Goal: Task Accomplishment & Management: Manage account settings

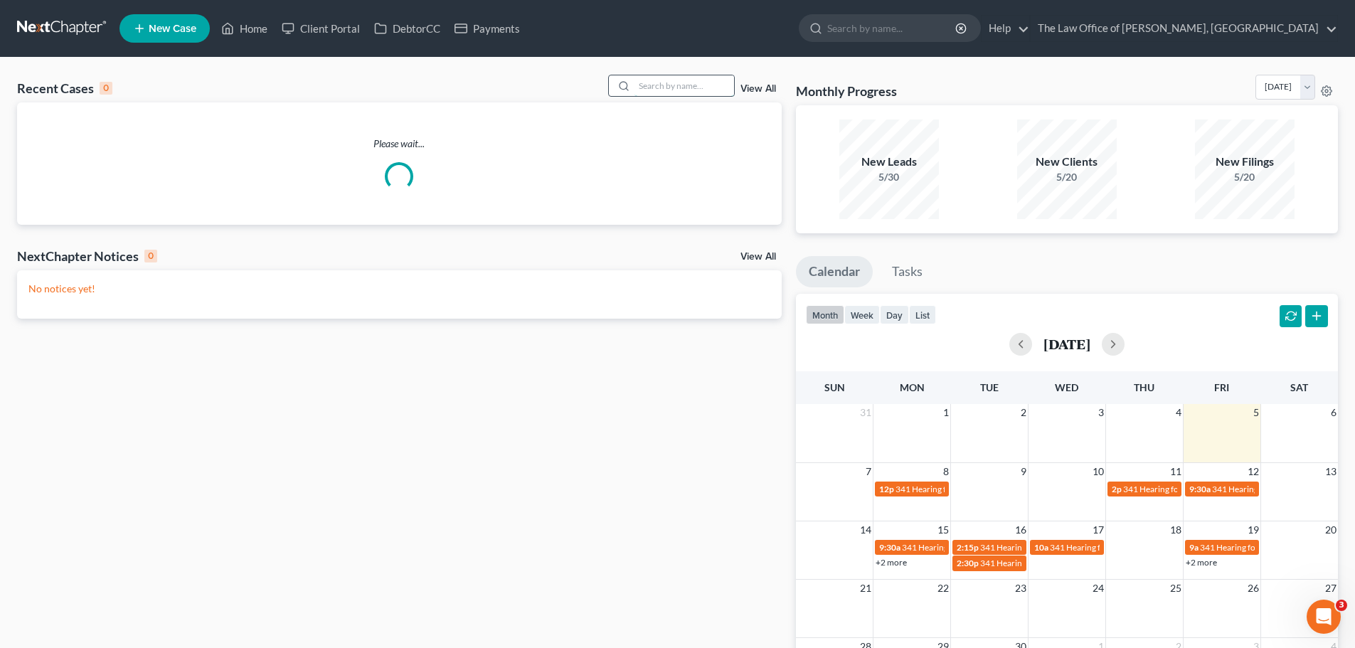
click at [687, 88] on input "search" at bounding box center [685, 85] width 100 height 21
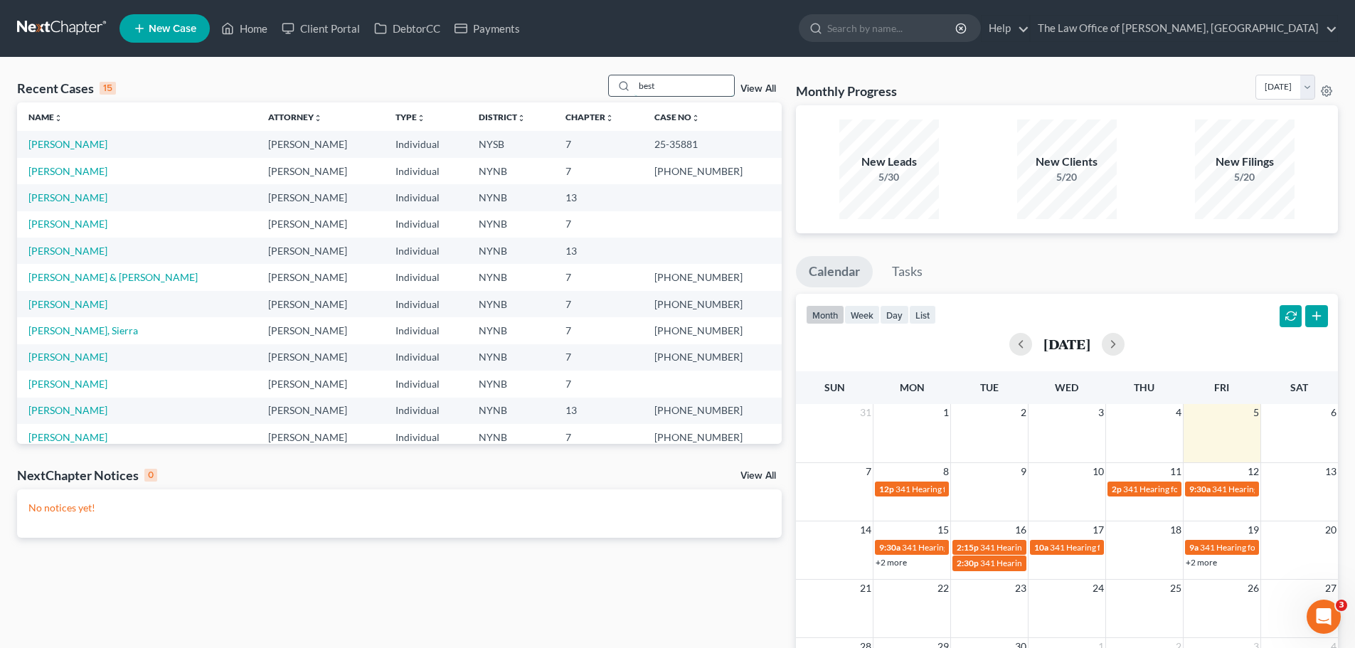
type input "best"
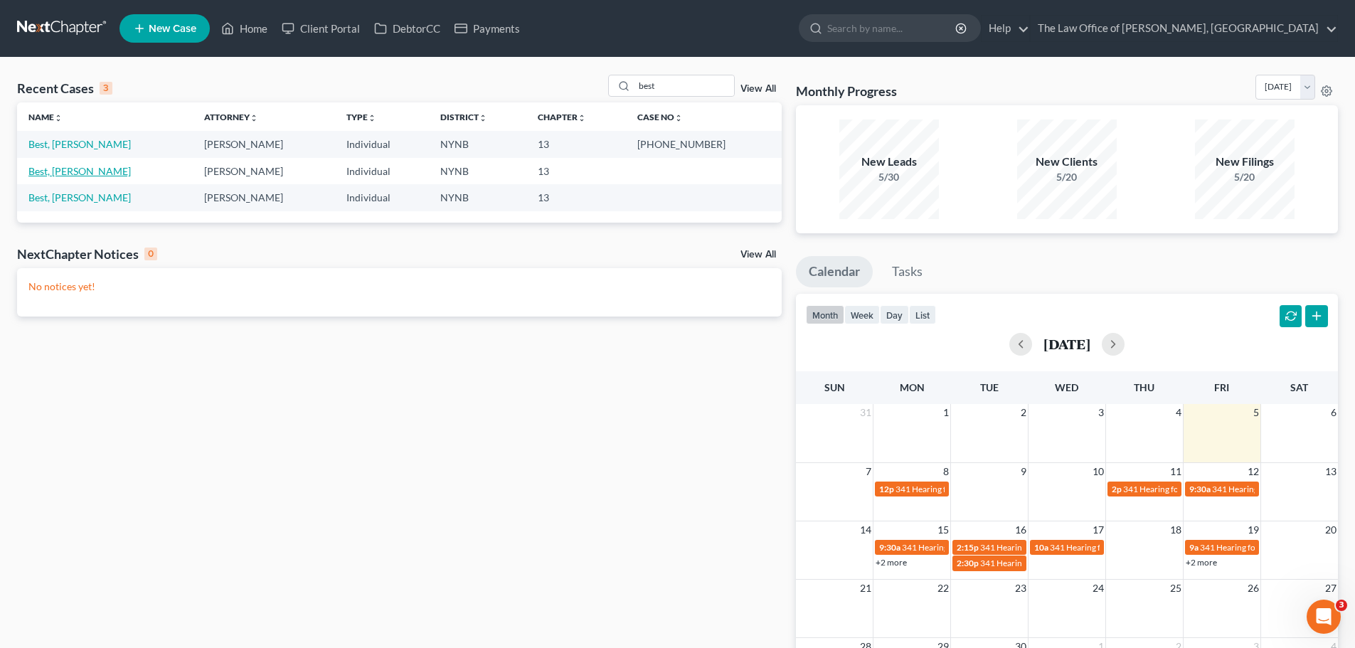
click at [71, 171] on link "Best, [PERSON_NAME]" at bounding box center [79, 171] width 102 height 12
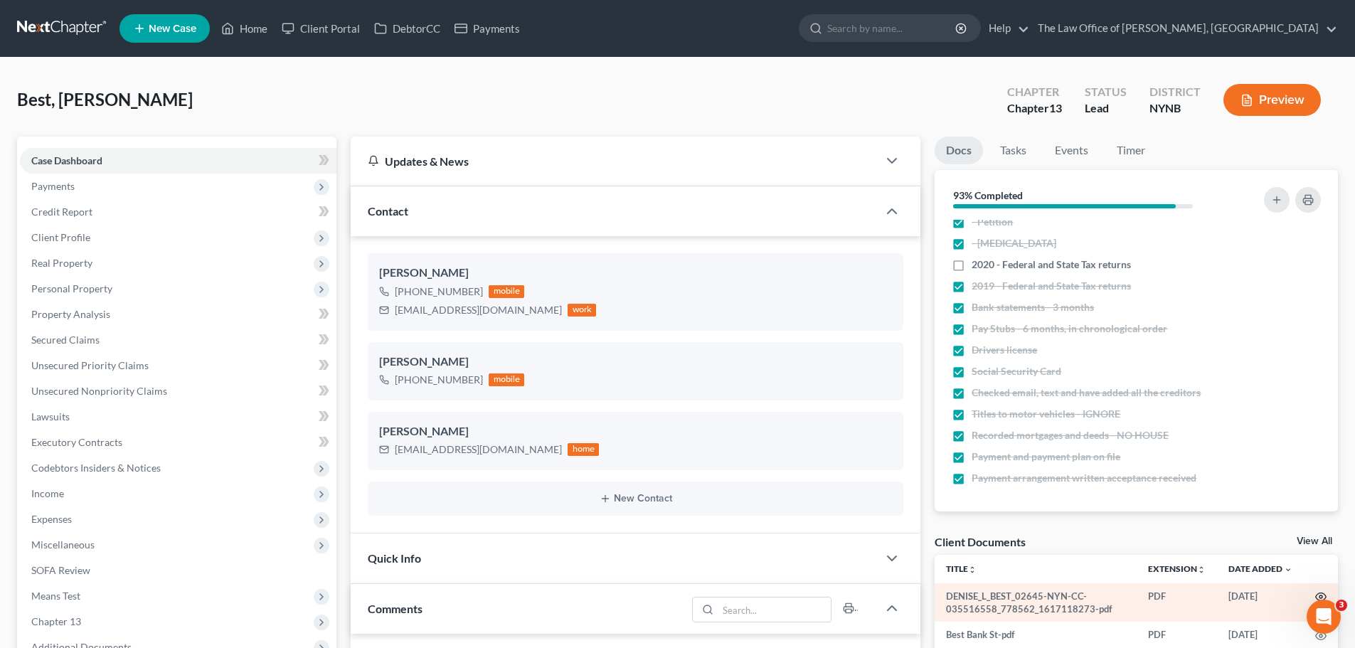
click at [1316, 596] on icon "button" at bounding box center [1321, 596] width 11 height 11
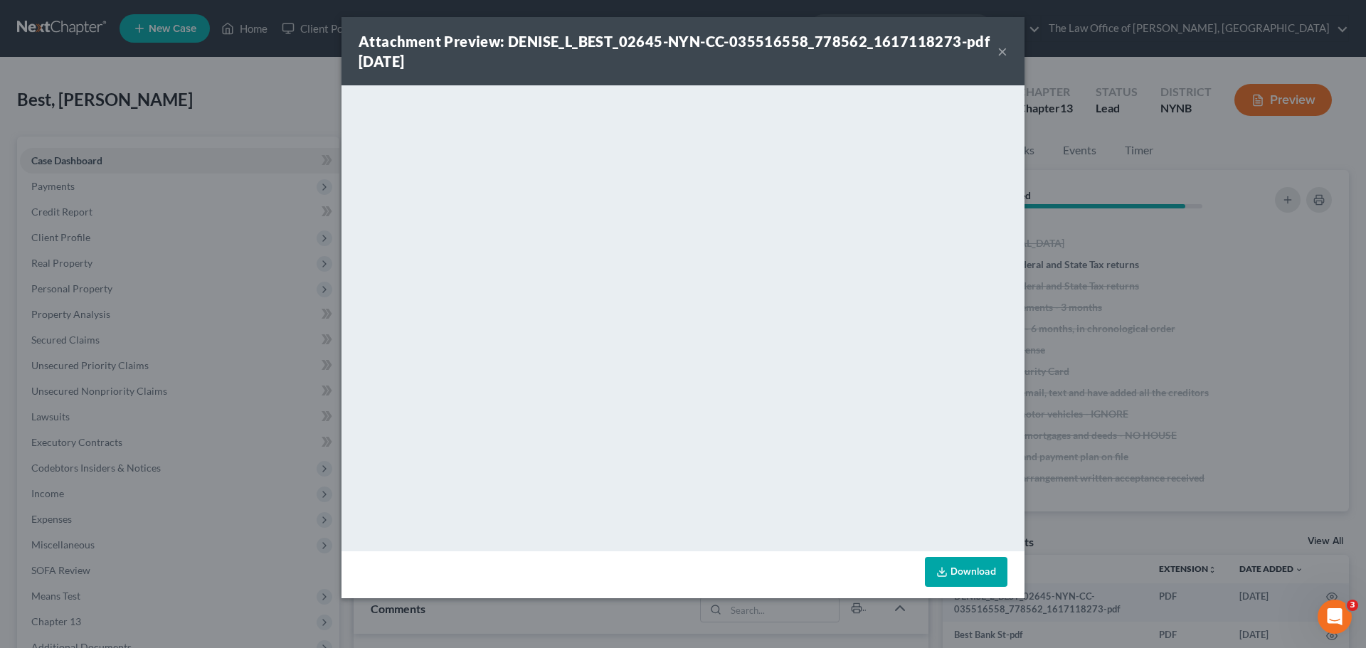
click at [1000, 53] on button "×" at bounding box center [1003, 51] width 10 height 17
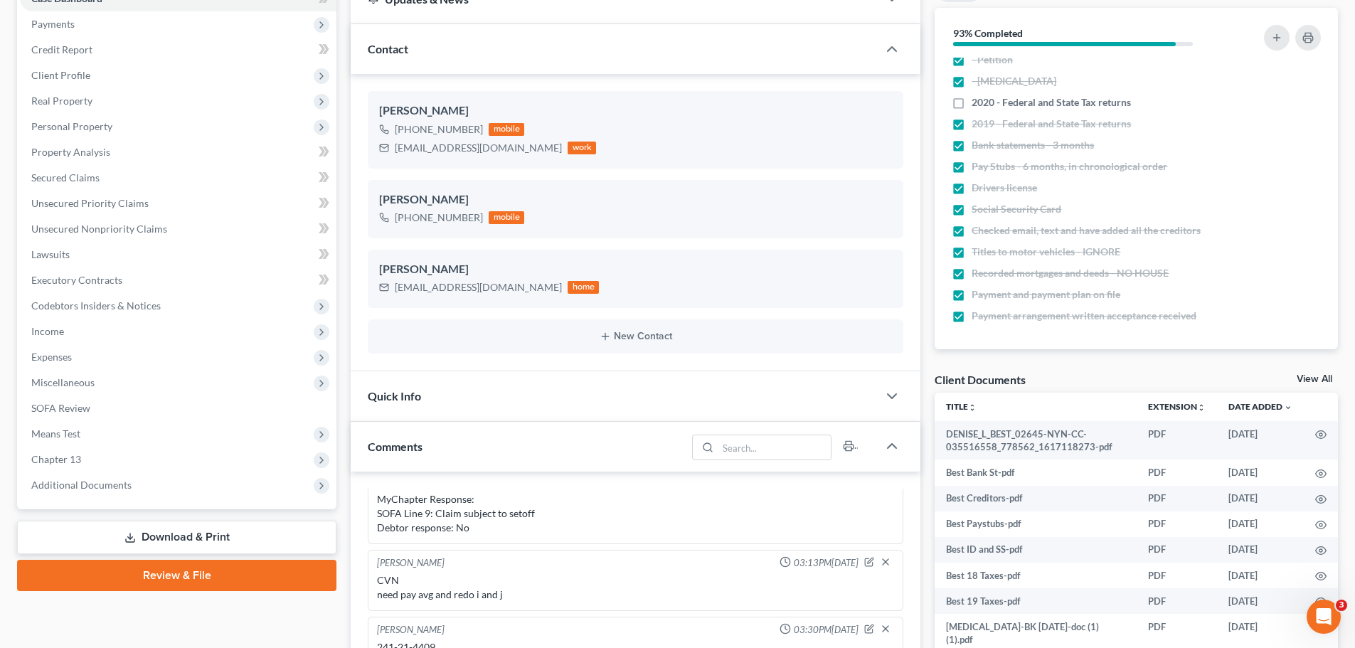
scroll to position [285, 0]
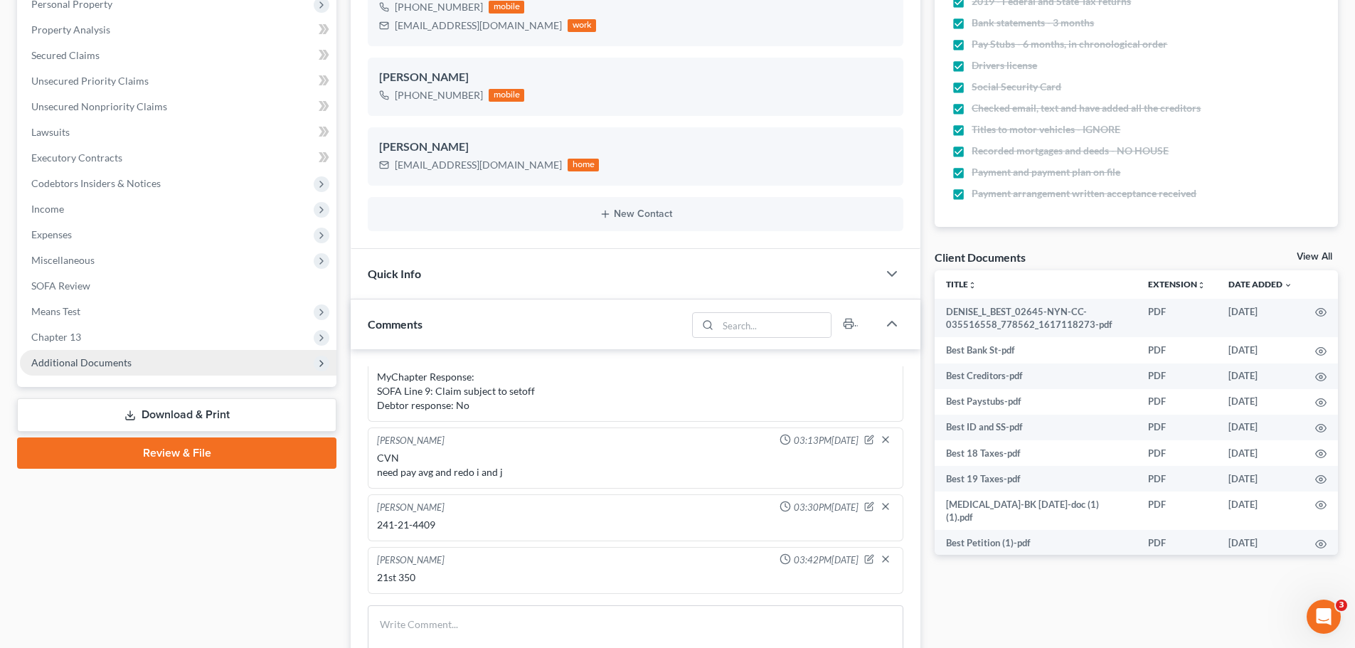
click at [87, 362] on span "Additional Documents" at bounding box center [81, 362] width 100 height 12
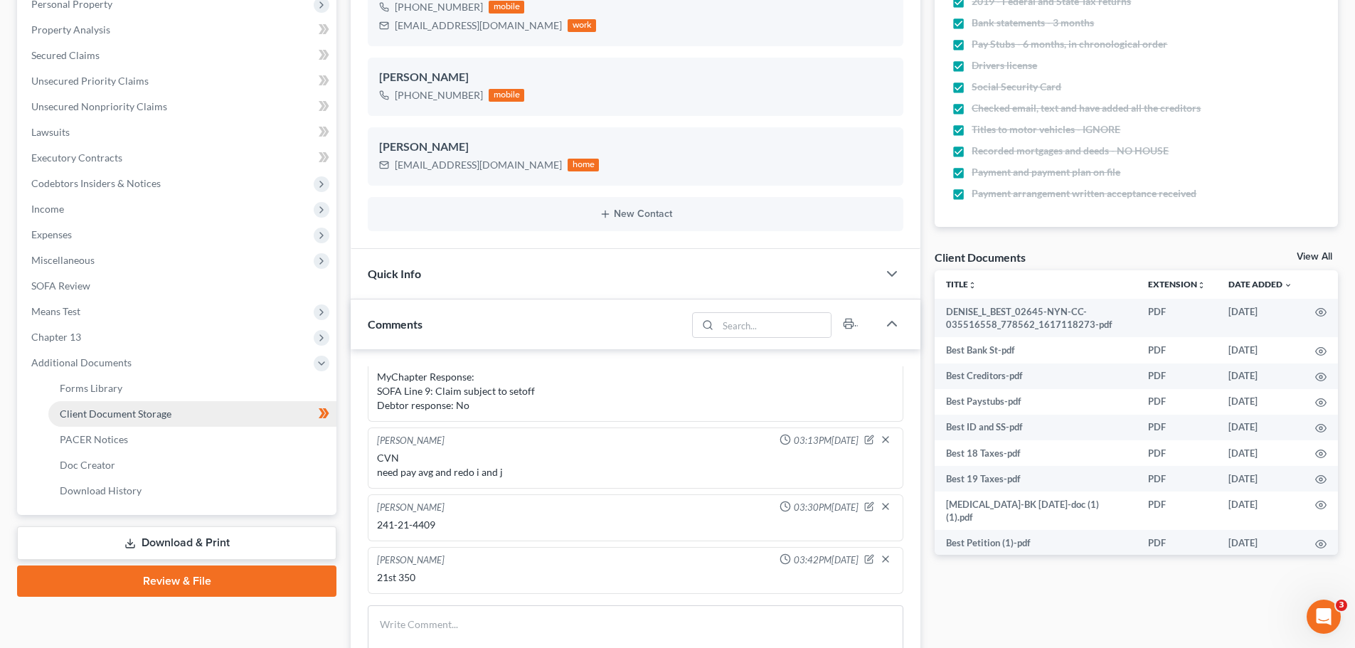
click at [100, 411] on span "Client Document Storage" at bounding box center [116, 414] width 112 height 12
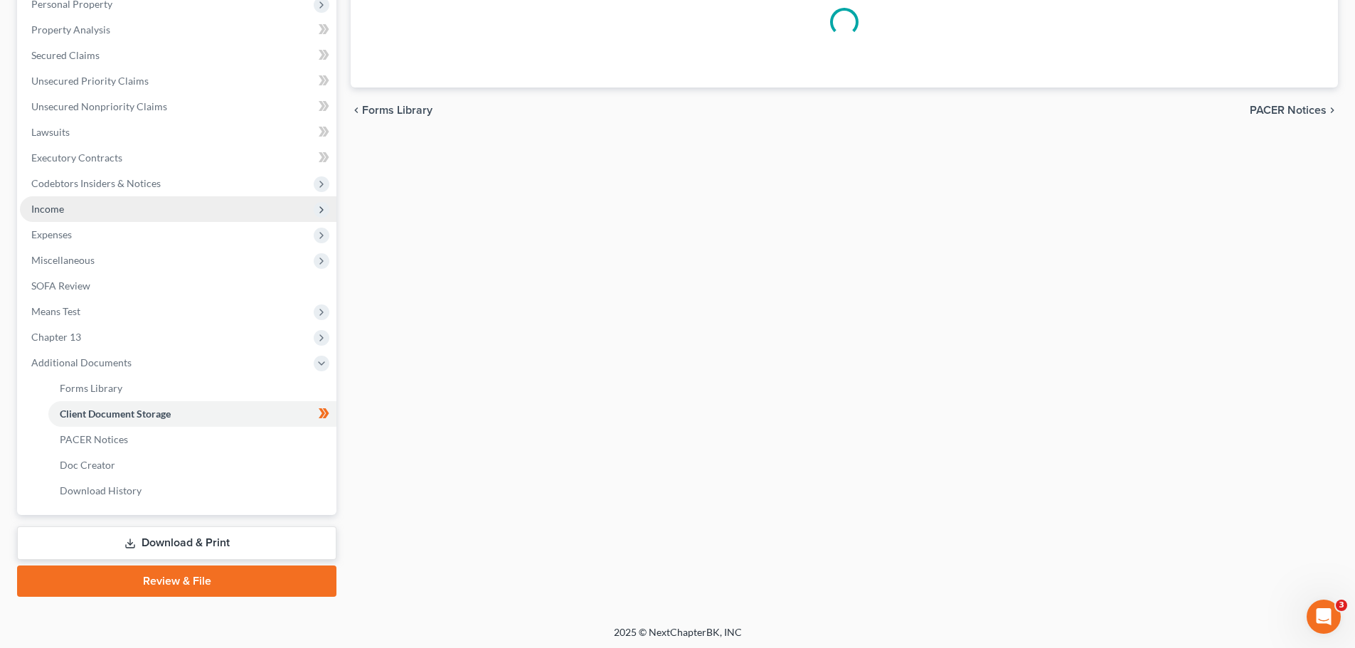
scroll to position [226, 0]
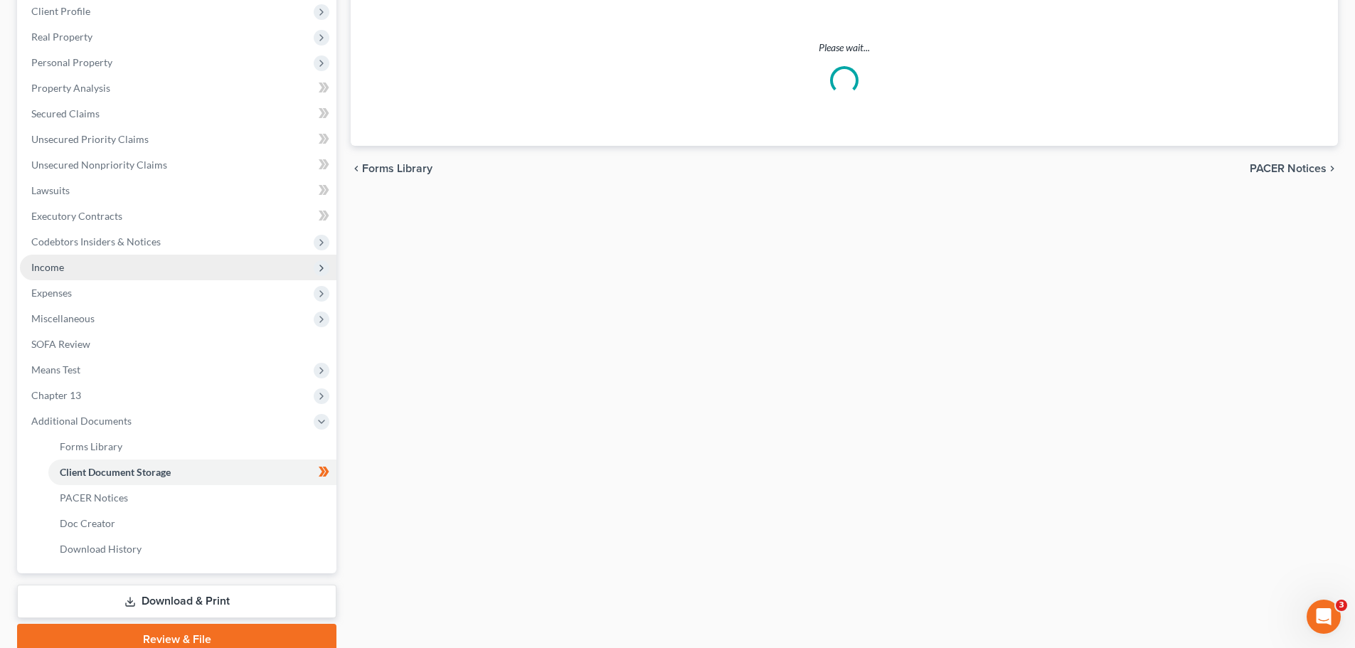
select select "1"
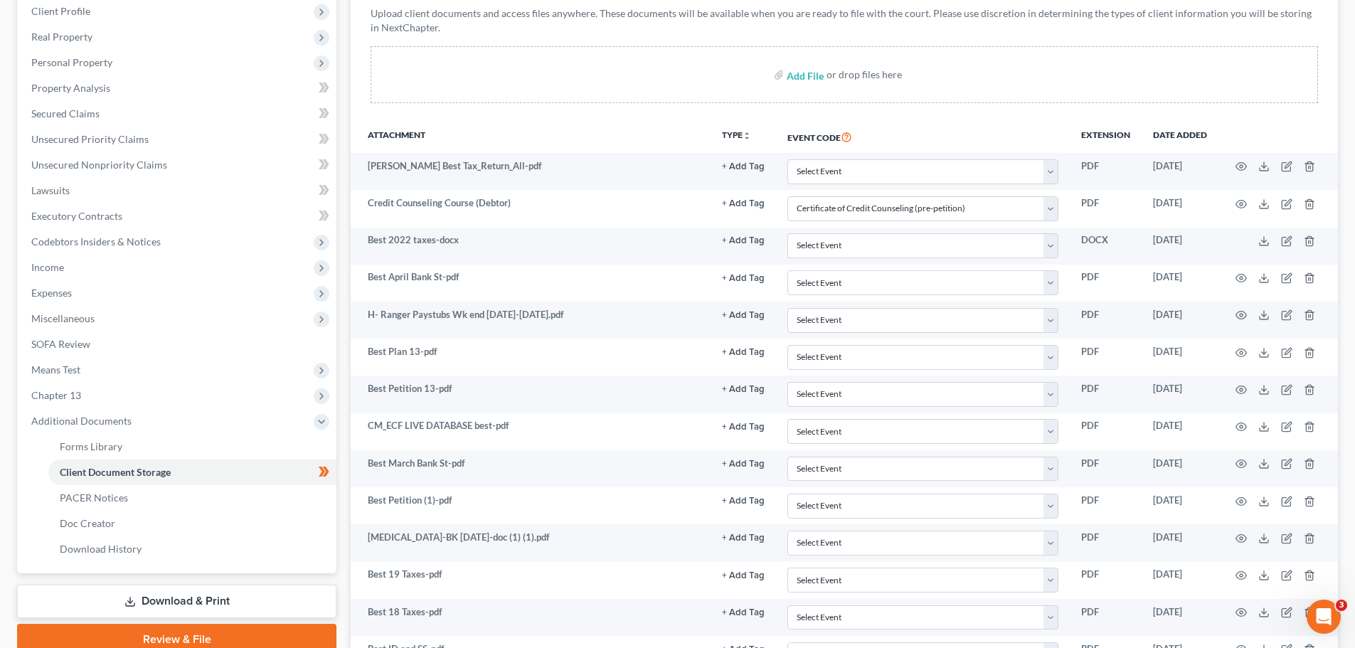
scroll to position [0, 0]
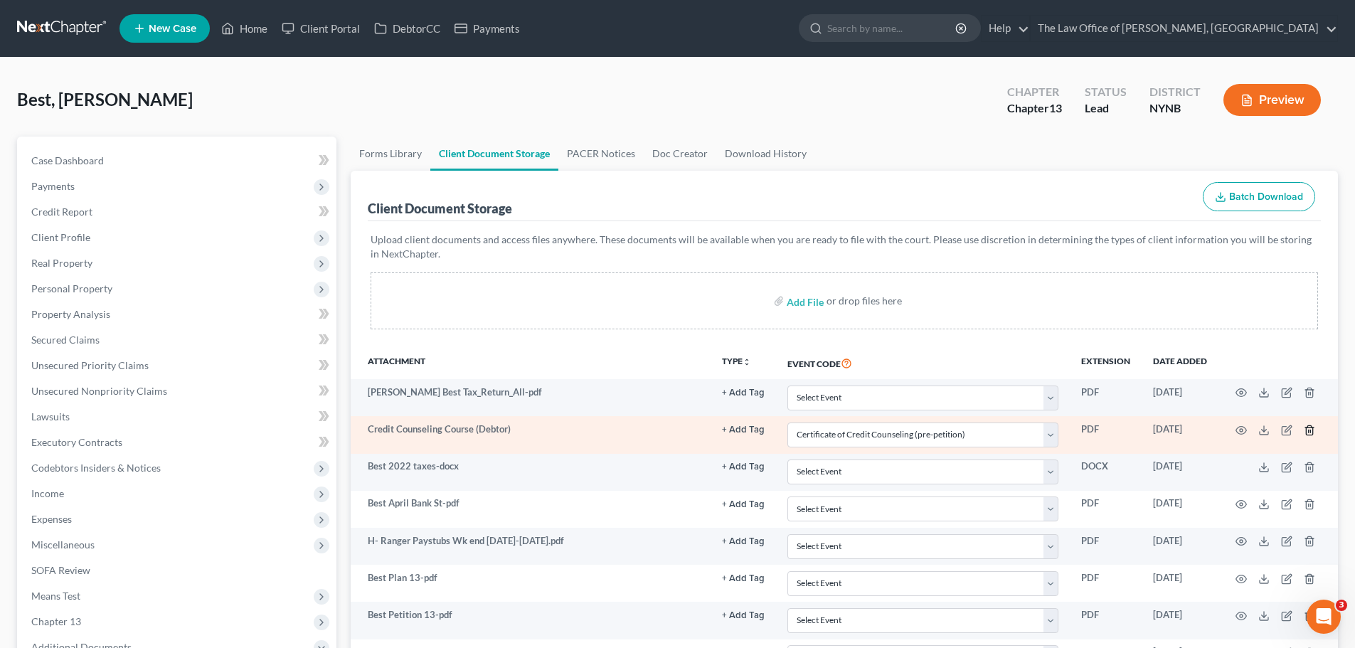
click at [1312, 433] on icon "button" at bounding box center [1309, 430] width 11 height 11
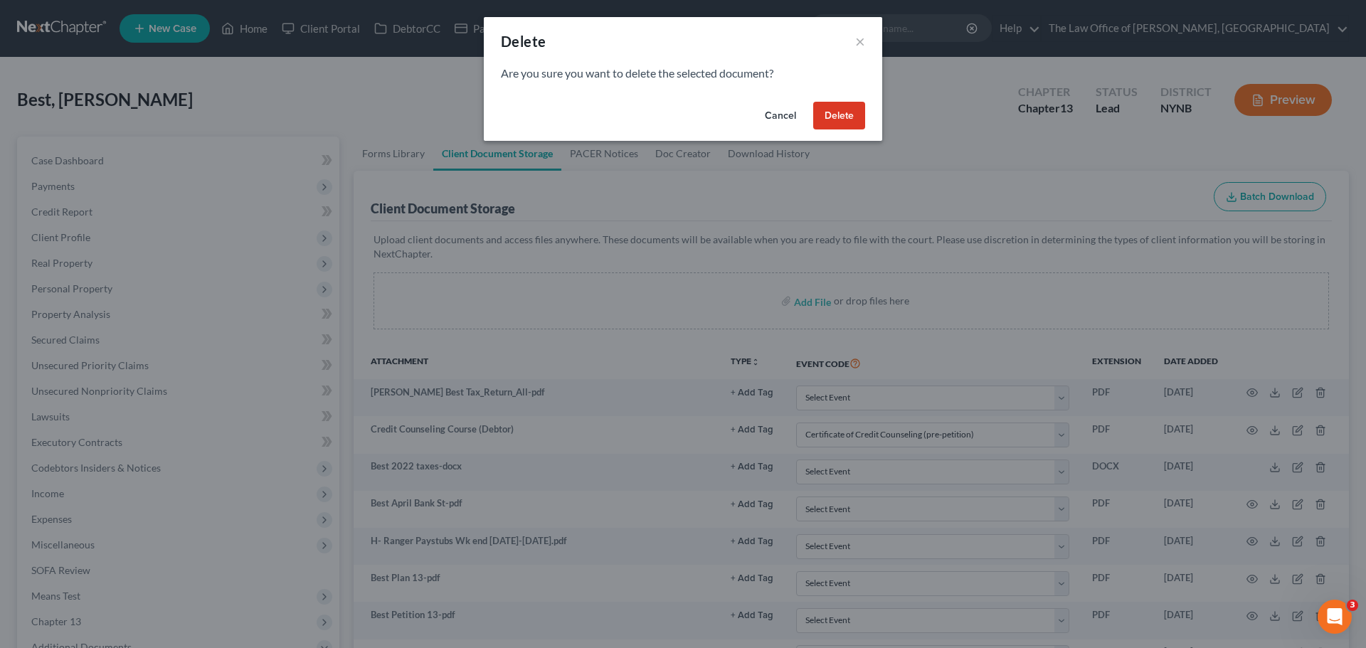
click at [841, 105] on button "Delete" at bounding box center [839, 116] width 52 height 28
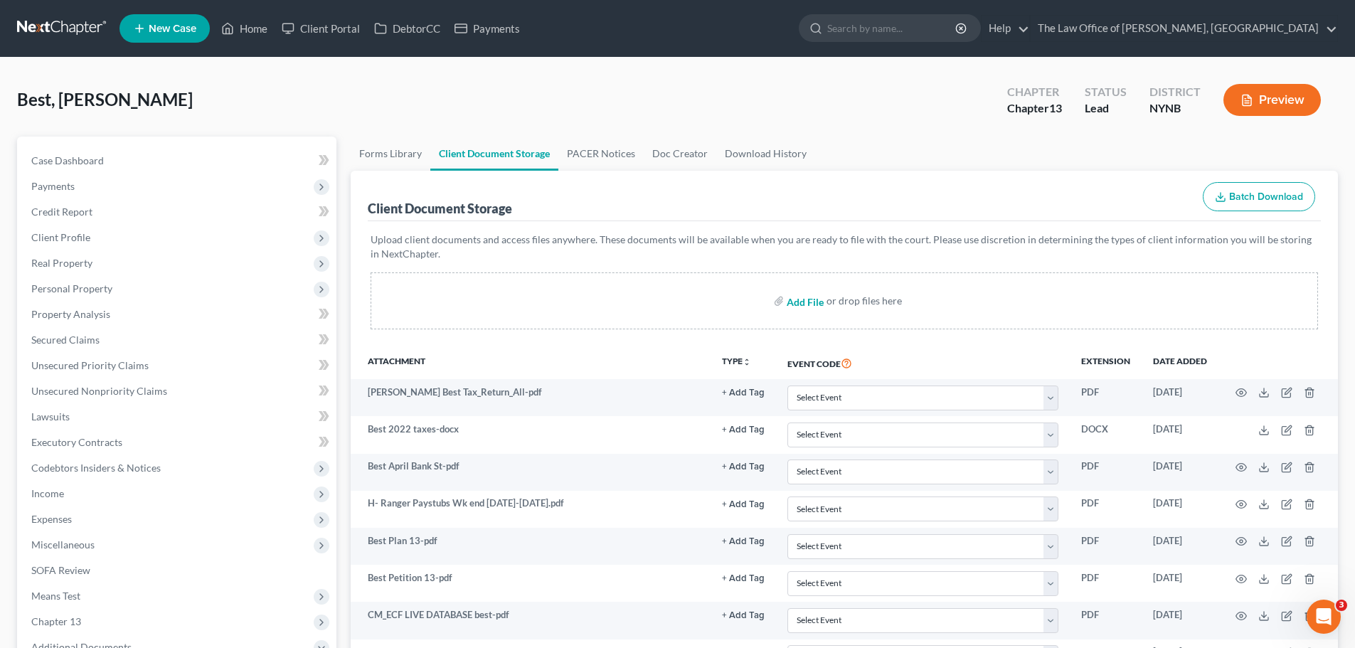
click at [810, 302] on input "file" at bounding box center [804, 301] width 34 height 26
type input "C:\fakepath\15725-NYN-CC-040055749.pdf"
click at [68, 235] on span "Client Profile" at bounding box center [60, 237] width 59 height 12
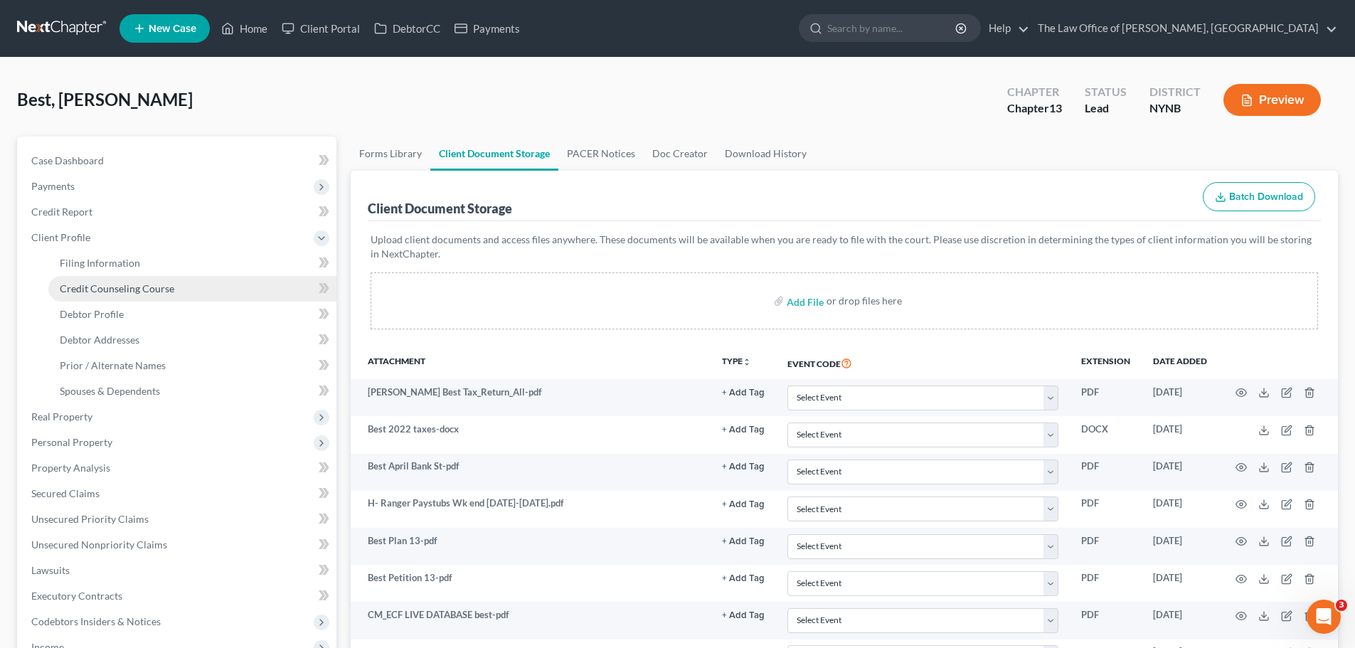
click at [90, 287] on span "Credit Counseling Course" at bounding box center [117, 288] width 115 height 12
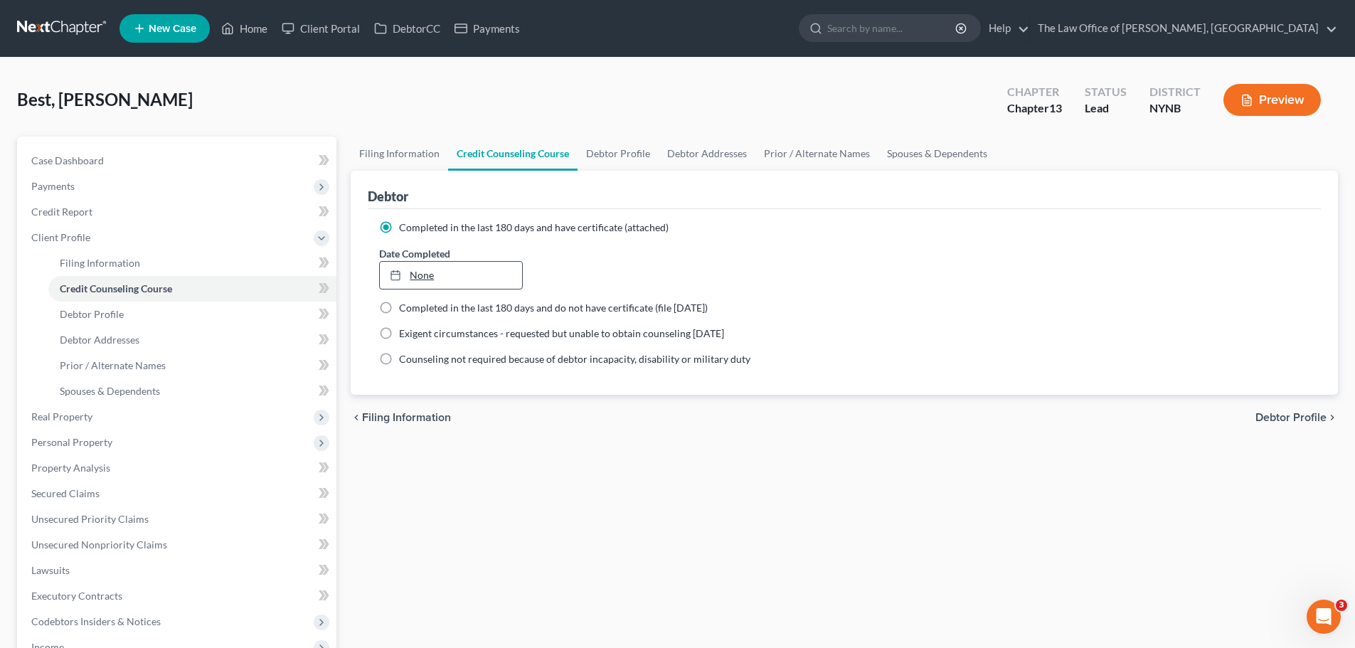
type input "[DATE]"
click at [420, 270] on link "[DATE]" at bounding box center [451, 275] width 142 height 27
click at [256, 28] on link "Home" at bounding box center [244, 29] width 60 height 26
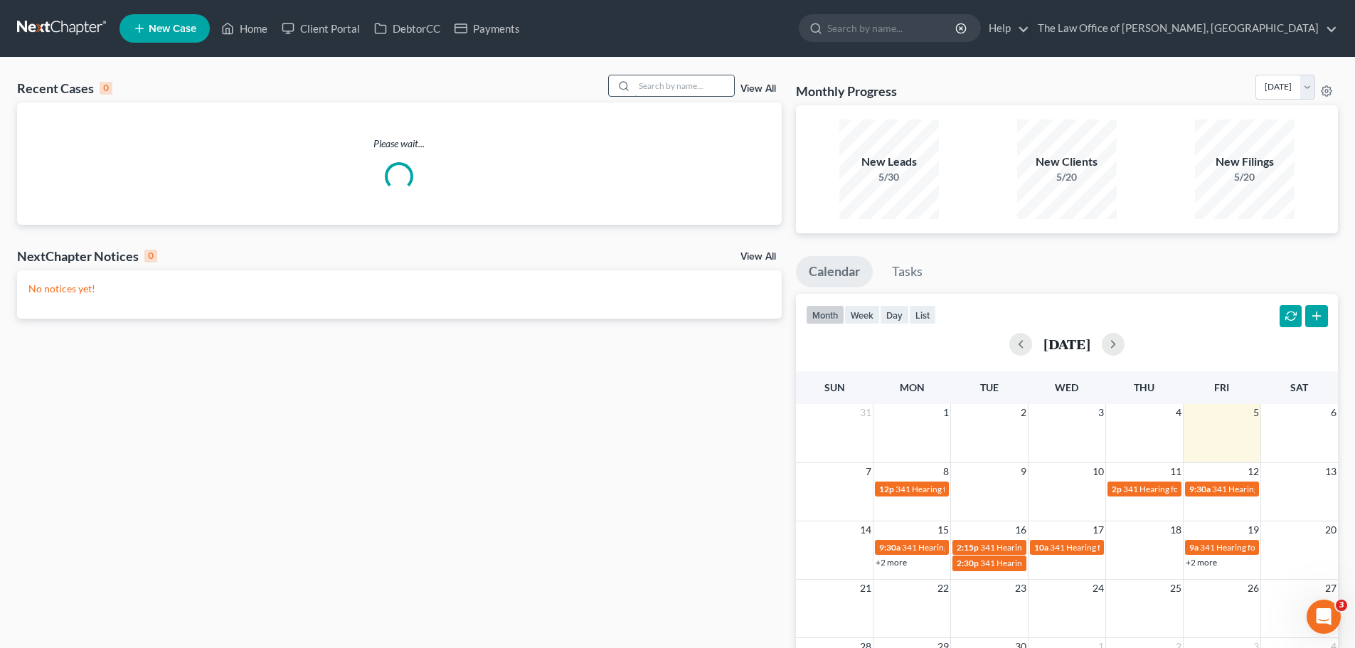
click at [669, 86] on input "search" at bounding box center [685, 85] width 100 height 21
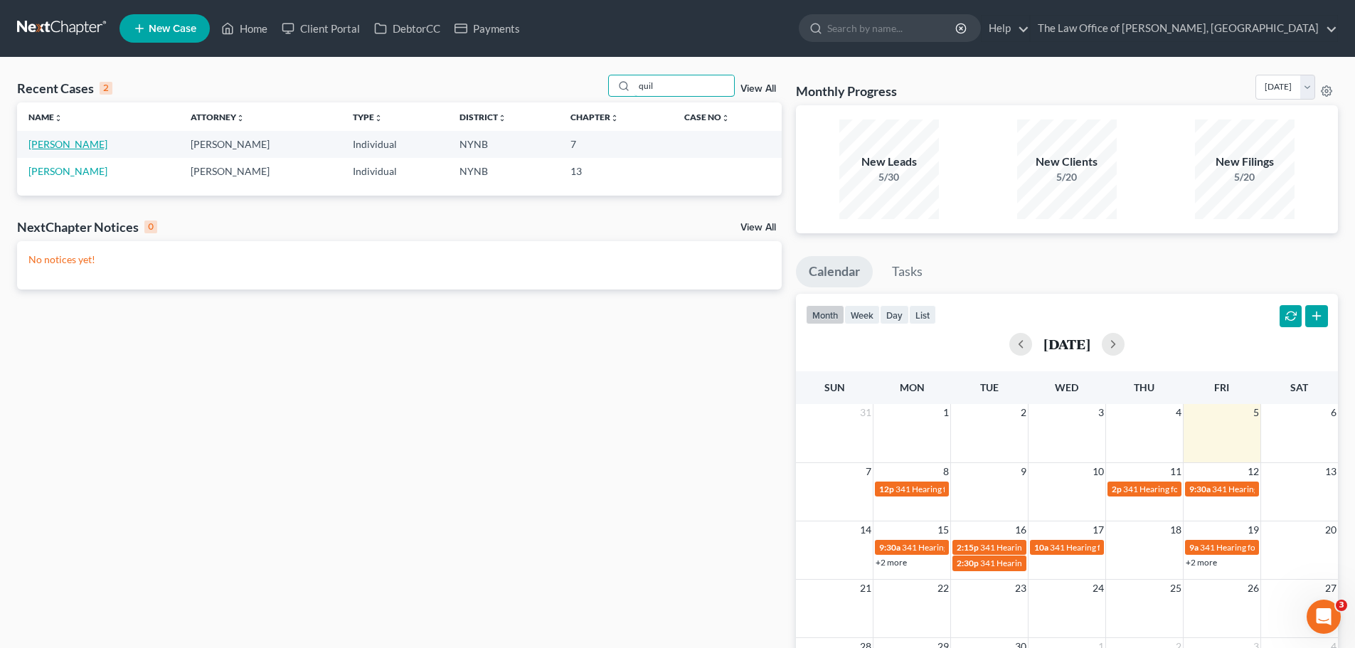
type input "quil"
click at [66, 142] on link "[PERSON_NAME]" at bounding box center [67, 144] width 79 height 12
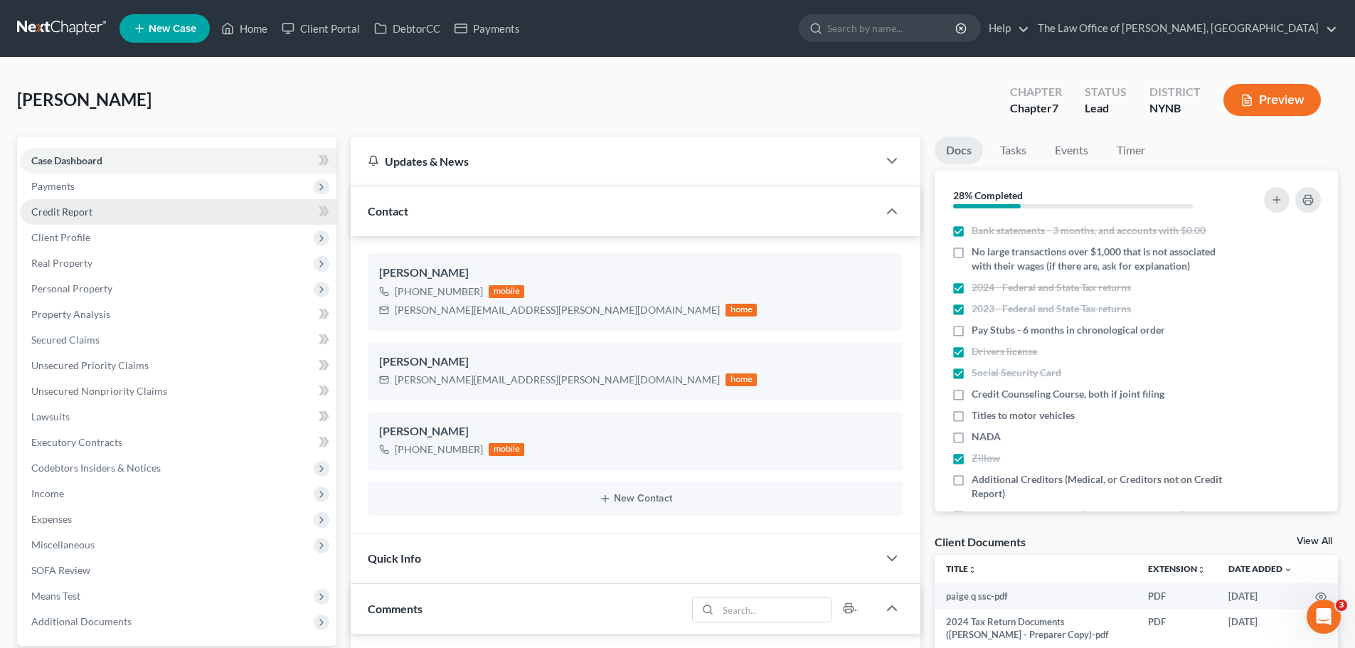
scroll to position [646, 0]
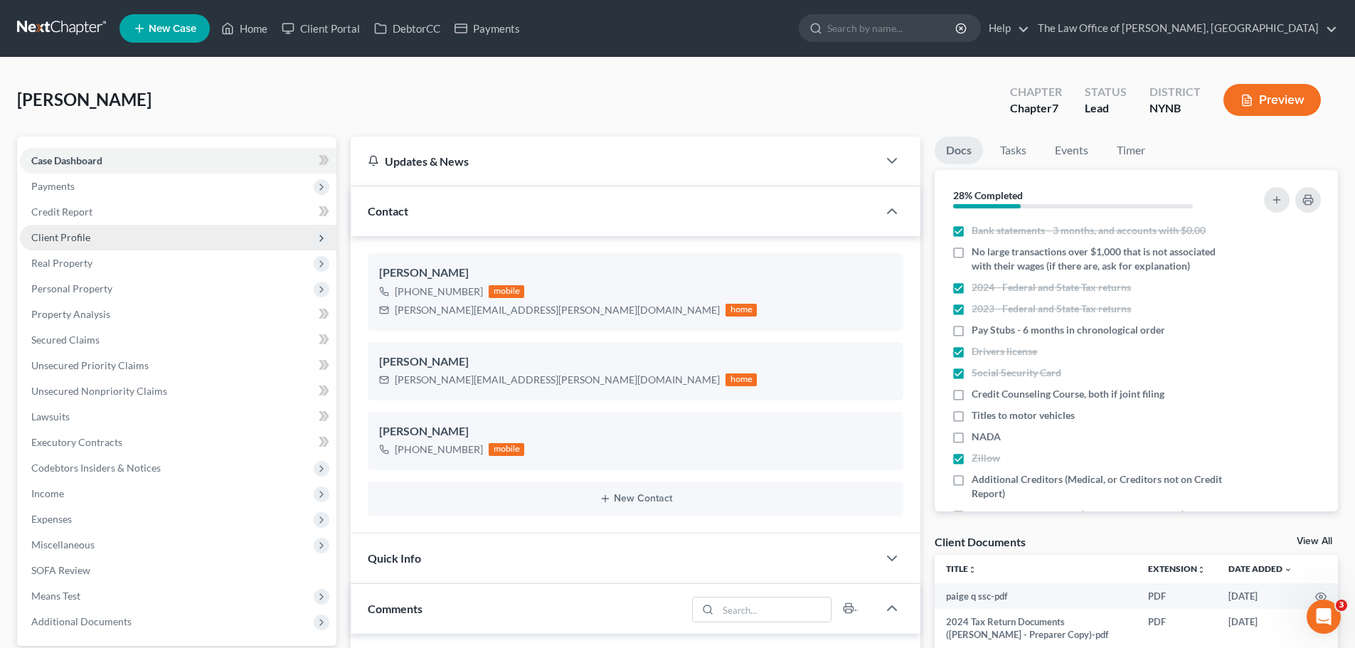
click at [73, 230] on span "Client Profile" at bounding box center [178, 238] width 317 height 26
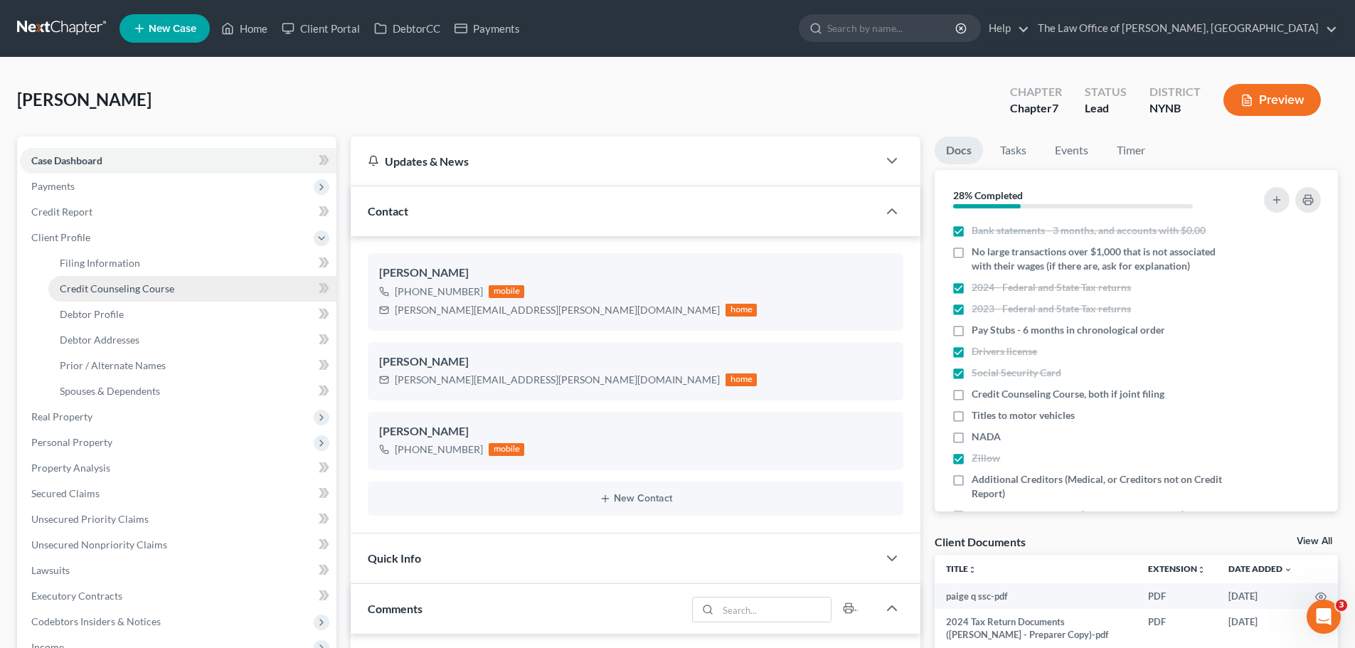
click at [82, 286] on span "Credit Counseling Course" at bounding box center [117, 288] width 115 height 12
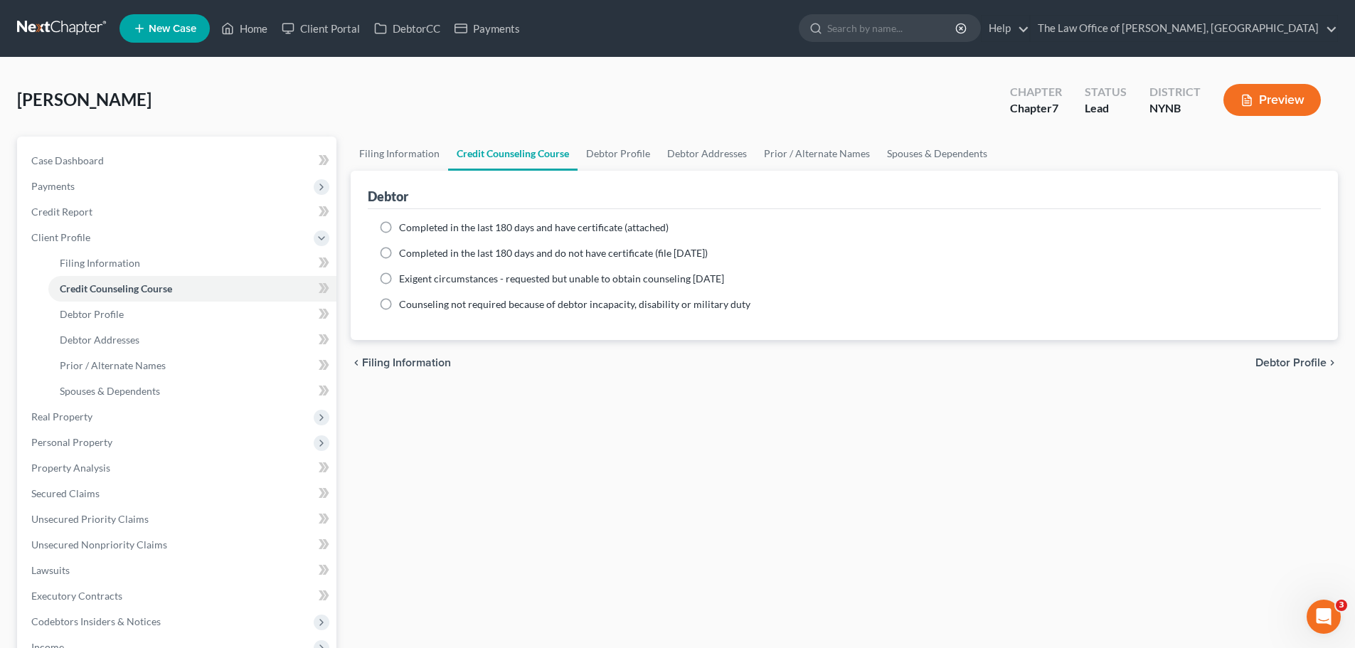
click at [417, 253] on span "Completed in the last 180 days and do not have certificate (file [DATE])" at bounding box center [553, 253] width 309 height 12
click at [414, 253] on input "Completed in the last 180 days and do not have certificate (file [DATE])" at bounding box center [409, 250] width 9 height 9
radio input "true"
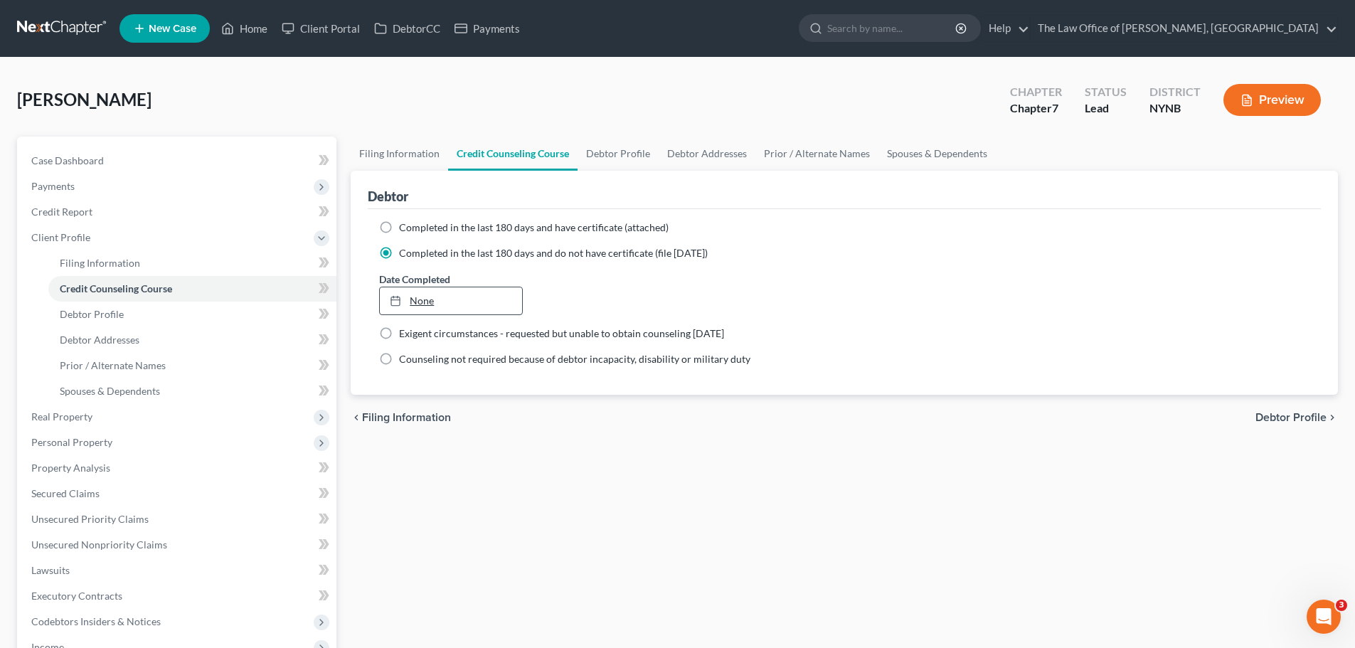
click at [464, 304] on link "None" at bounding box center [451, 300] width 142 height 27
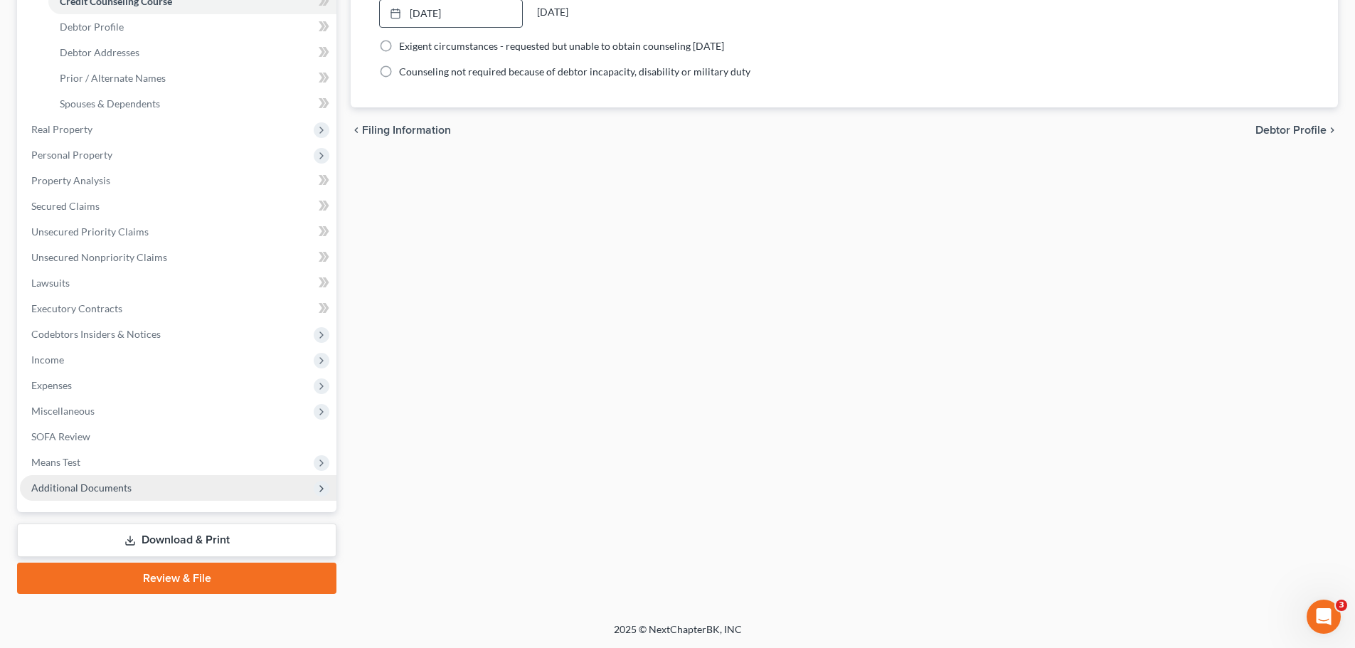
click at [125, 494] on span "Additional Documents" at bounding box center [178, 488] width 317 height 26
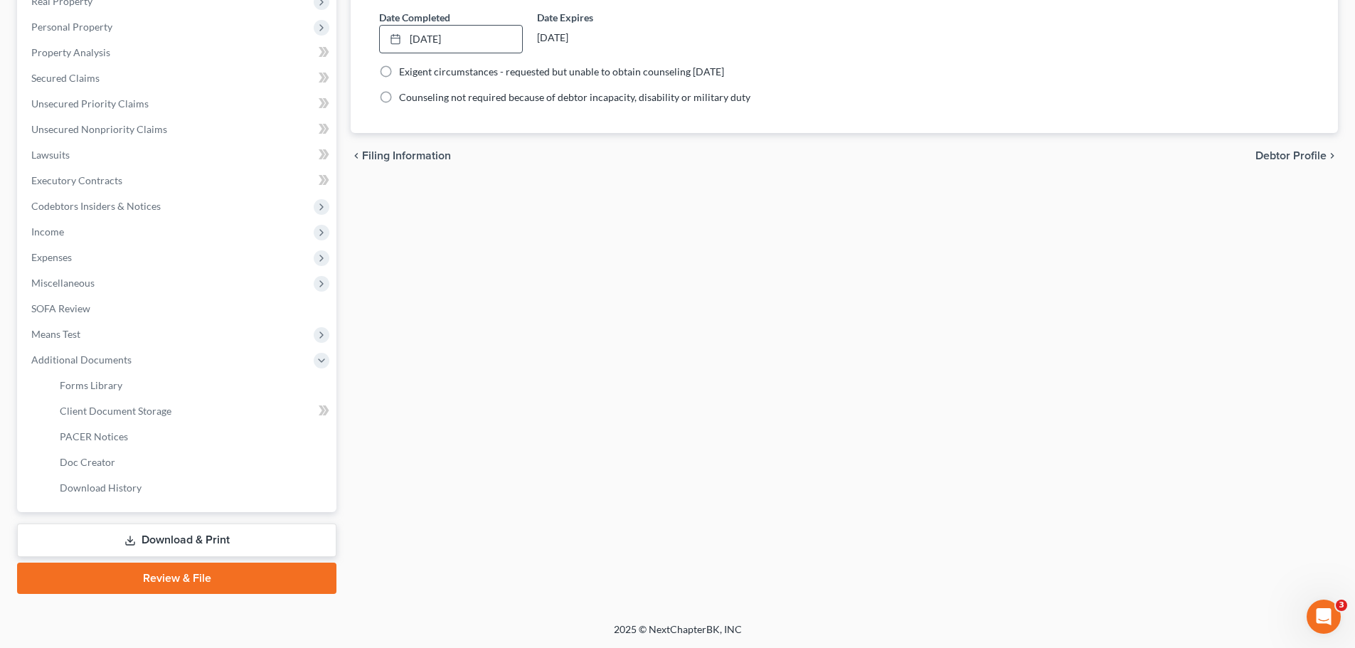
scroll to position [262, 0]
click at [129, 413] on span "Client Document Storage" at bounding box center [116, 411] width 112 height 12
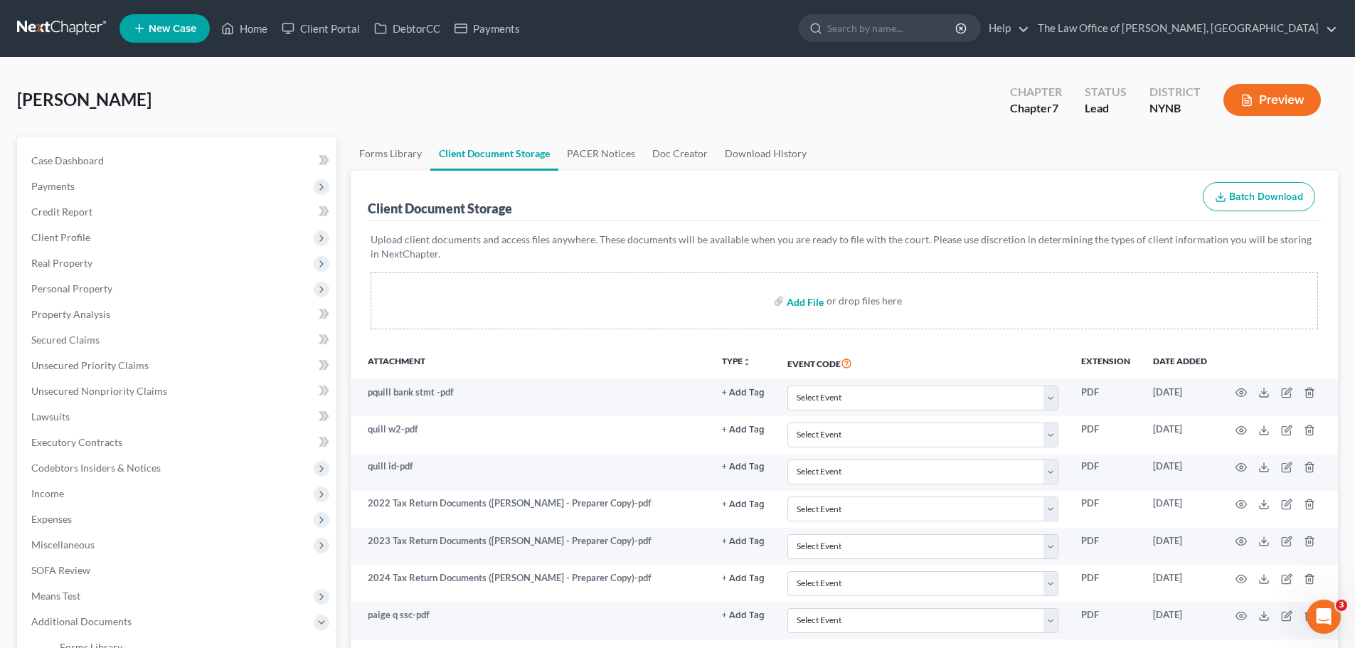
click at [809, 298] on input "file" at bounding box center [804, 301] width 34 height 26
type input "C:\fakepath\15725-NYN-CC-040054701.pdf"
click at [263, 28] on link "Home" at bounding box center [244, 29] width 60 height 26
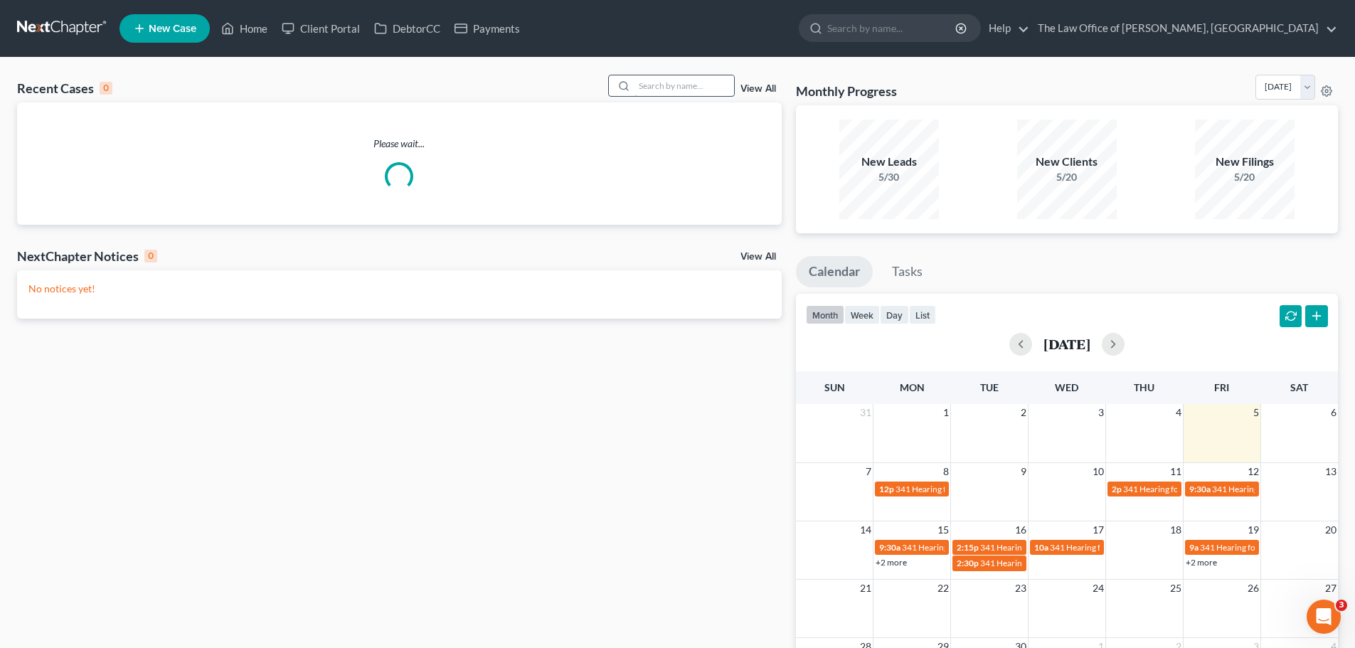
click at [665, 85] on input "search" at bounding box center [685, 85] width 100 height 21
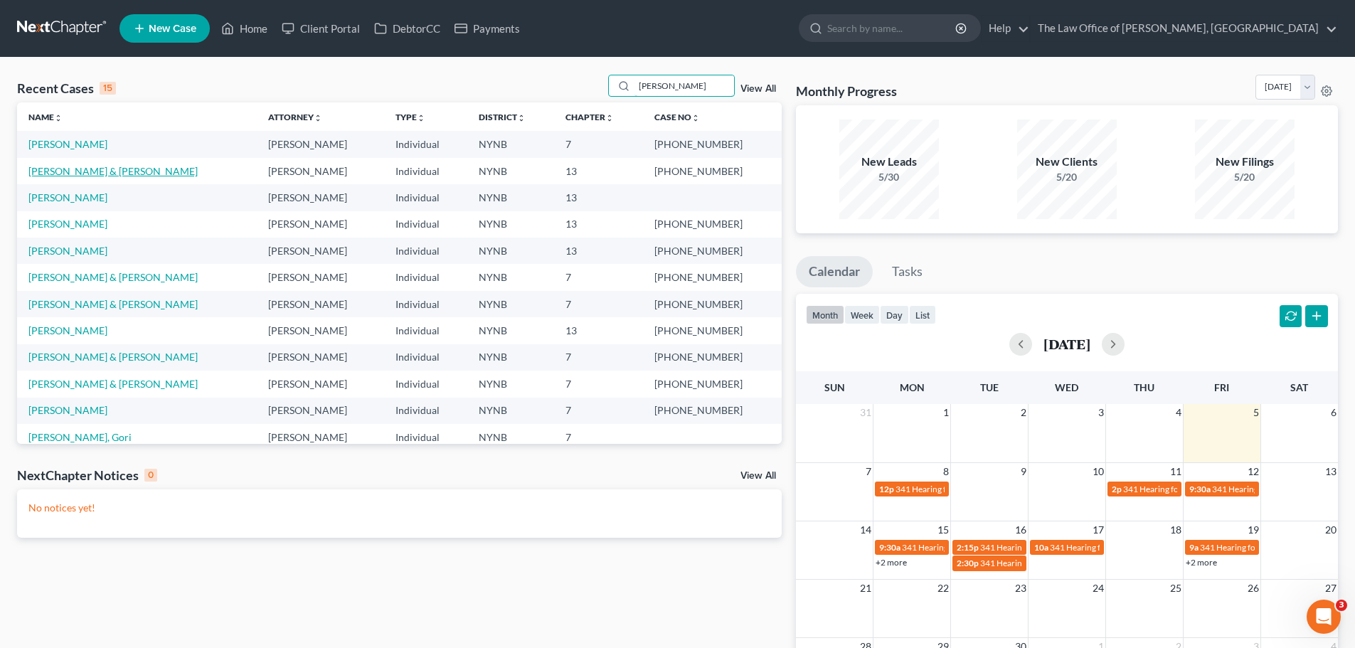
type input "[PERSON_NAME]"
click at [82, 169] on link "[PERSON_NAME] & [PERSON_NAME]" at bounding box center [112, 171] width 169 height 12
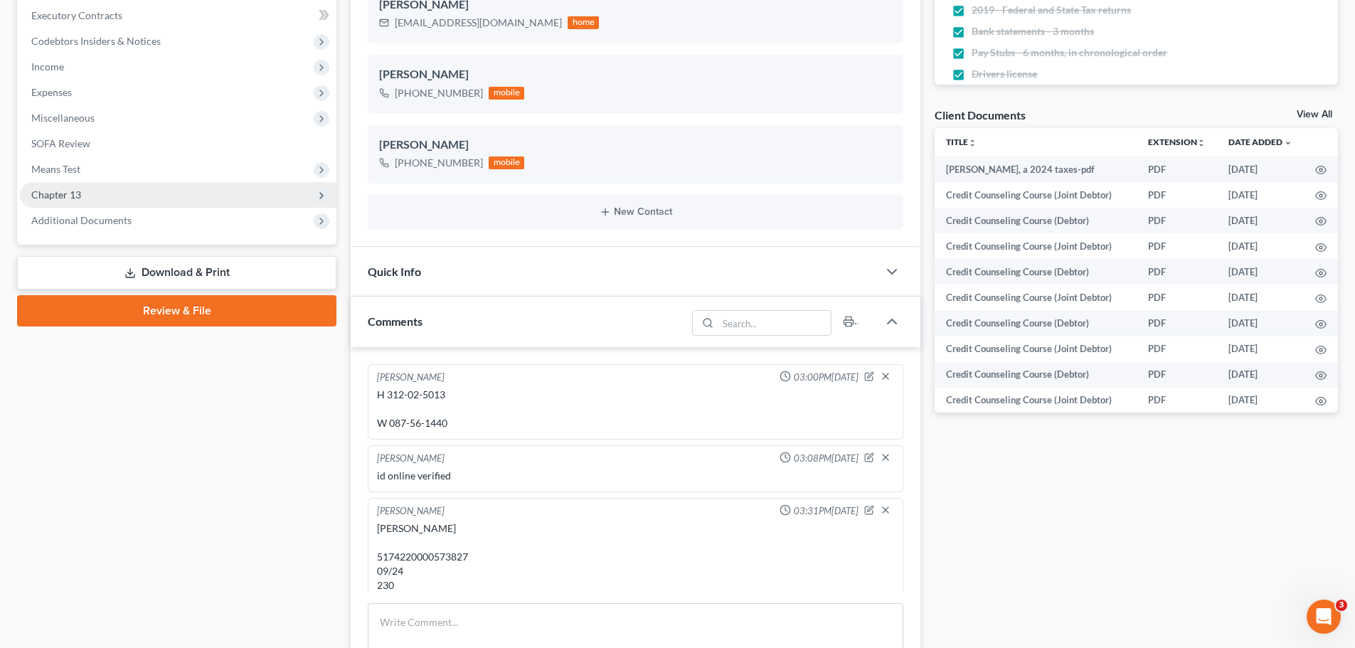
scroll to position [63, 0]
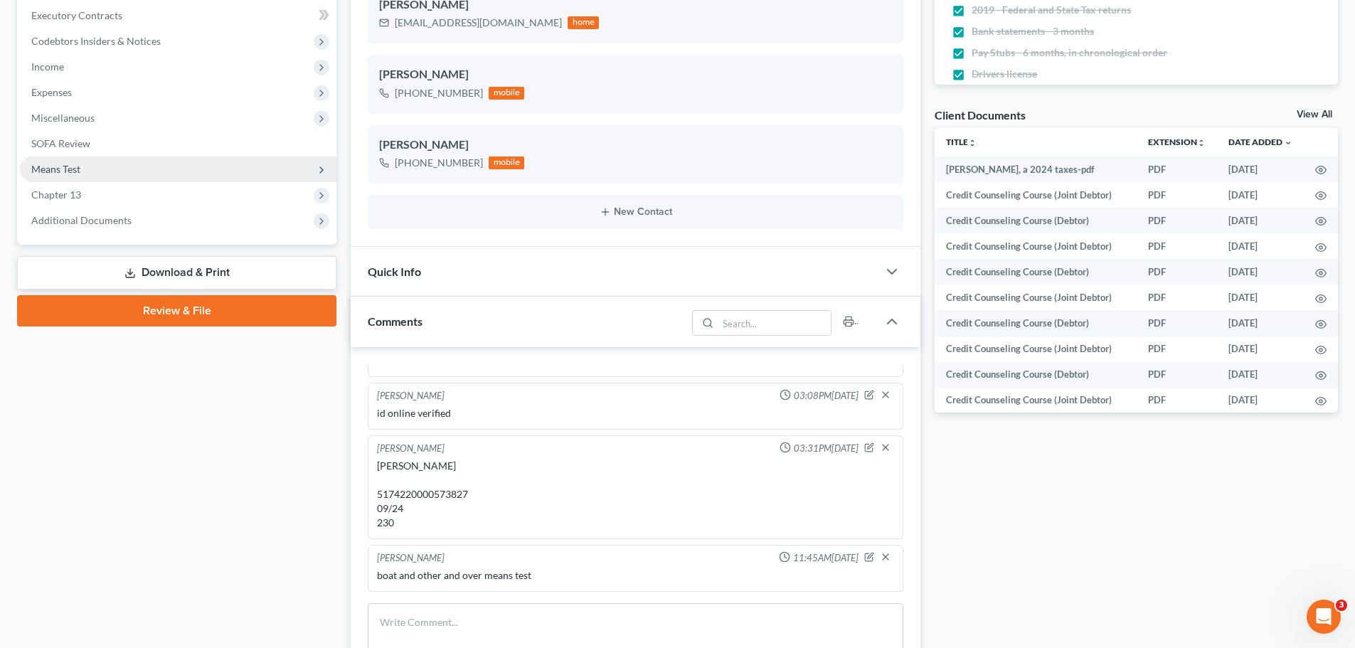
click at [85, 171] on span "Means Test" at bounding box center [178, 170] width 317 height 26
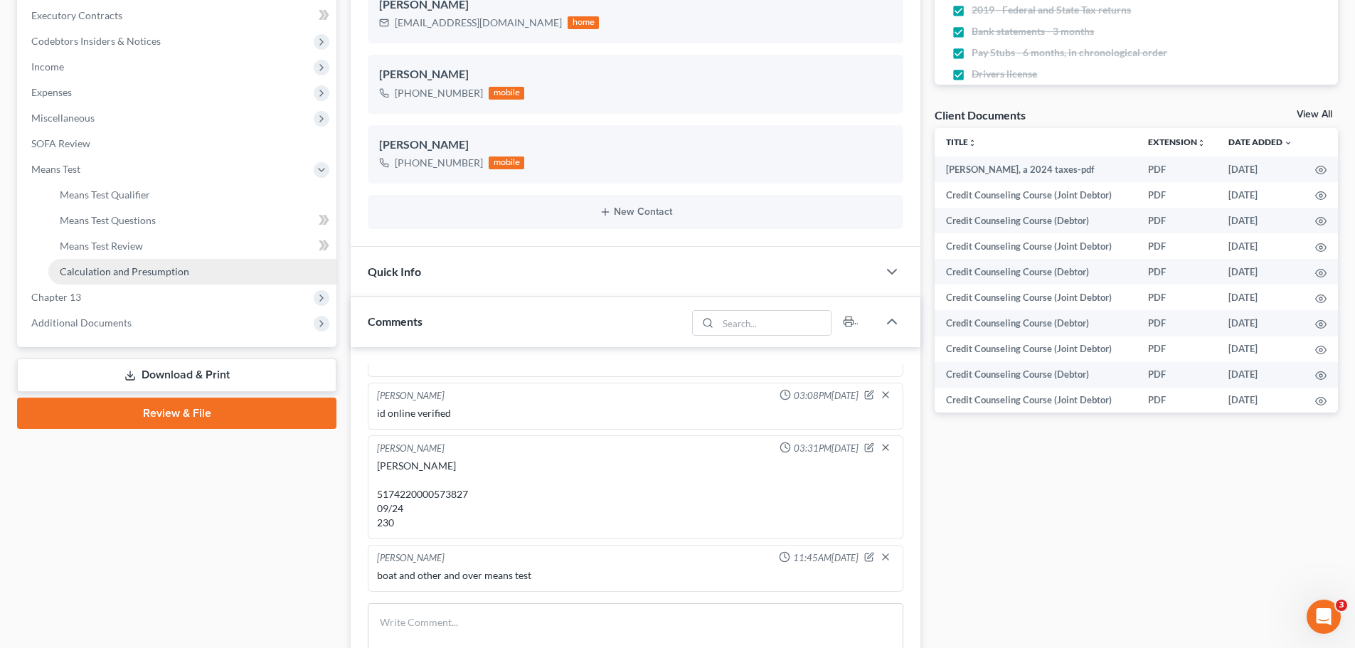
click at [83, 268] on span "Calculation and Presumption" at bounding box center [124, 271] width 129 height 12
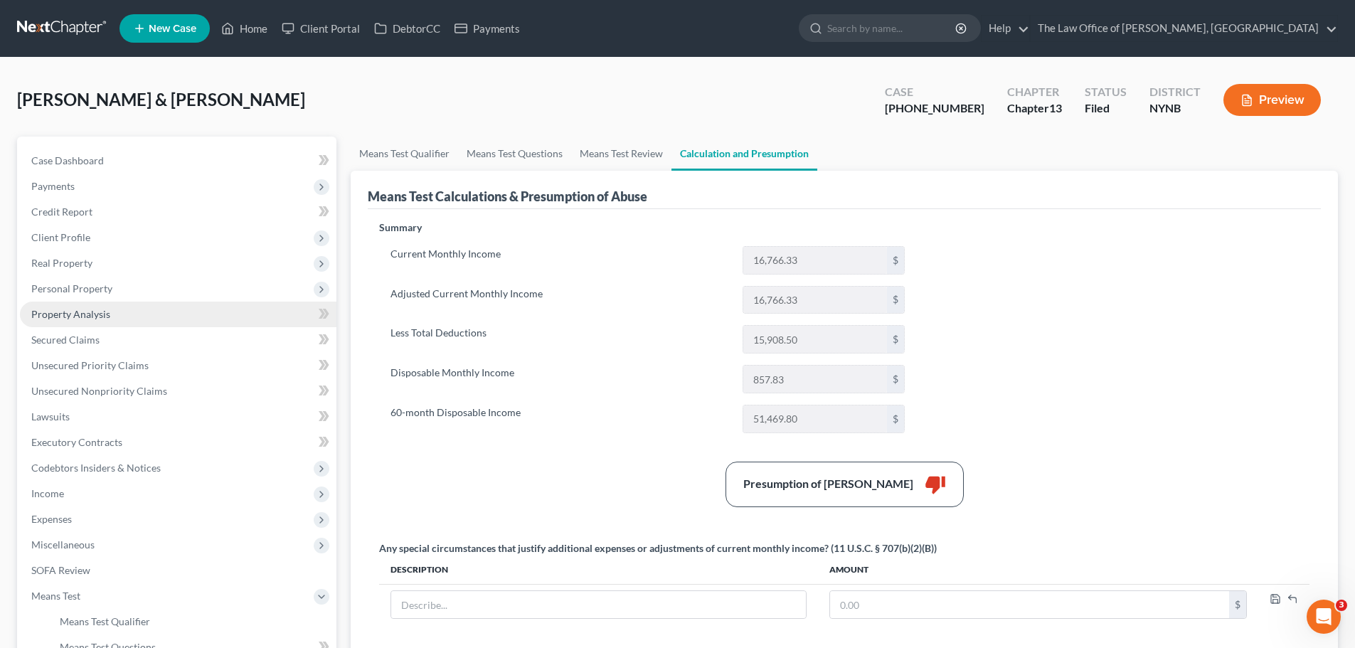
click at [123, 322] on link "Property Analysis" at bounding box center [178, 315] width 317 height 26
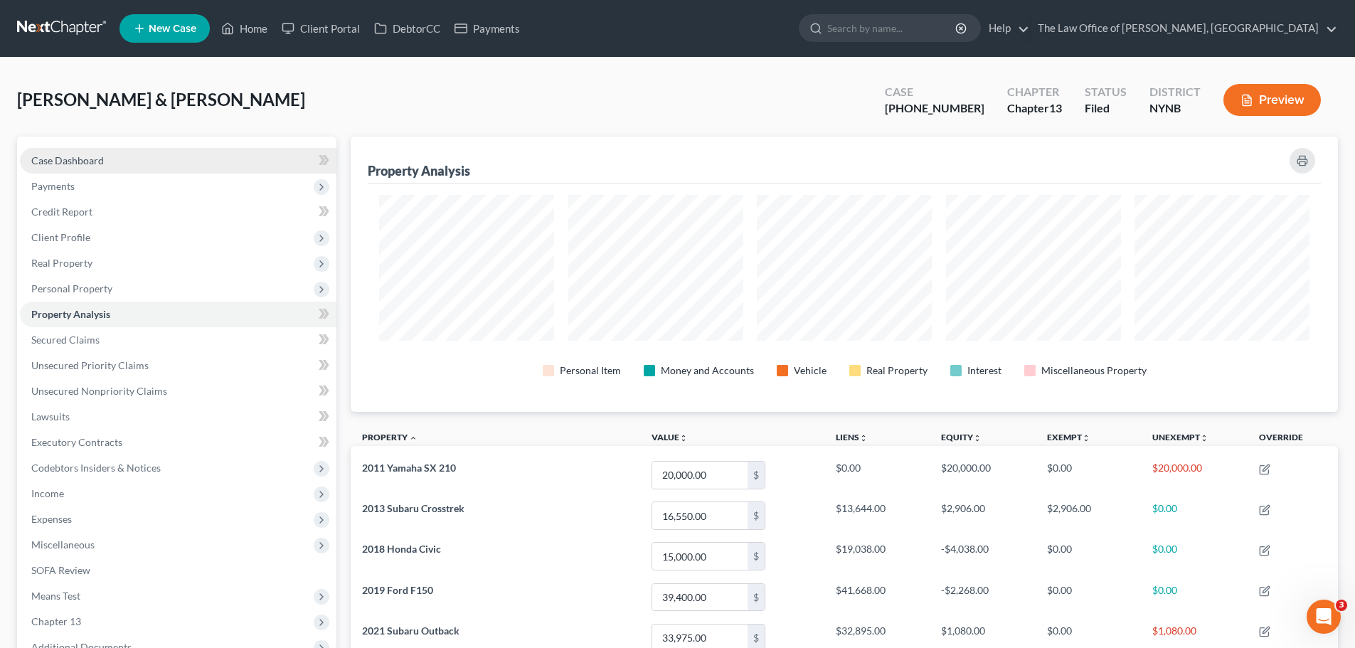
click at [103, 159] on link "Case Dashboard" at bounding box center [178, 161] width 317 height 26
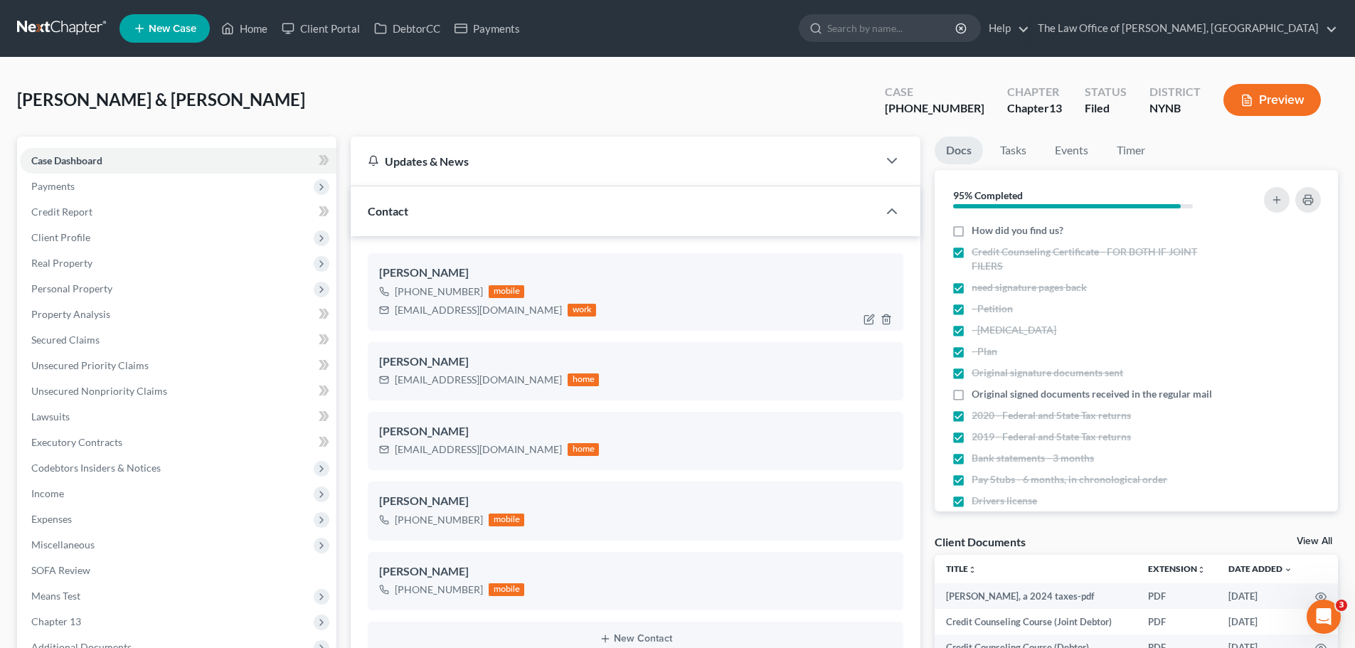
scroll to position [63, 0]
click at [450, 312] on div "[EMAIL_ADDRESS][DOMAIN_NAME]" at bounding box center [478, 310] width 167 height 14
copy div "[EMAIL_ADDRESS][DOMAIN_NAME]"
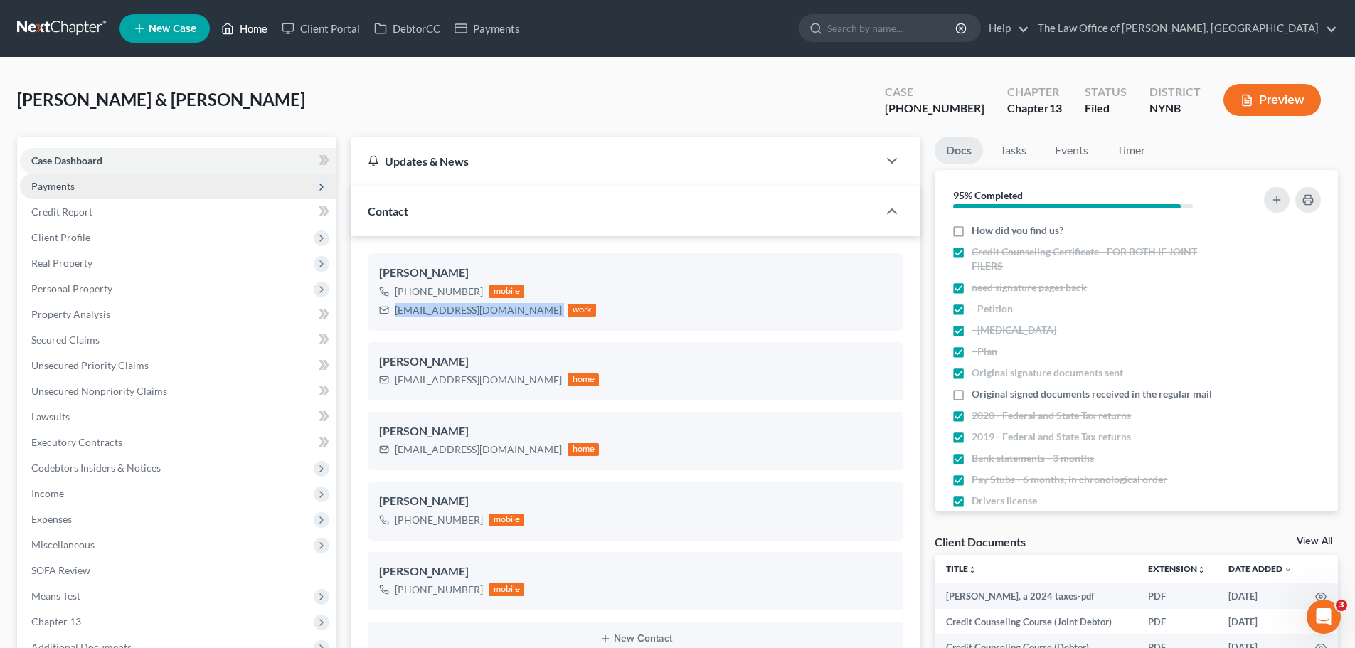
drag, startPoint x: 246, startPoint y: 34, endPoint x: 332, endPoint y: 174, distance: 164.1
click at [246, 34] on link "Home" at bounding box center [244, 29] width 60 height 26
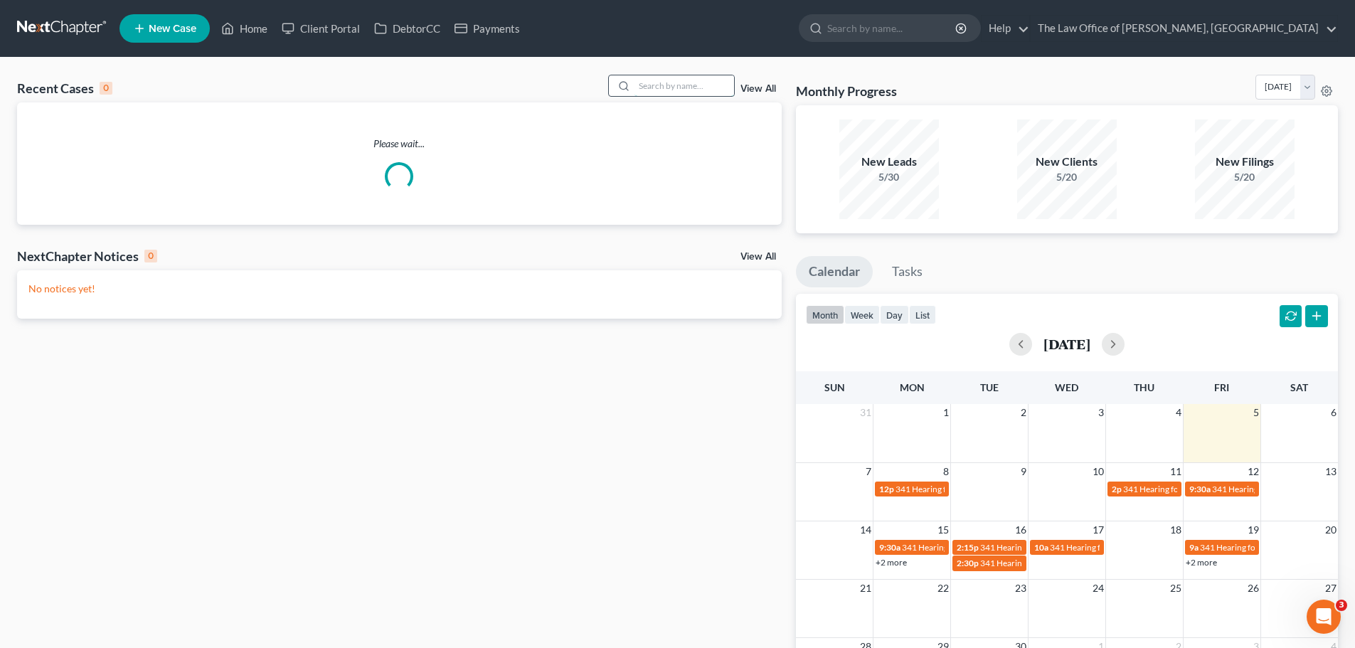
click at [680, 92] on input "search" at bounding box center [685, 85] width 100 height 21
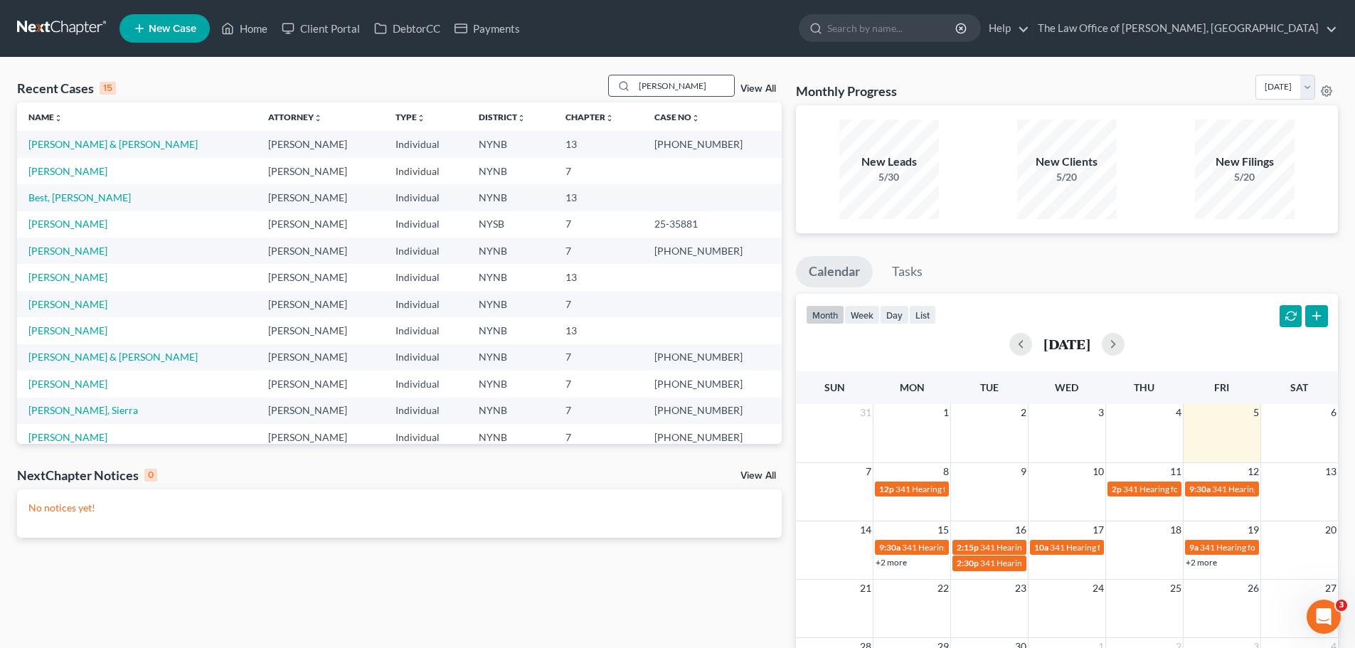
type input "[PERSON_NAME]"
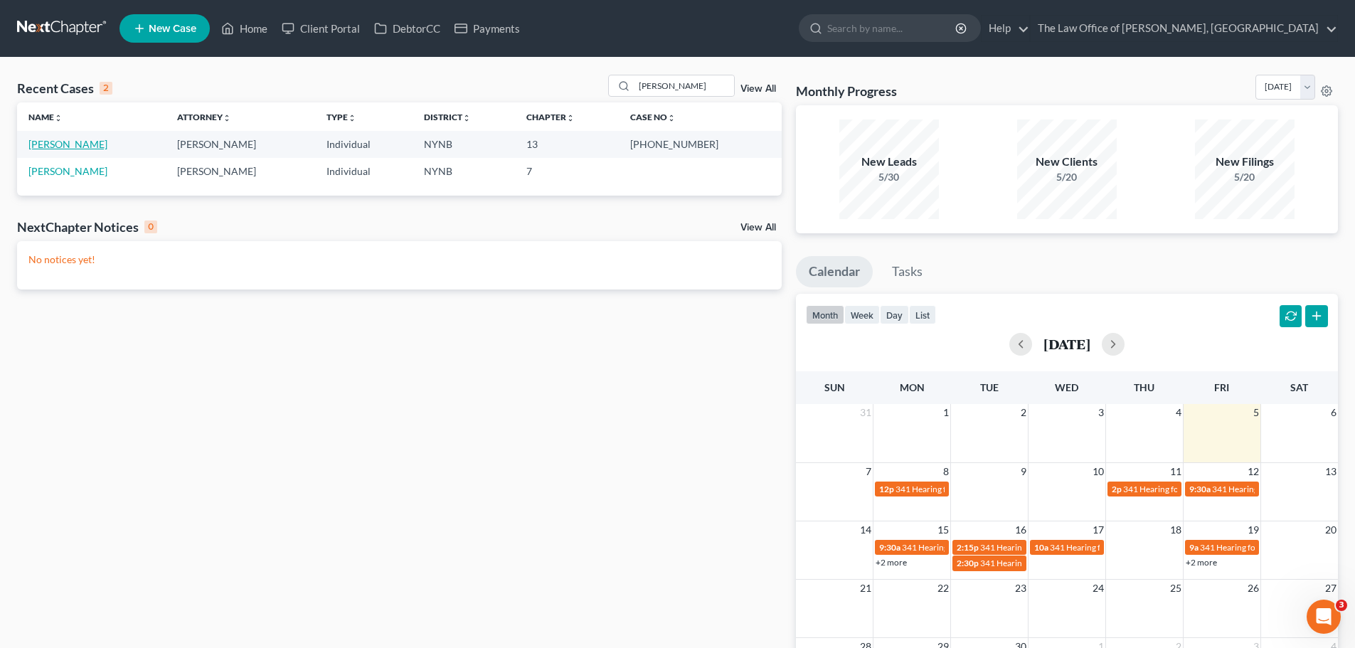
click at [58, 142] on link "[PERSON_NAME]" at bounding box center [67, 144] width 79 height 12
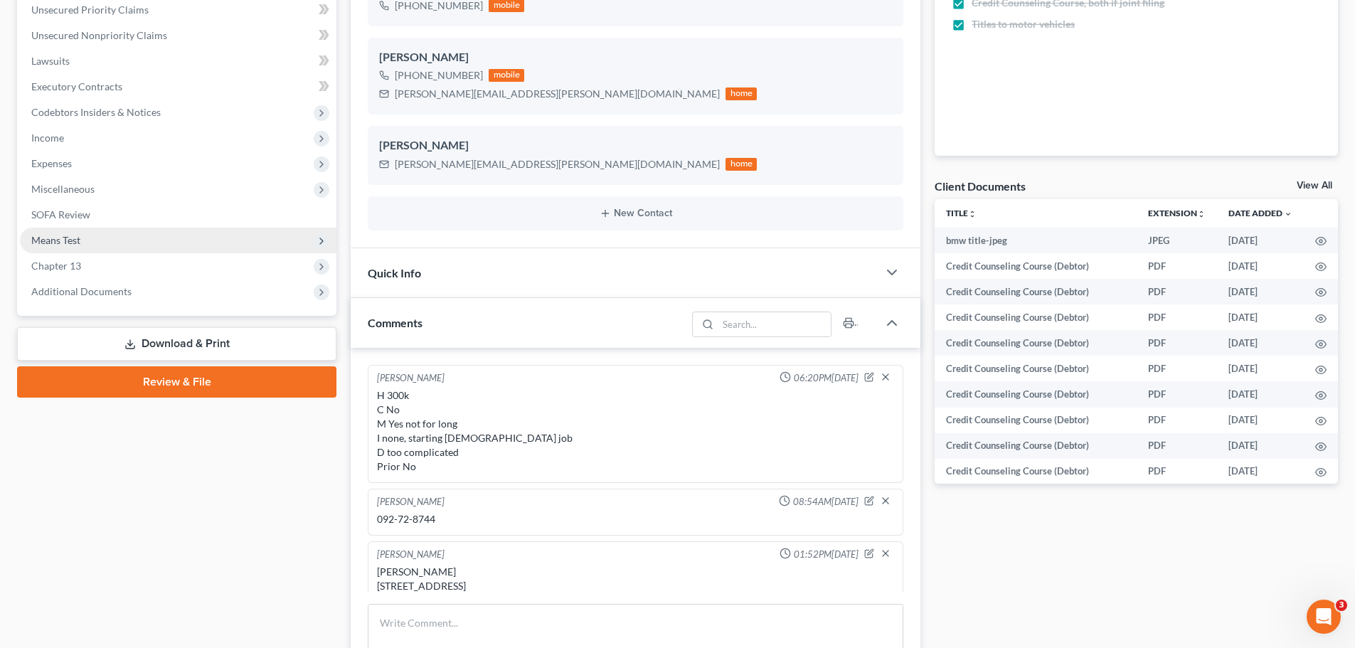
scroll to position [10, 0]
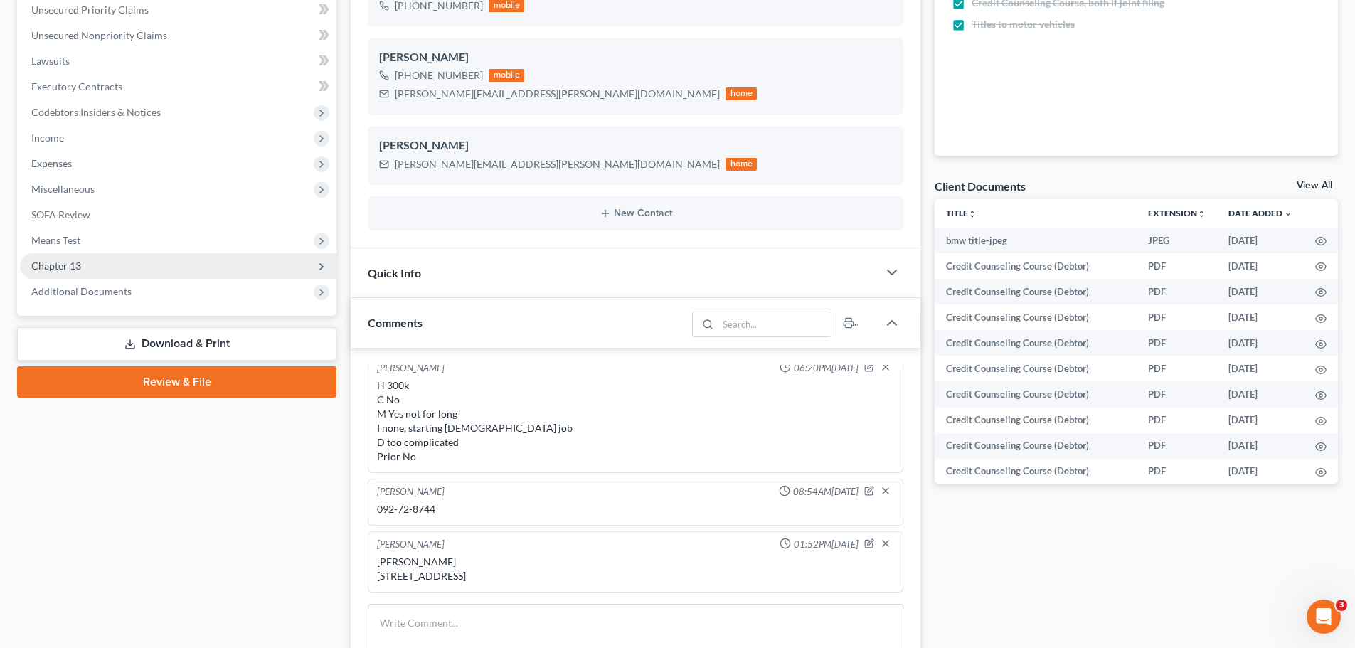
click at [55, 264] on span "Chapter 13" at bounding box center [56, 266] width 50 height 12
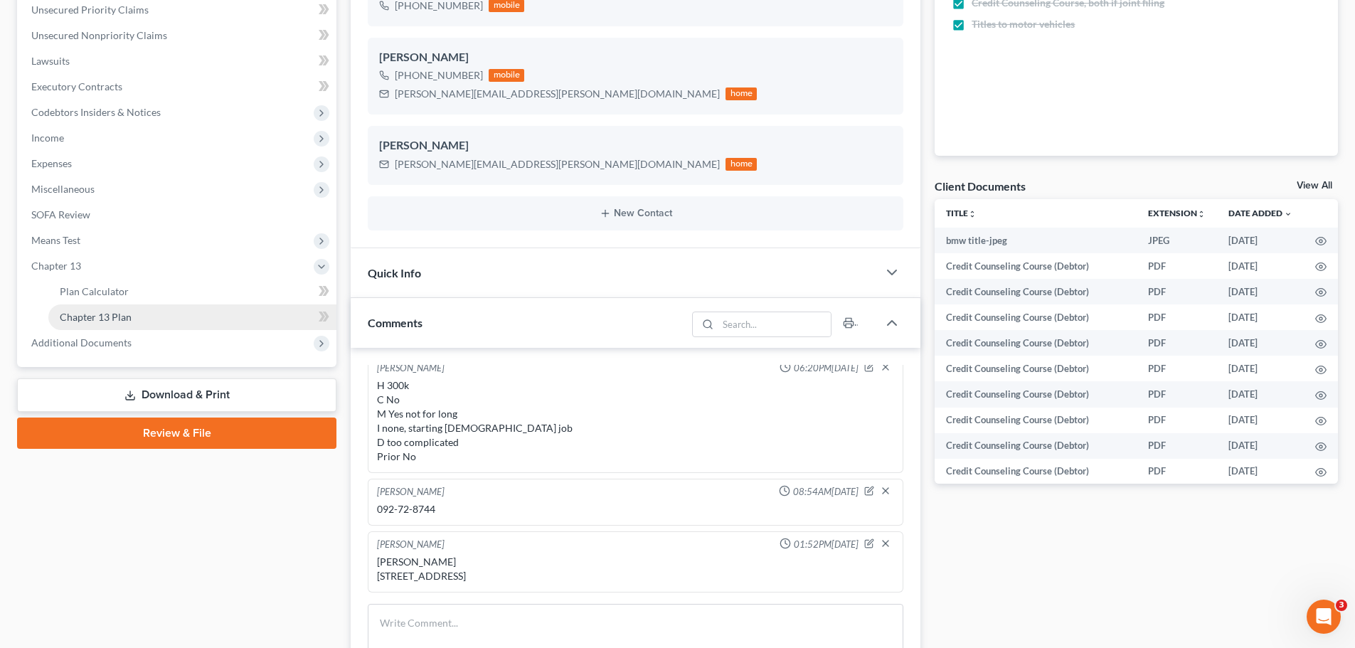
click at [97, 308] on link "Chapter 13 Plan" at bounding box center [192, 318] width 288 height 26
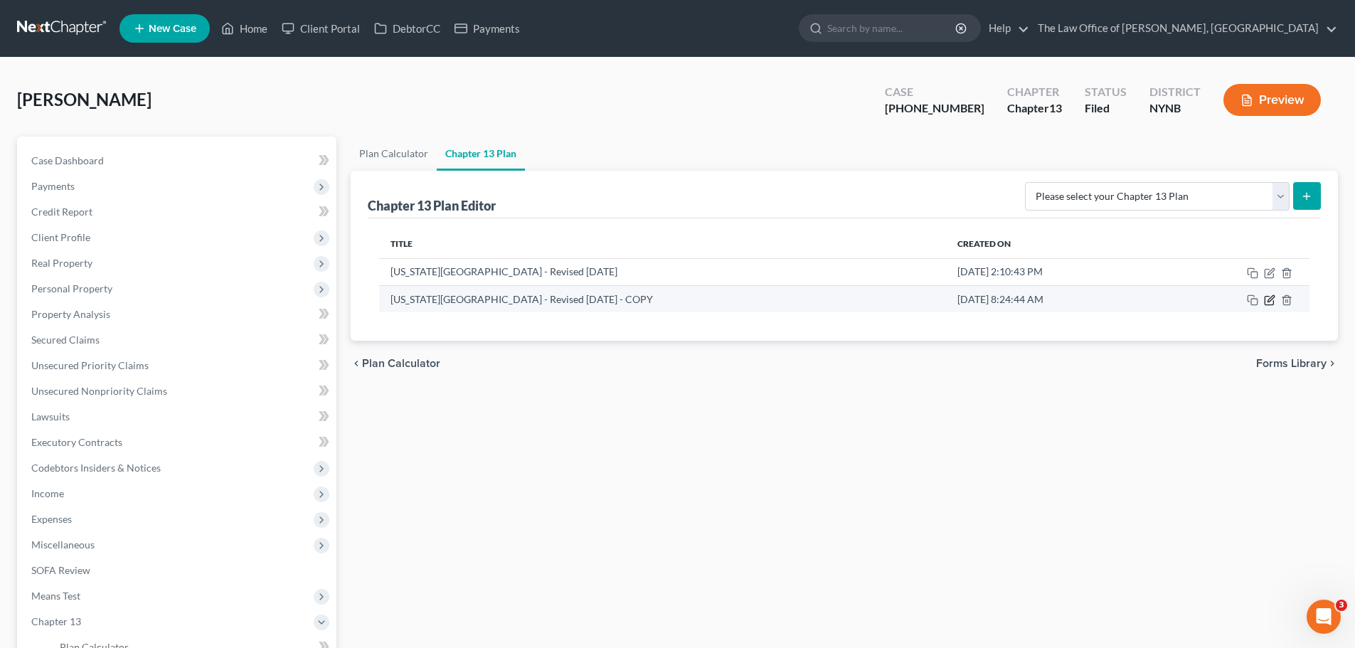
click at [1268, 301] on icon "button" at bounding box center [1269, 300] width 11 height 11
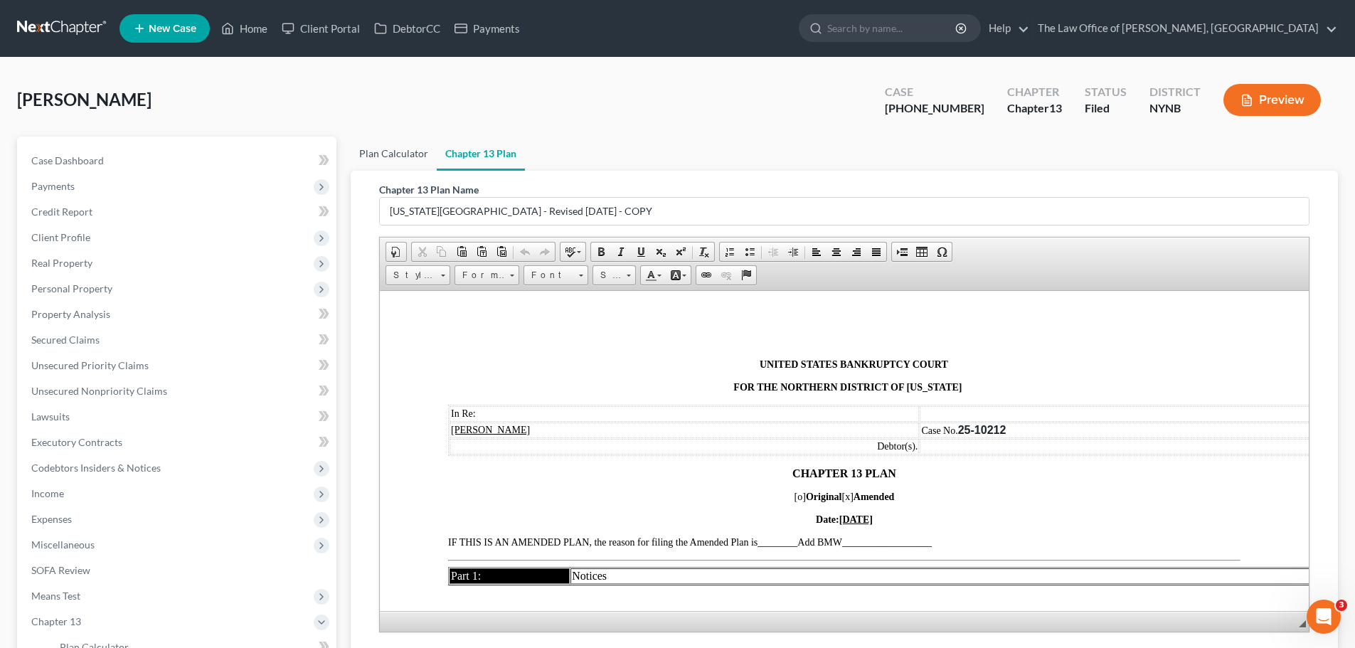
click at [393, 147] on link "Plan Calculator" at bounding box center [394, 154] width 86 height 34
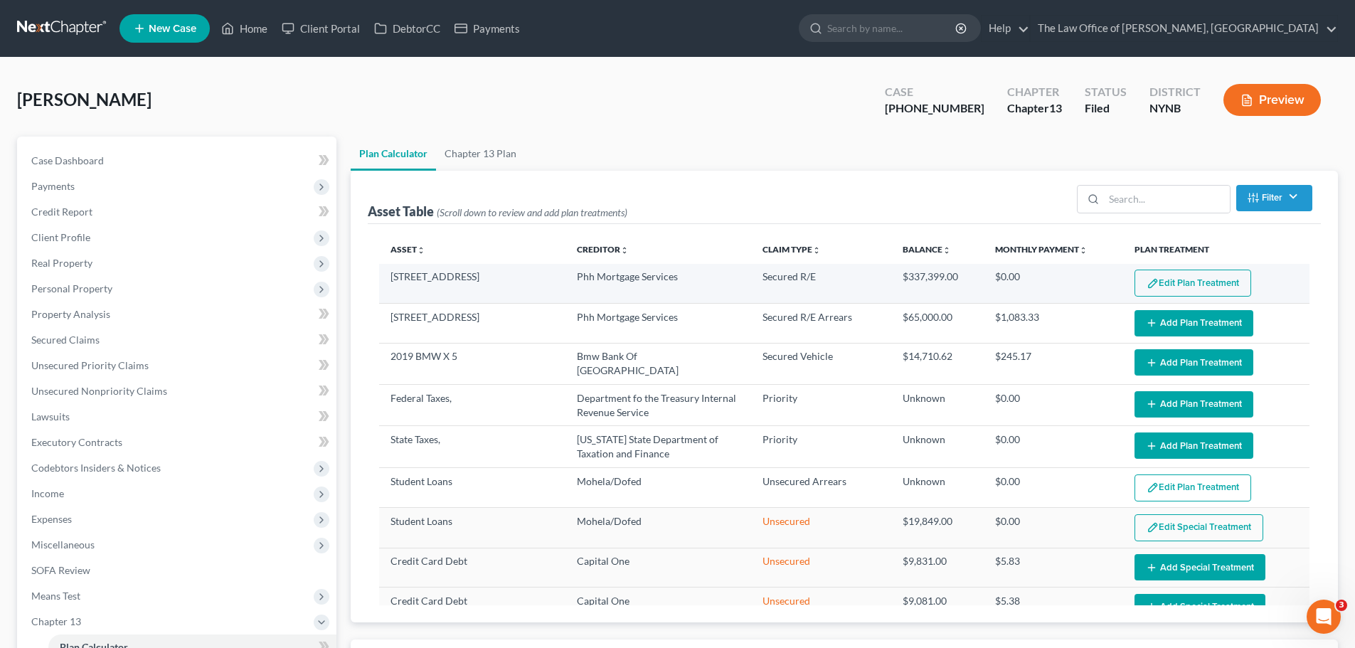
select select "59"
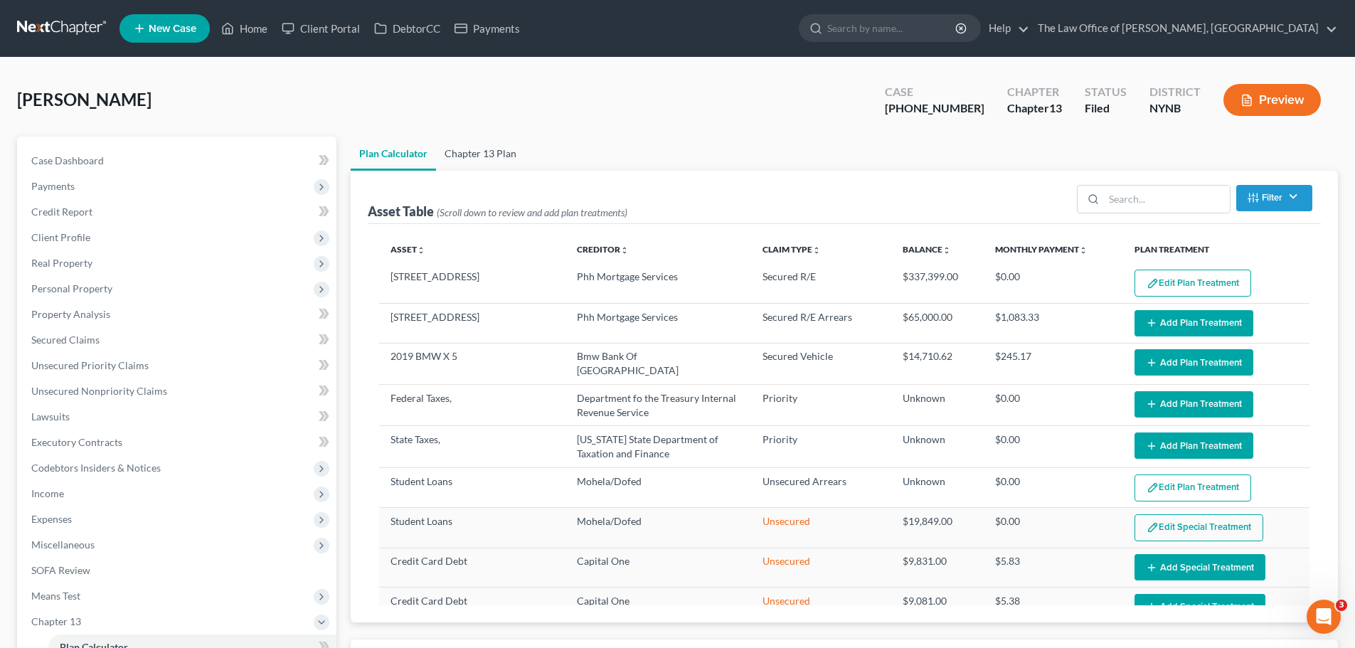
click at [489, 150] on link "Chapter 13 Plan" at bounding box center [480, 154] width 89 height 34
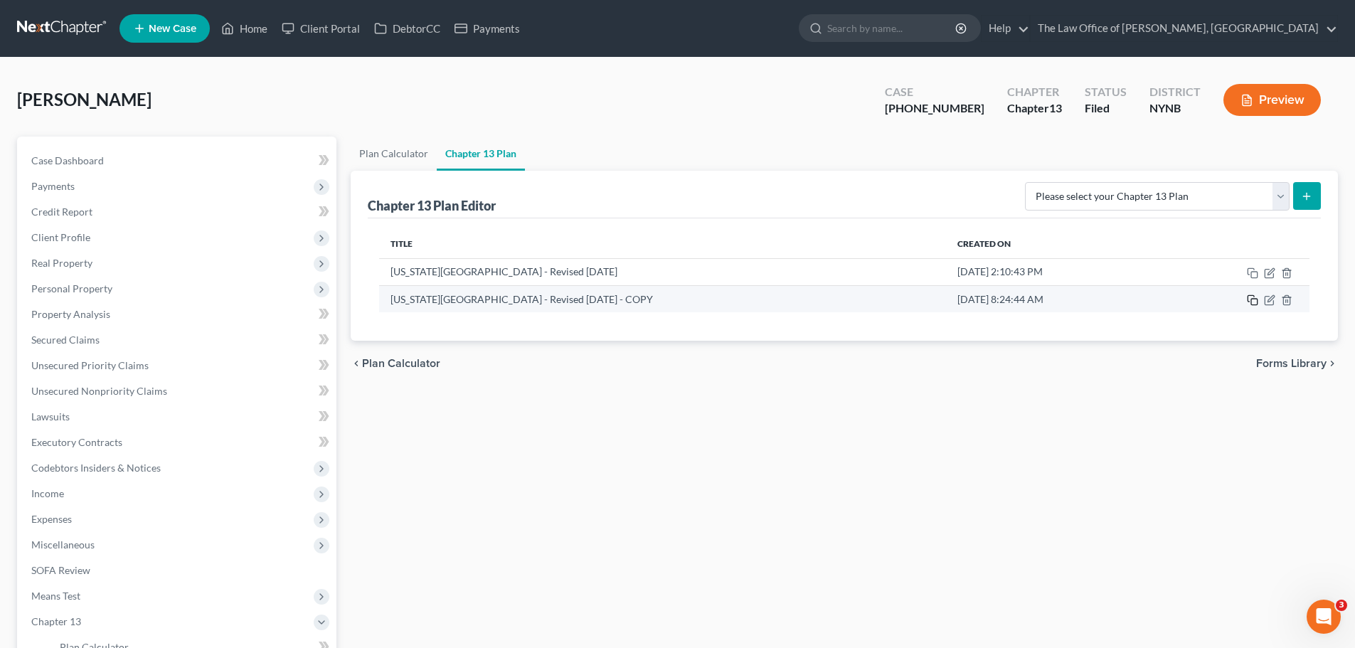
click at [1251, 302] on icon "button" at bounding box center [1252, 300] width 11 height 11
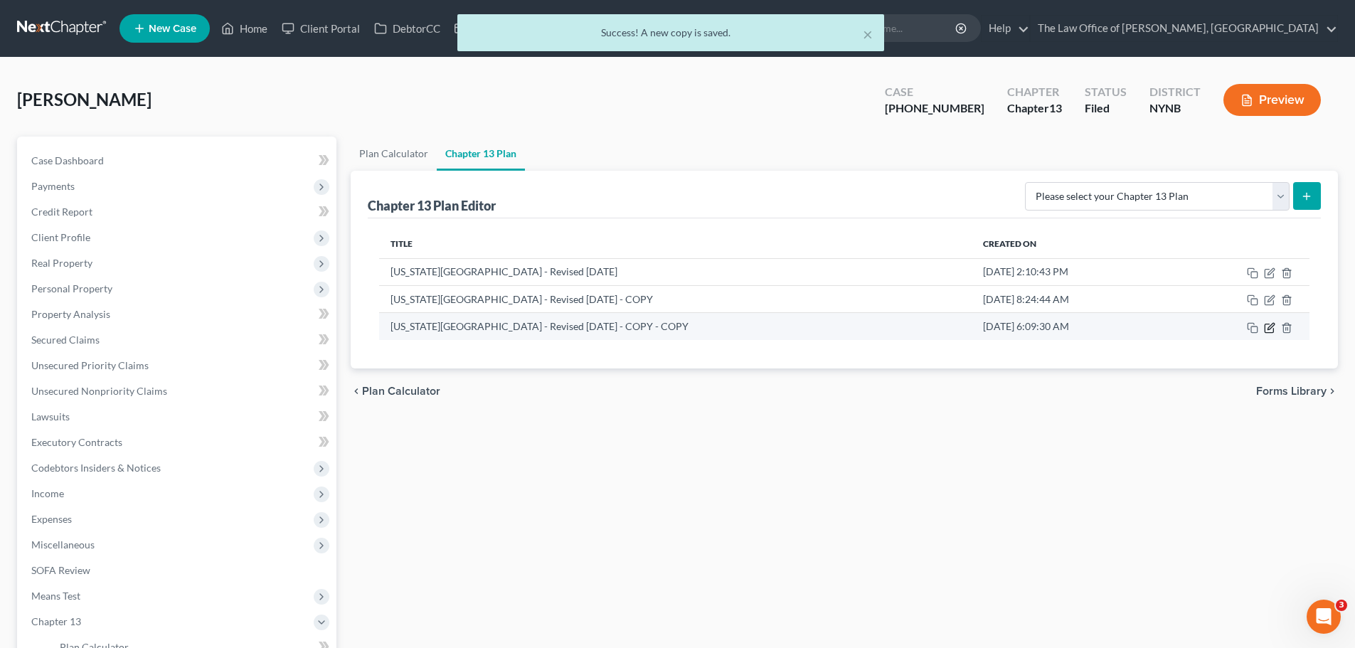
click at [1274, 331] on icon "button" at bounding box center [1269, 328] width 9 height 9
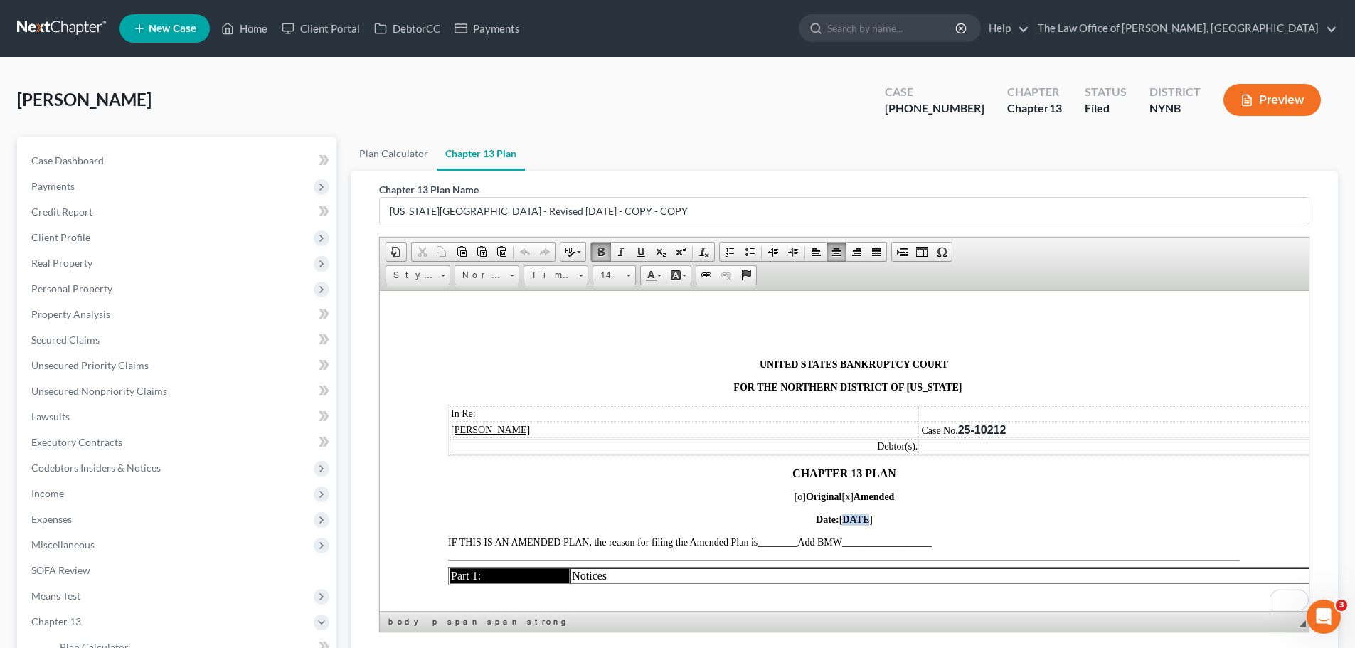
drag, startPoint x: 852, startPoint y: 516, endPoint x: 836, endPoint y: 519, distance: 16.7
click at [840, 519] on u "[DATE]" at bounding box center [856, 519] width 33 height 11
drag, startPoint x: 847, startPoint y: 544, endPoint x: 799, endPoint y: 541, distance: 47.7
click at [799, 541] on span "________Add BMW__________________" at bounding box center [845, 541] width 174 height 11
drag, startPoint x: 799, startPoint y: 541, endPoint x: 850, endPoint y: 543, distance: 51.2
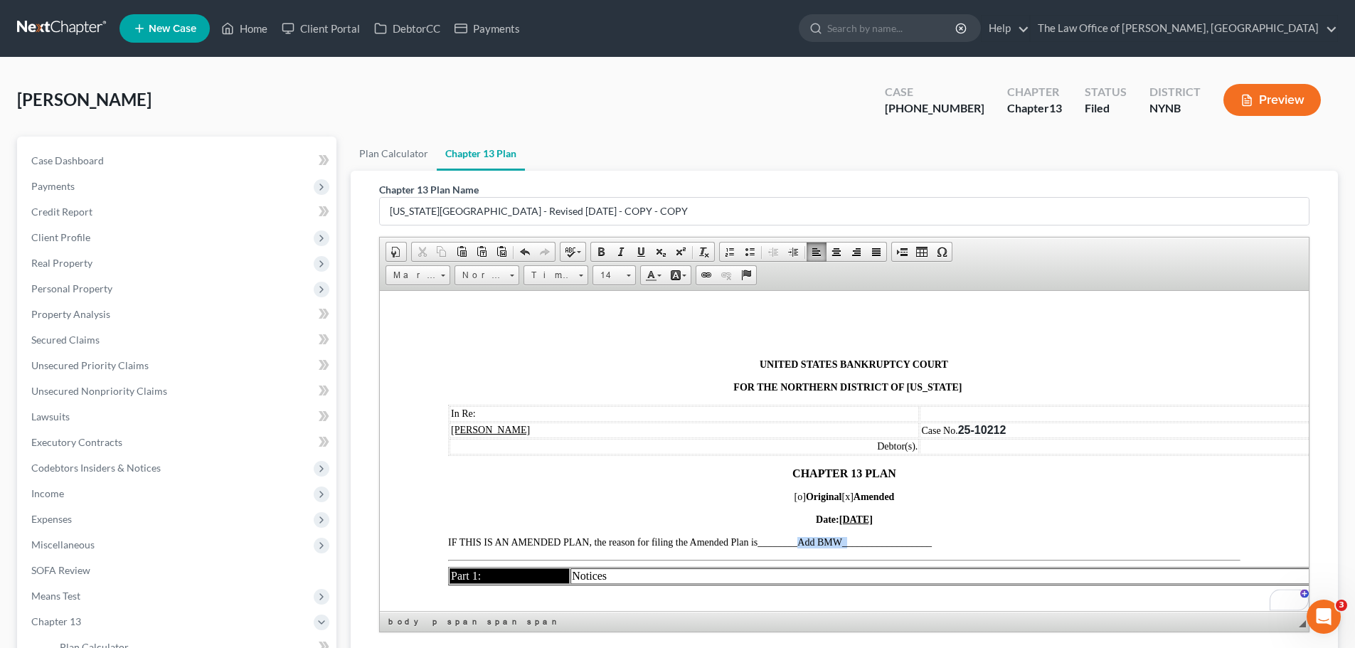
click at [850, 543] on span "________Add BMW__________________" at bounding box center [845, 541] width 174 height 11
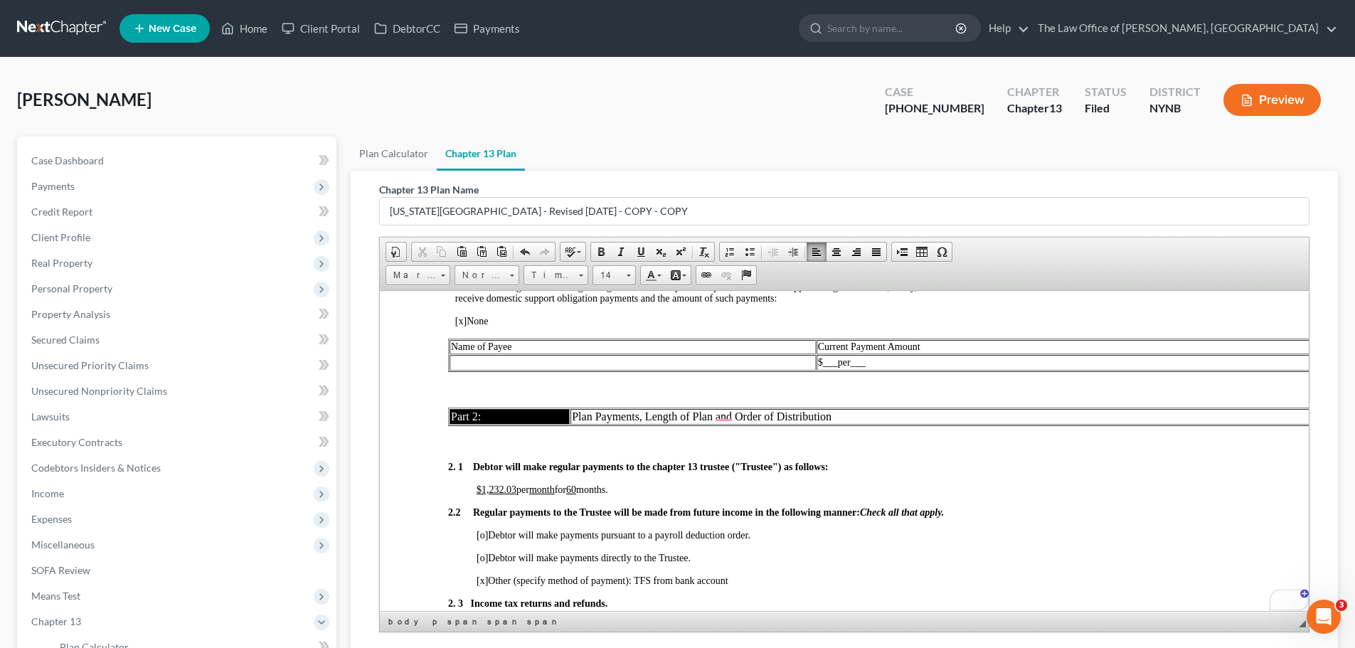
scroll to position [854, 0]
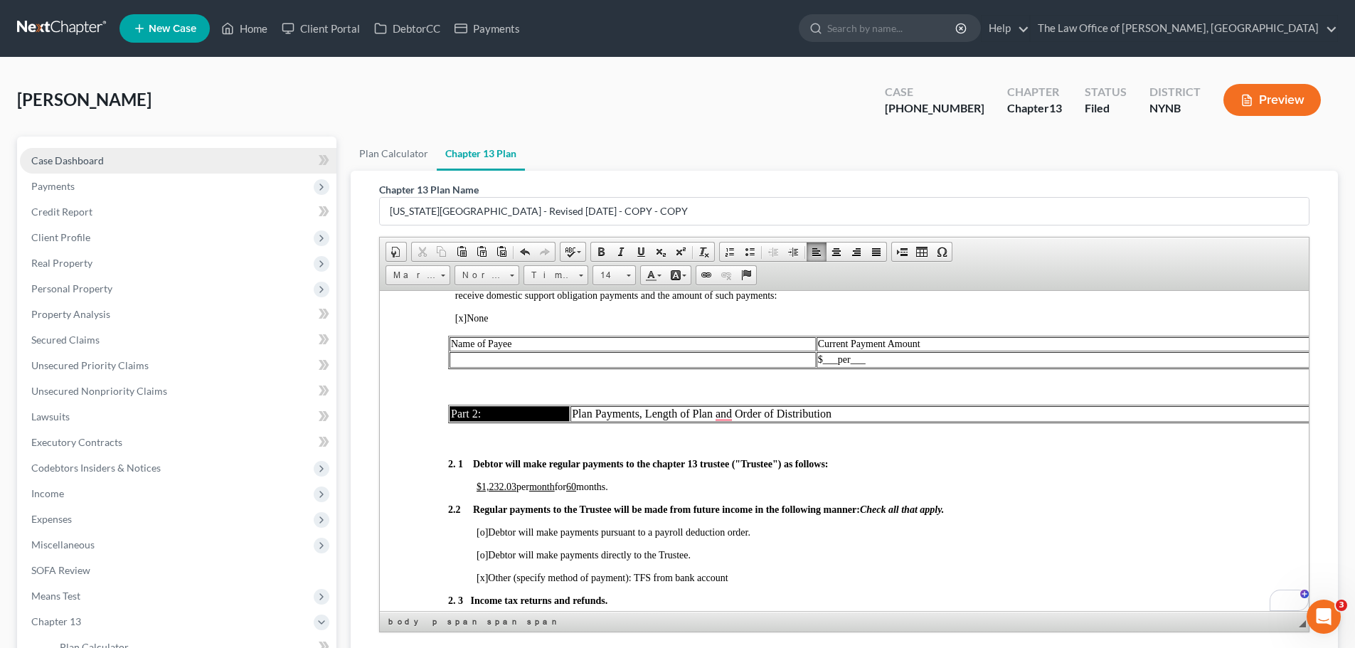
click at [89, 160] on span "Case Dashboard" at bounding box center [67, 160] width 73 height 12
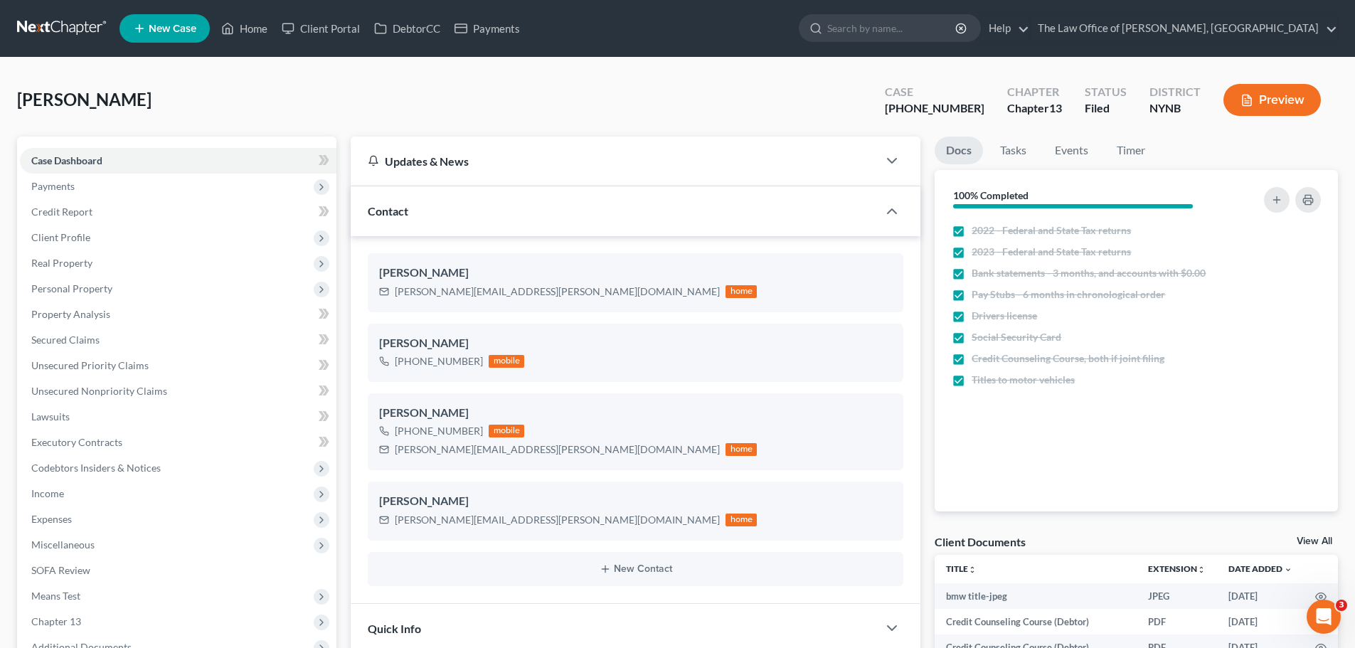
scroll to position [10, 0]
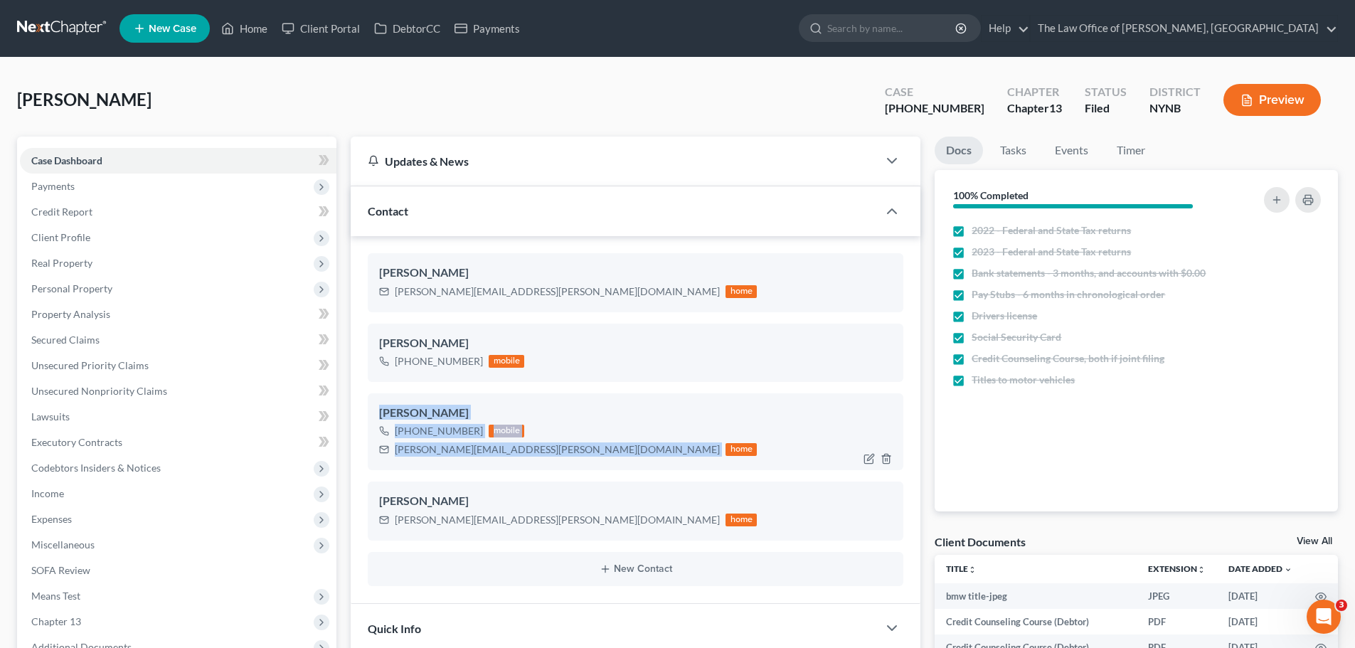
drag, startPoint x: 512, startPoint y: 451, endPoint x: 372, endPoint y: 412, distance: 144.8
click at [372, 412] on div "[PERSON_NAME] [PHONE_NUMBER] mobile [PERSON_NAME][EMAIL_ADDRESS][PERSON_NAME][D…" at bounding box center [636, 431] width 536 height 77
copy div "[PERSON_NAME] [PHONE_NUMBER] mobile [PERSON_NAME][EMAIL_ADDRESS][PERSON_NAME][D…"
click at [443, 448] on div "[PERSON_NAME][EMAIL_ADDRESS][PERSON_NAME][DOMAIN_NAME]" at bounding box center [557, 450] width 325 height 14
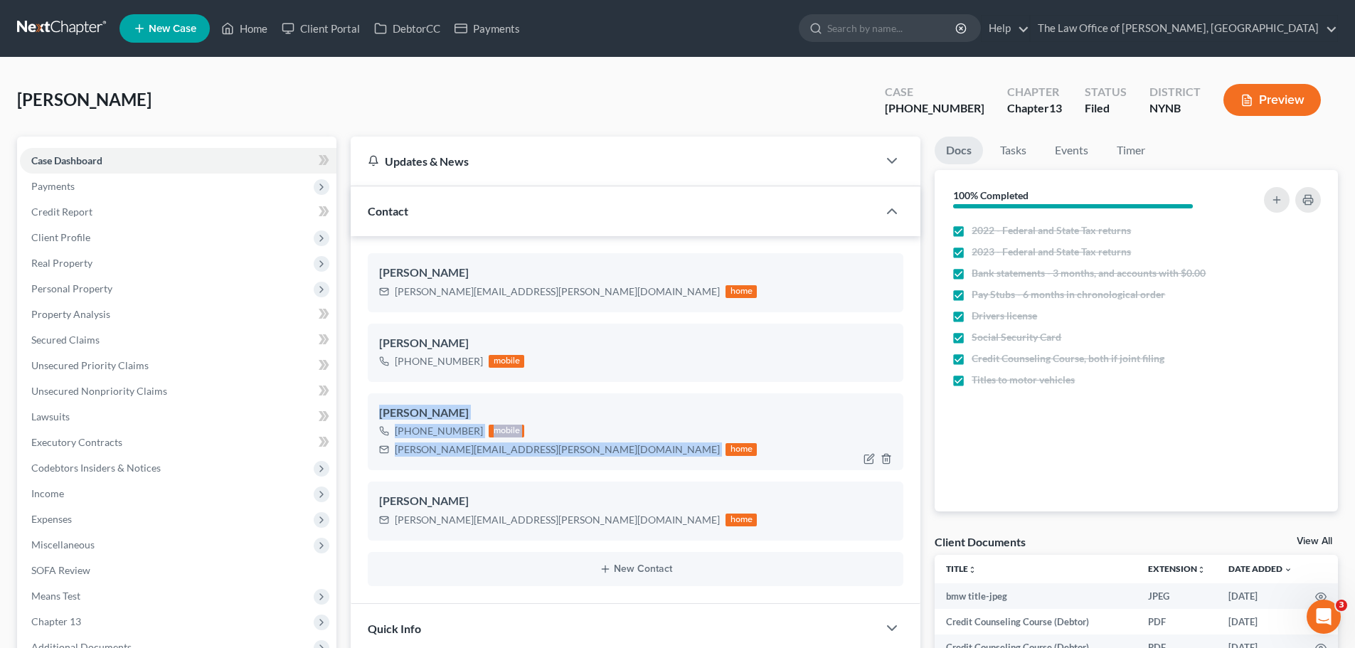
click at [443, 448] on div "[PERSON_NAME][EMAIL_ADDRESS][PERSON_NAME][DOMAIN_NAME]" at bounding box center [557, 450] width 325 height 14
copy div "[PERSON_NAME][EMAIL_ADDRESS][PERSON_NAME][DOMAIN_NAME]"
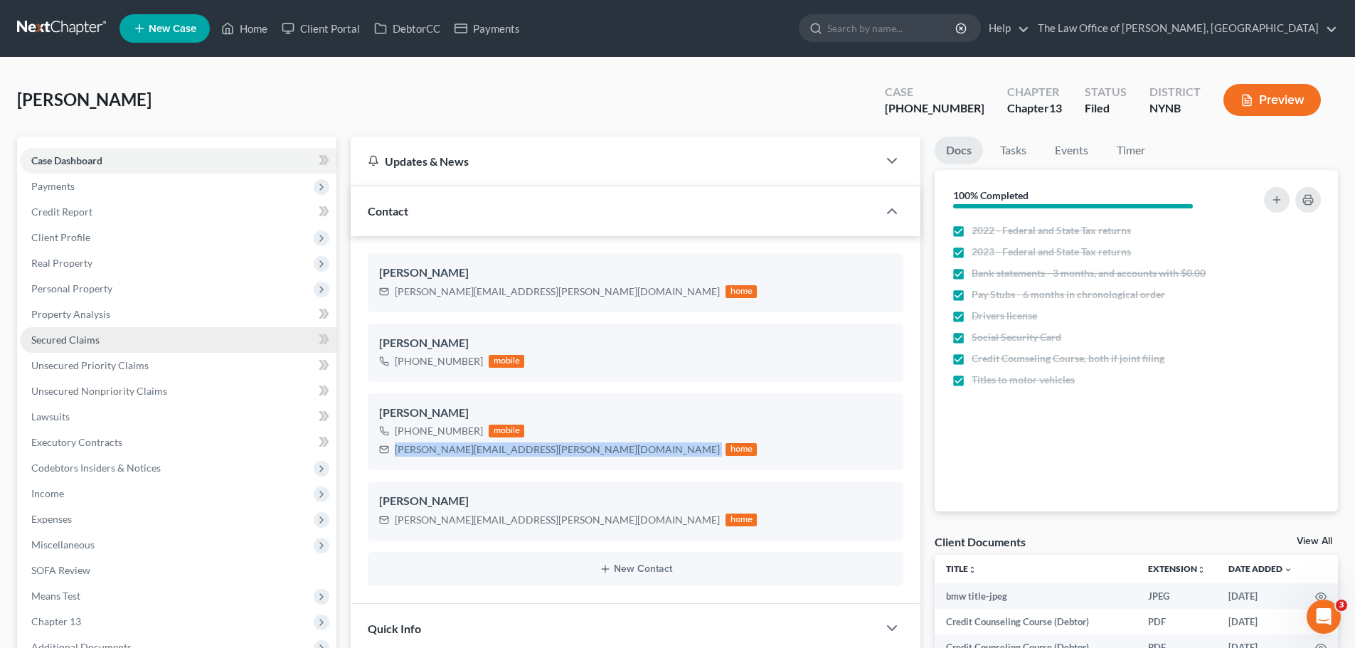
click at [52, 332] on link "Secured Claims" at bounding box center [178, 340] width 317 height 26
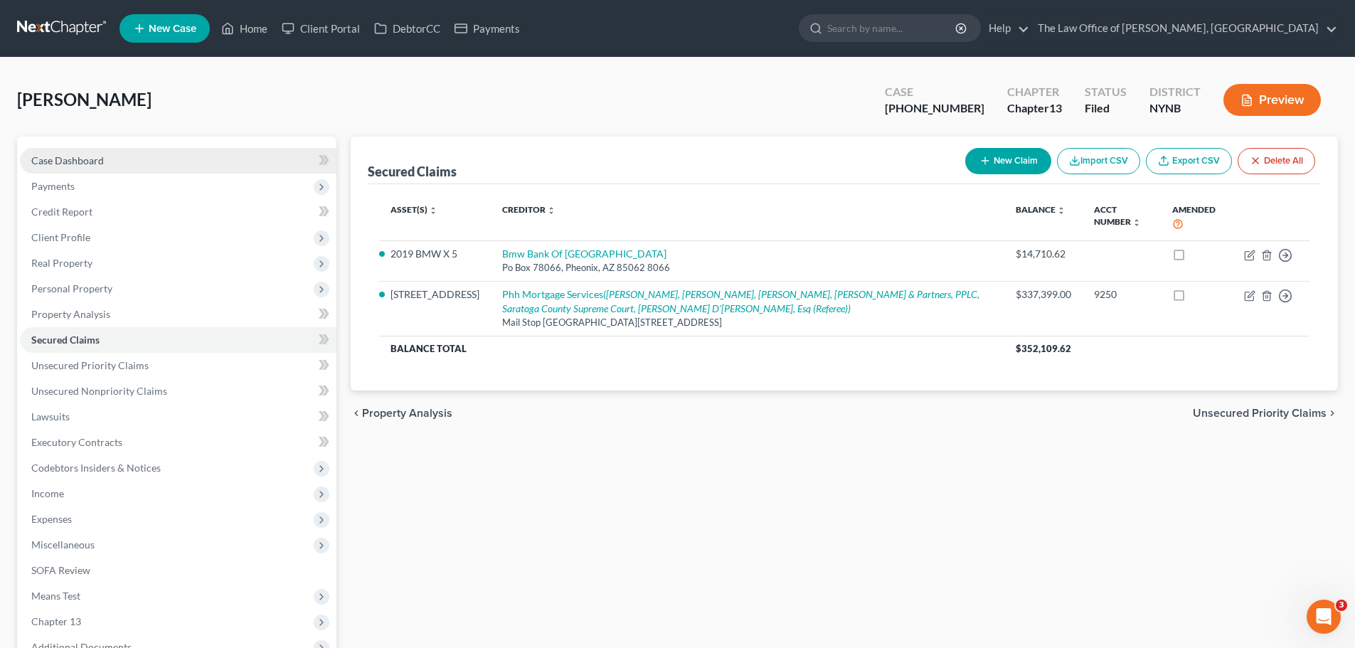
click at [106, 162] on link "Case Dashboard" at bounding box center [178, 161] width 317 height 26
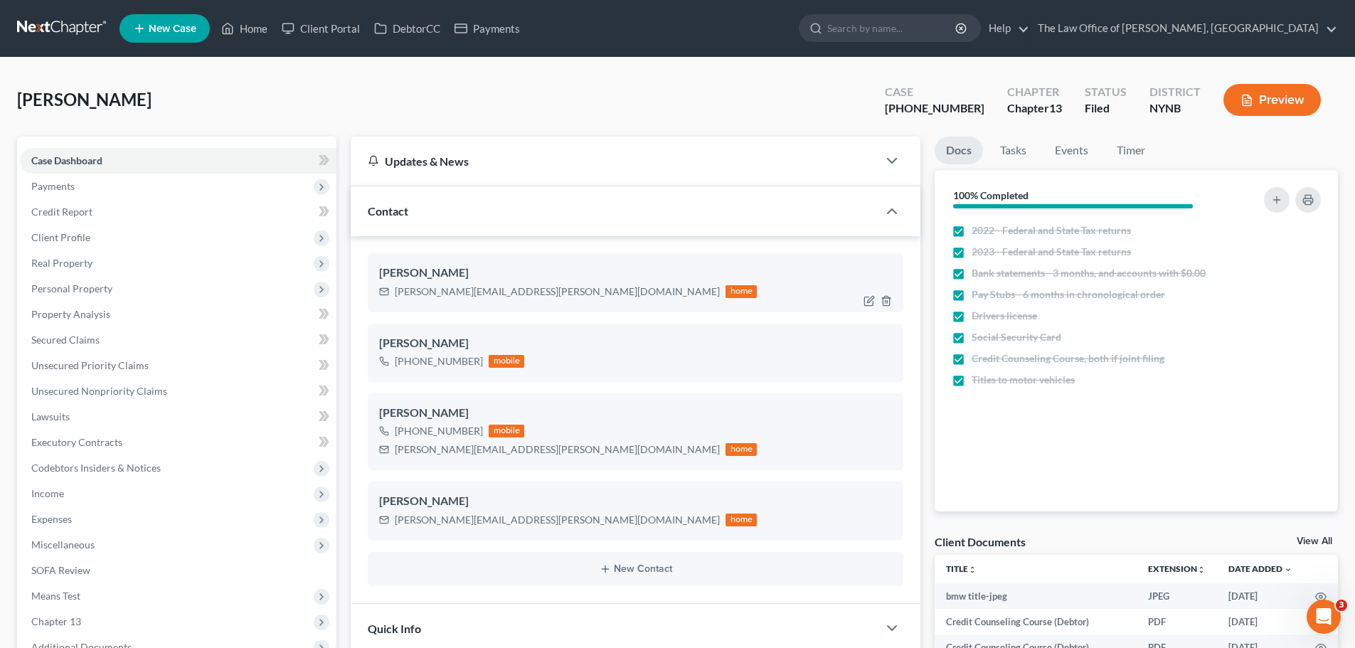
click at [404, 291] on div "[PERSON_NAME][EMAIL_ADDRESS][PERSON_NAME][DOMAIN_NAME]" at bounding box center [557, 292] width 325 height 14
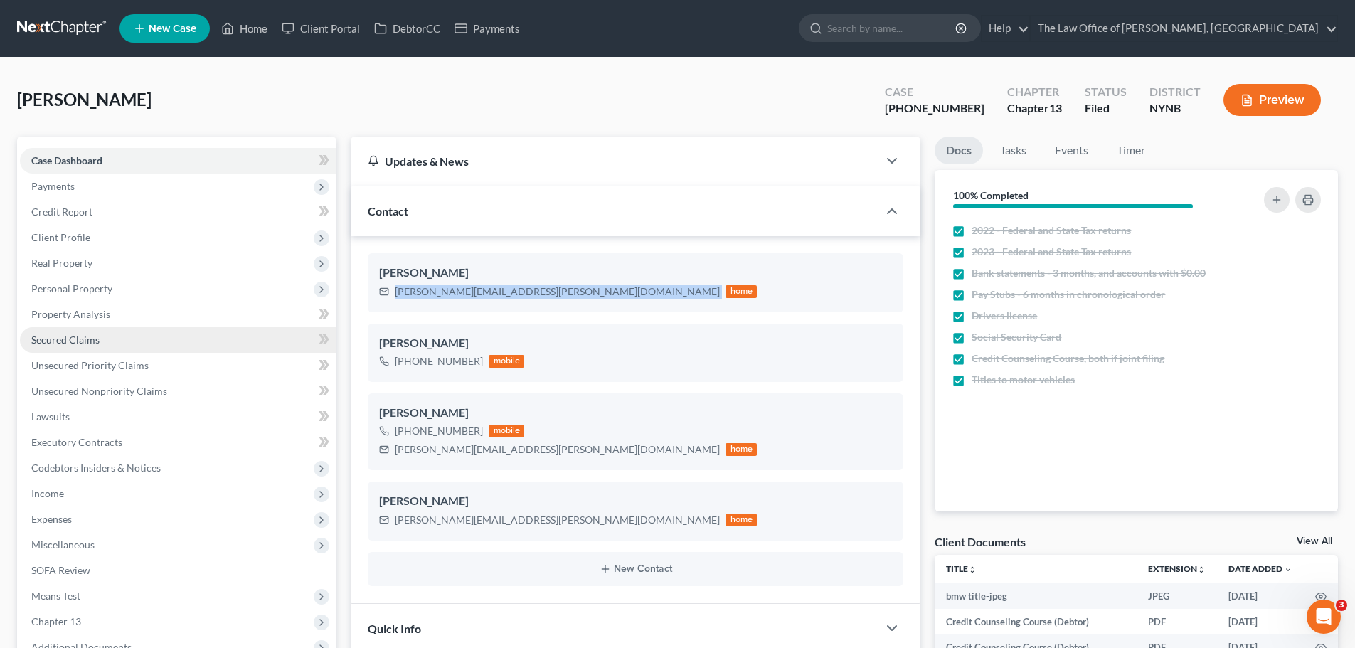
click at [86, 340] on span "Secured Claims" at bounding box center [65, 340] width 68 height 12
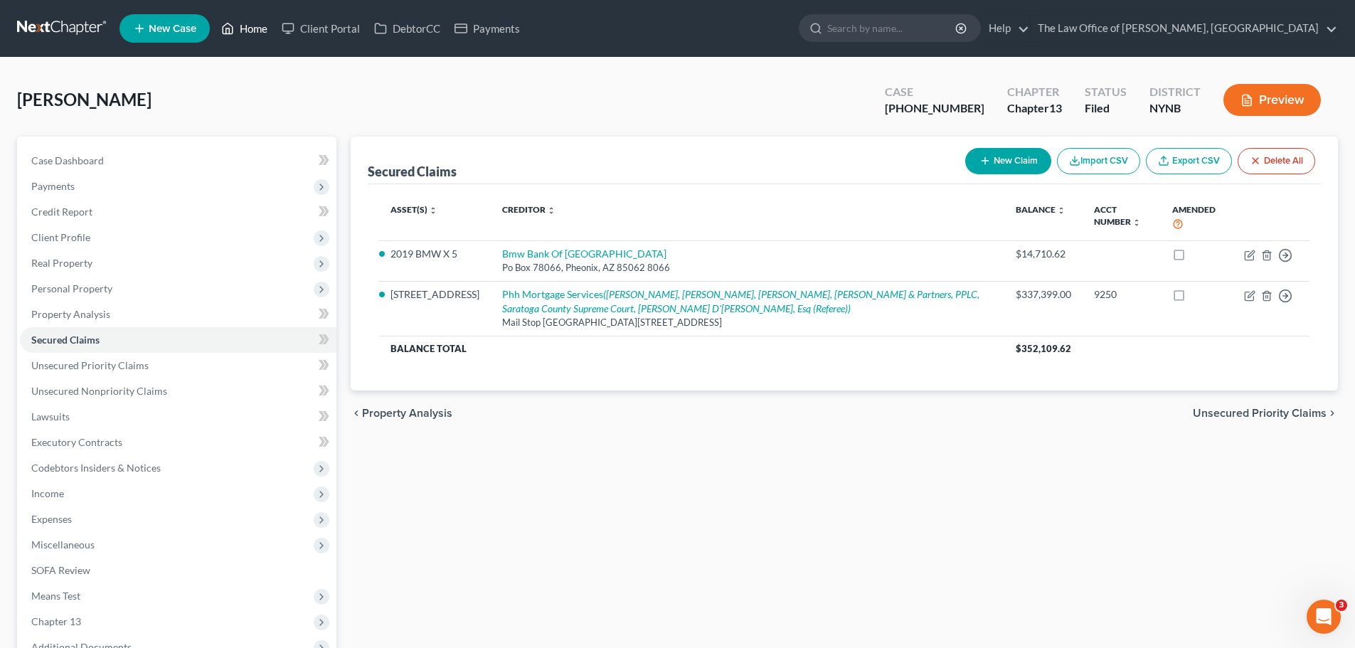
click at [248, 23] on link "Home" at bounding box center [244, 29] width 60 height 26
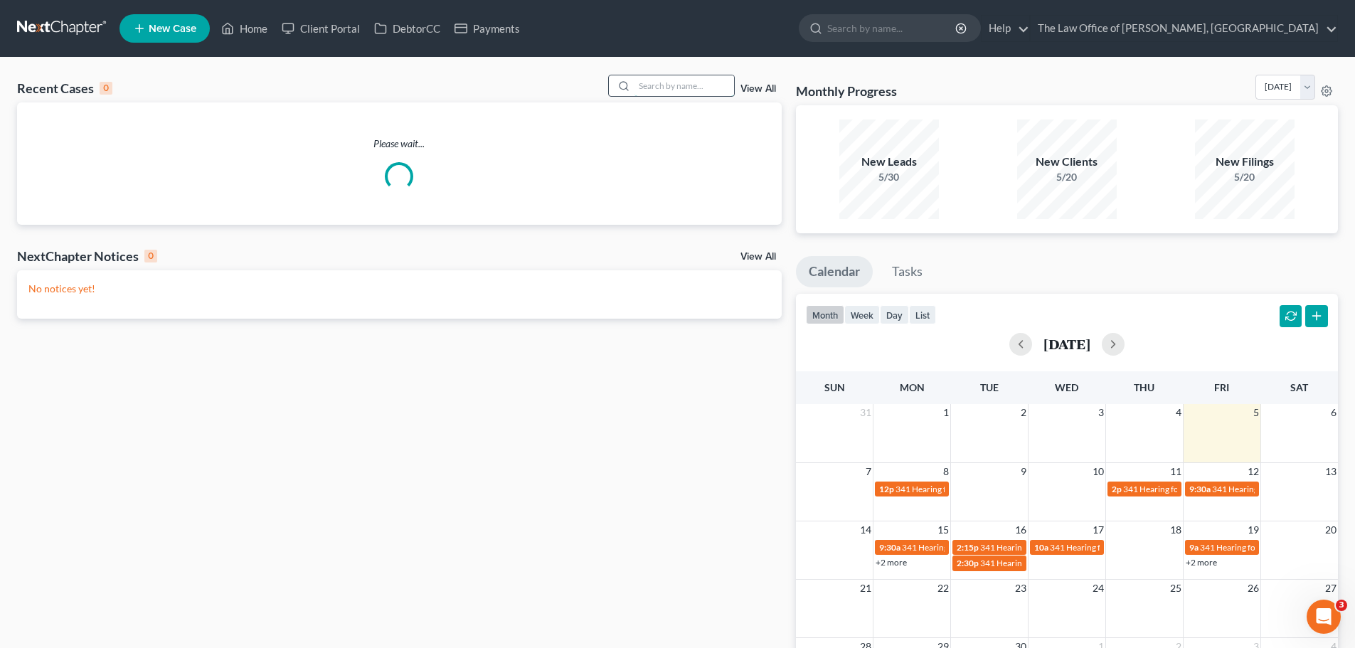
click at [672, 92] on input "search" at bounding box center [685, 85] width 100 height 21
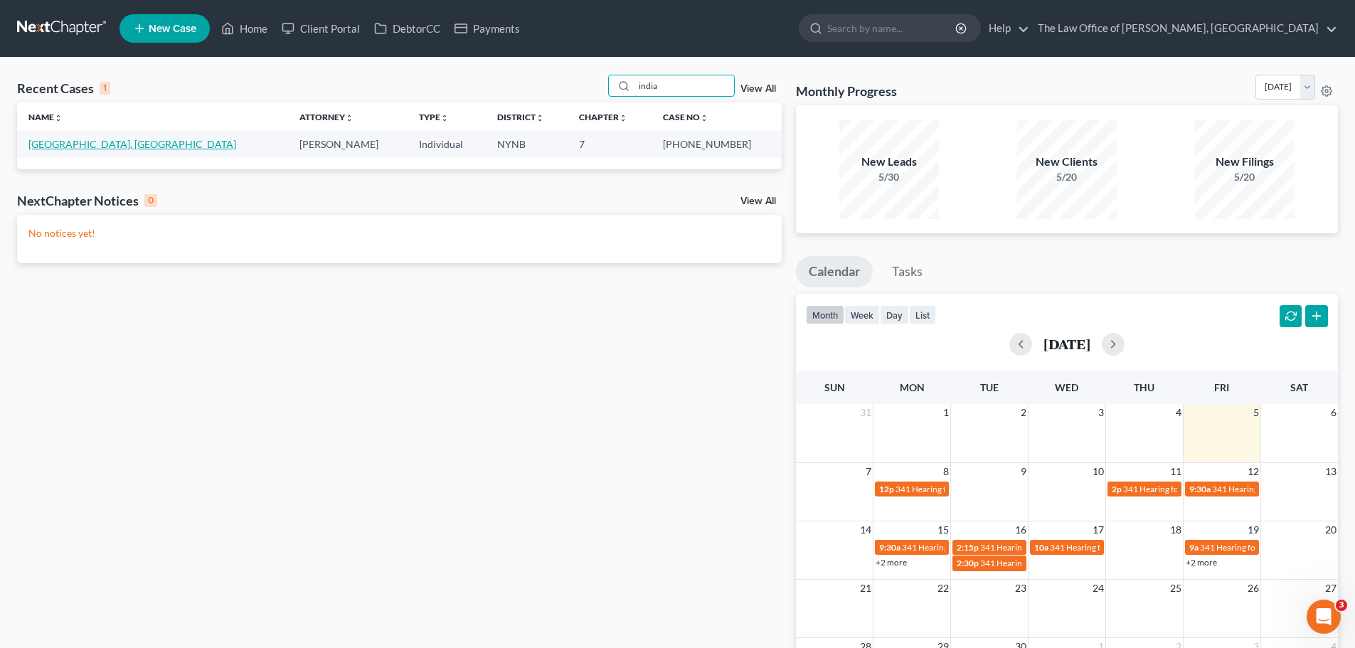
type input "india"
click at [76, 144] on link "[GEOGRAPHIC_DATA], [GEOGRAPHIC_DATA]" at bounding box center [132, 144] width 208 height 12
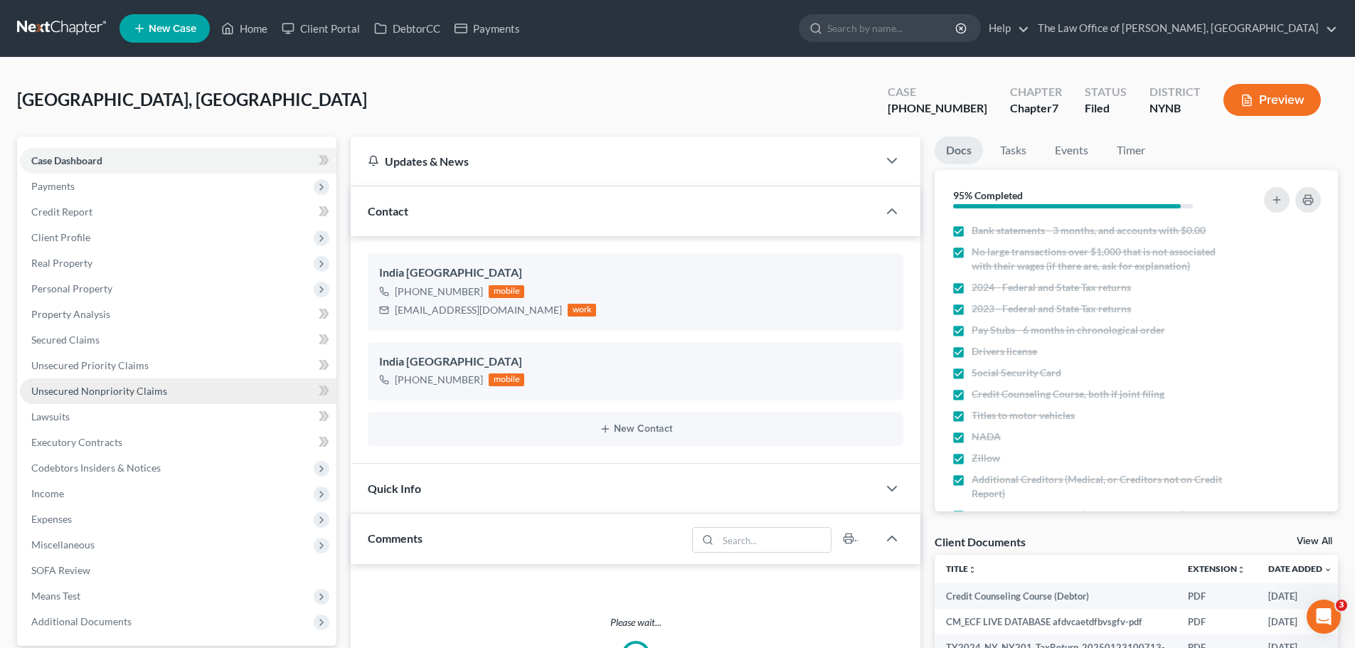
click at [101, 397] on link "Unsecured Nonpriority Claims" at bounding box center [178, 392] width 317 height 26
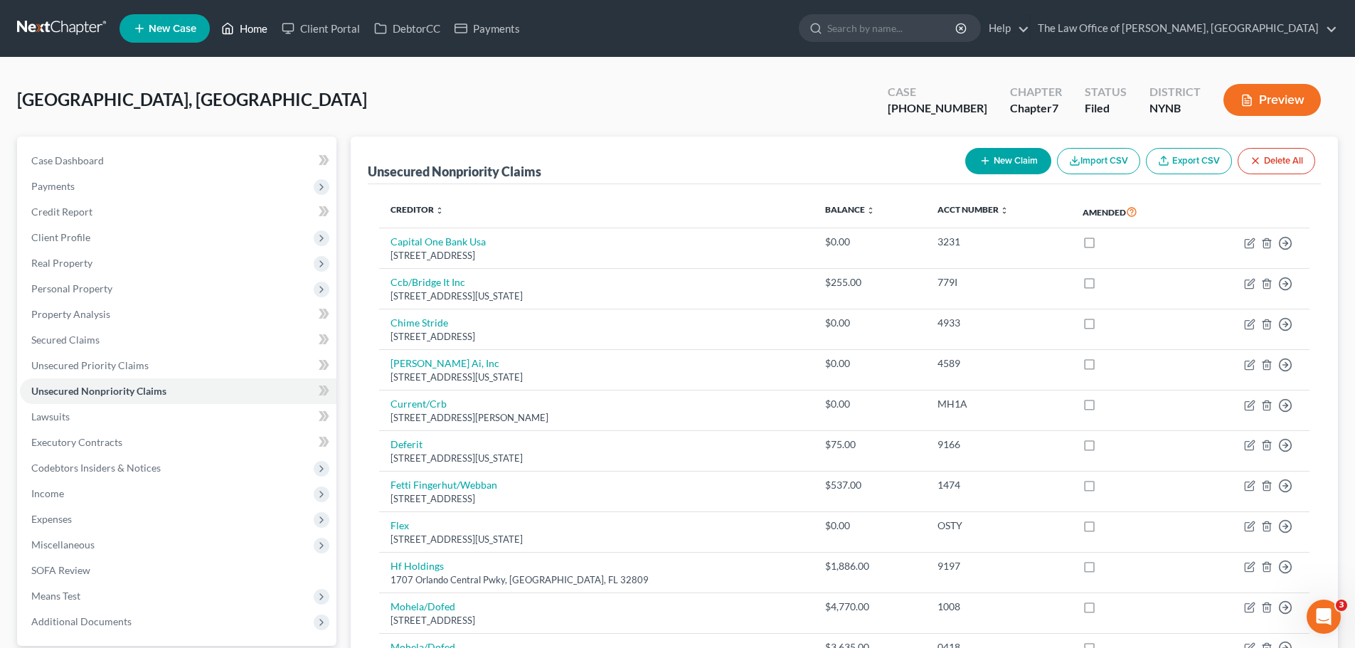
click at [257, 28] on link "Home" at bounding box center [244, 29] width 60 height 26
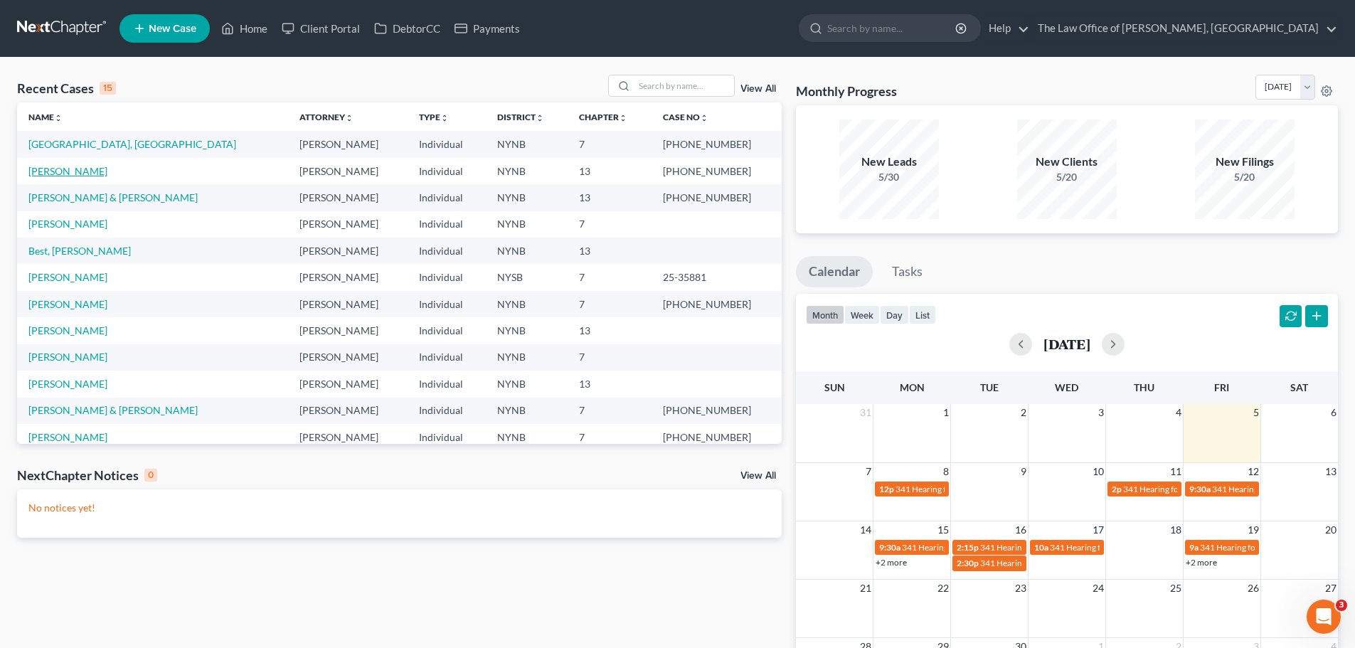
click at [78, 170] on link "[PERSON_NAME]" at bounding box center [67, 171] width 79 height 12
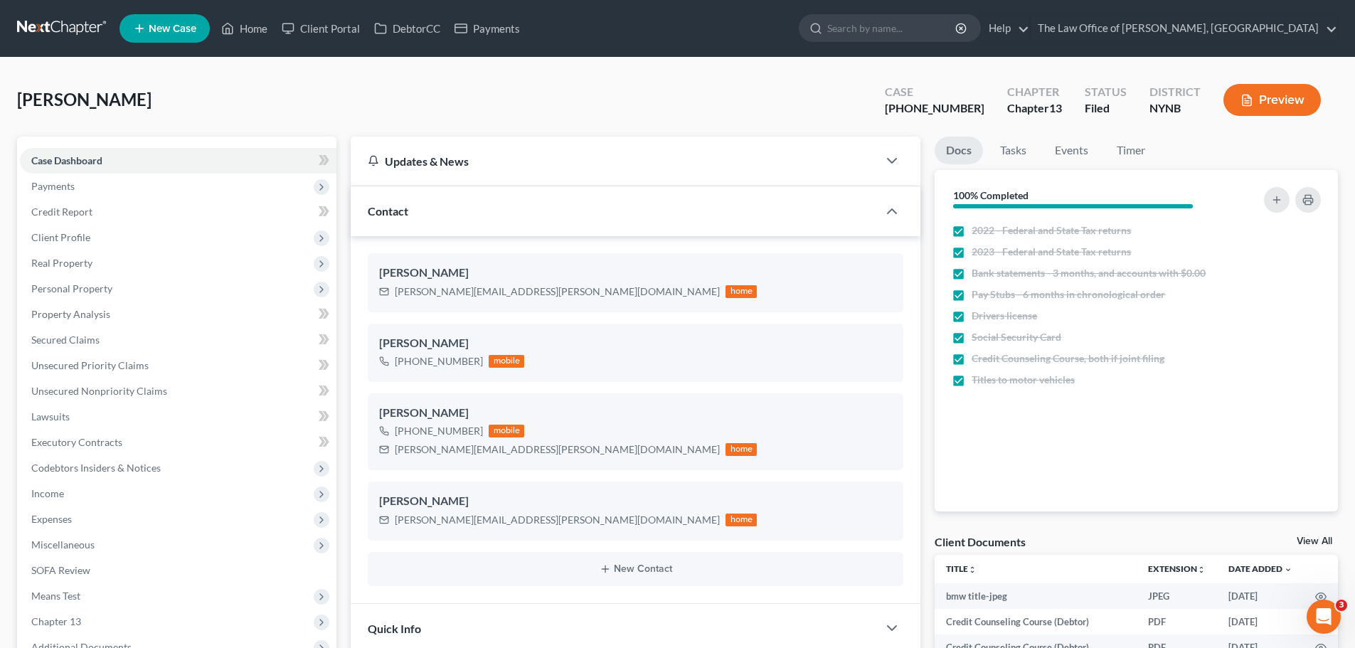
scroll to position [10, 0]
click at [126, 333] on link "Secured Claims" at bounding box center [178, 340] width 317 height 26
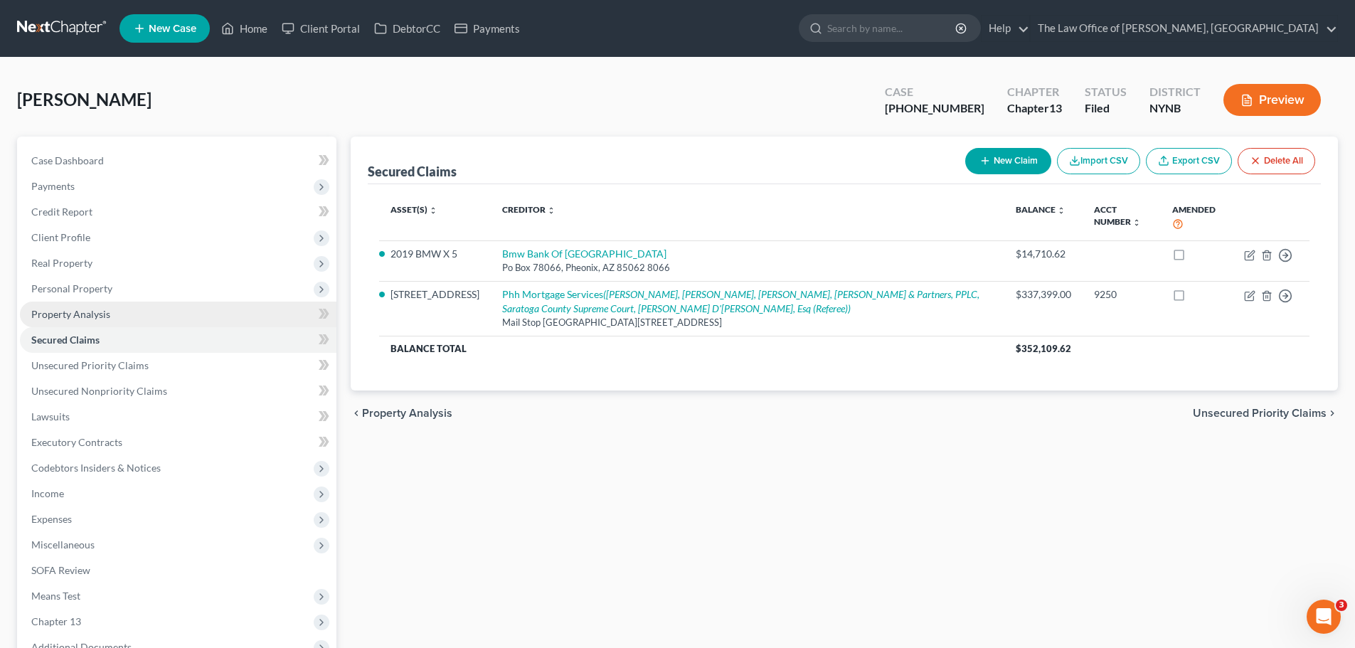
click at [88, 319] on span "Property Analysis" at bounding box center [70, 314] width 79 height 12
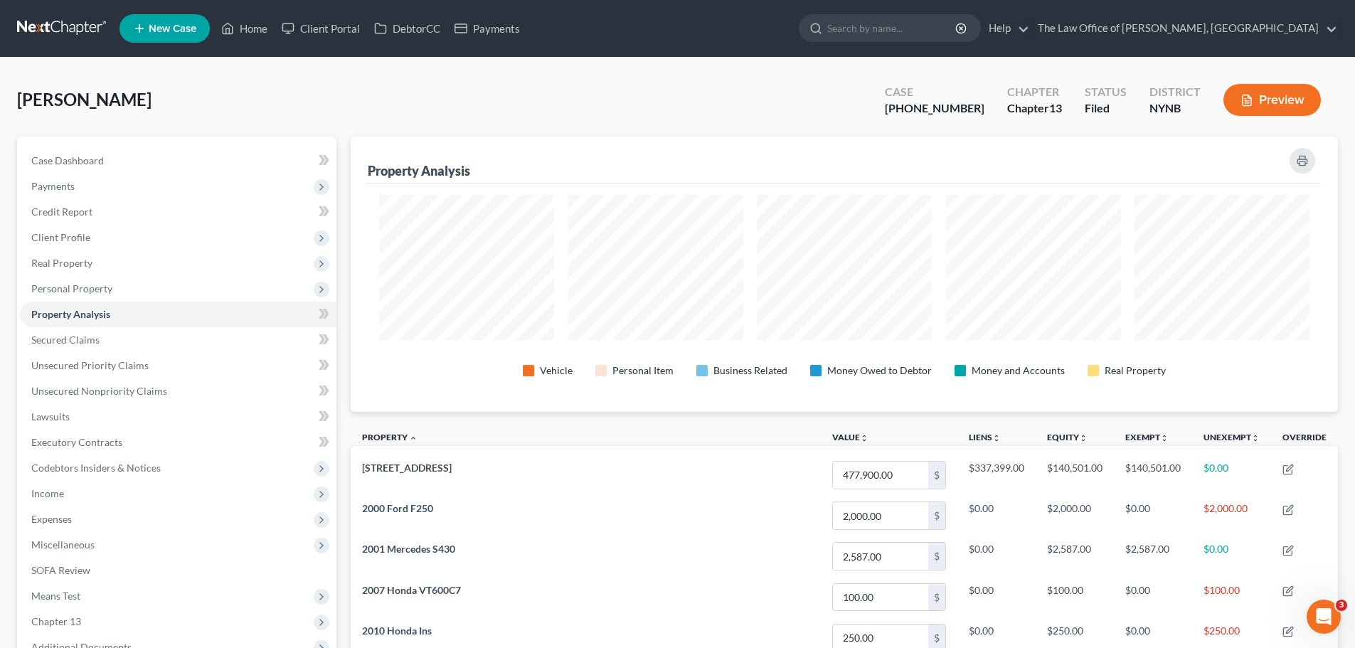
click at [1254, 112] on button "Preview" at bounding box center [1272, 100] width 97 height 32
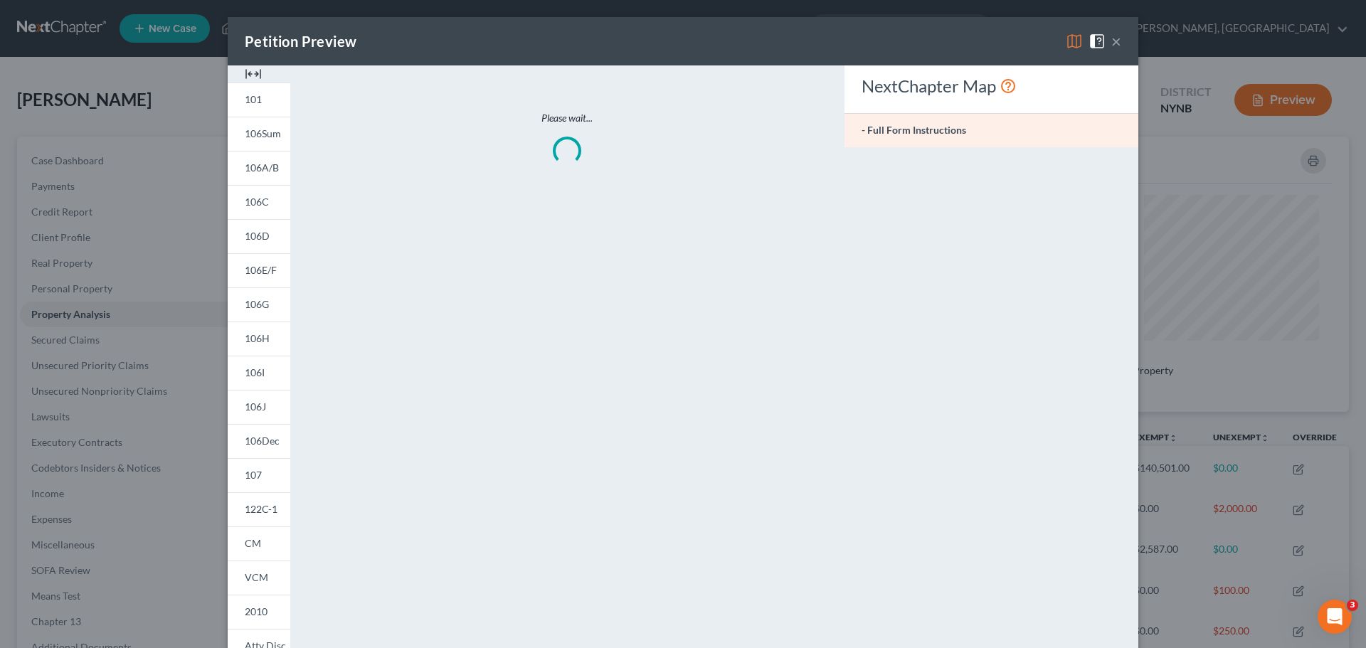
scroll to position [276, 995]
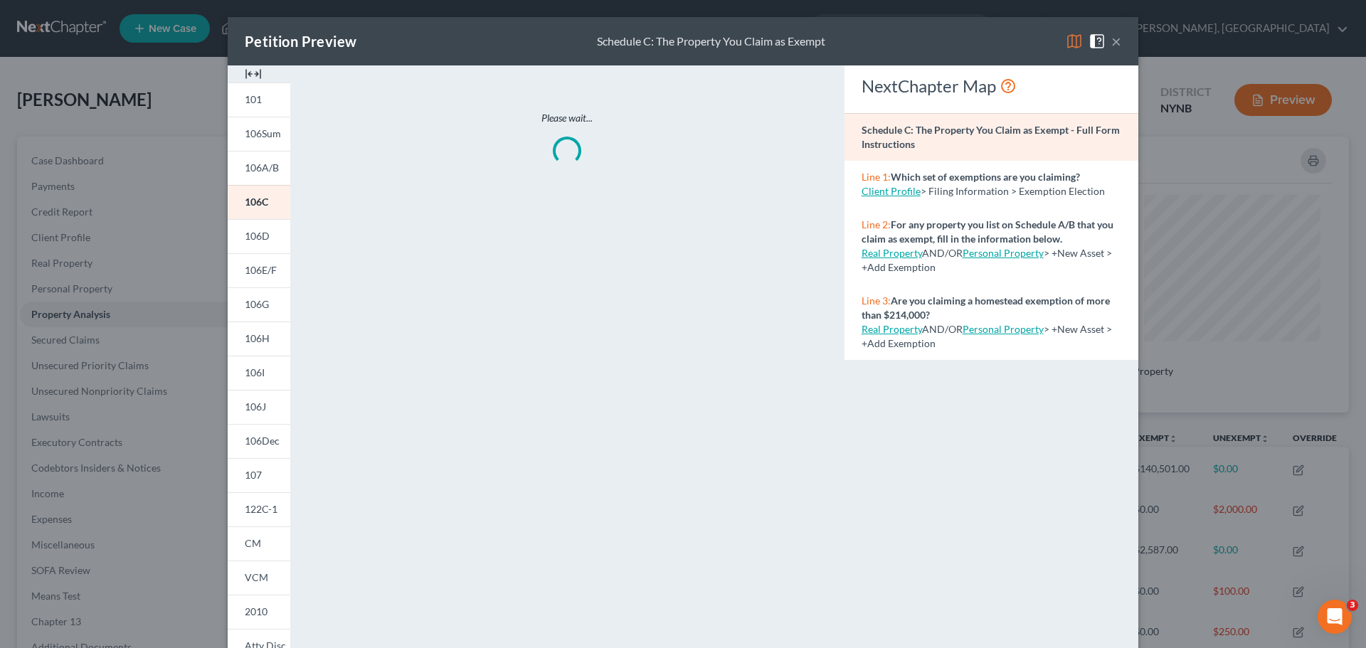
click at [248, 77] on img at bounding box center [253, 73] width 17 height 17
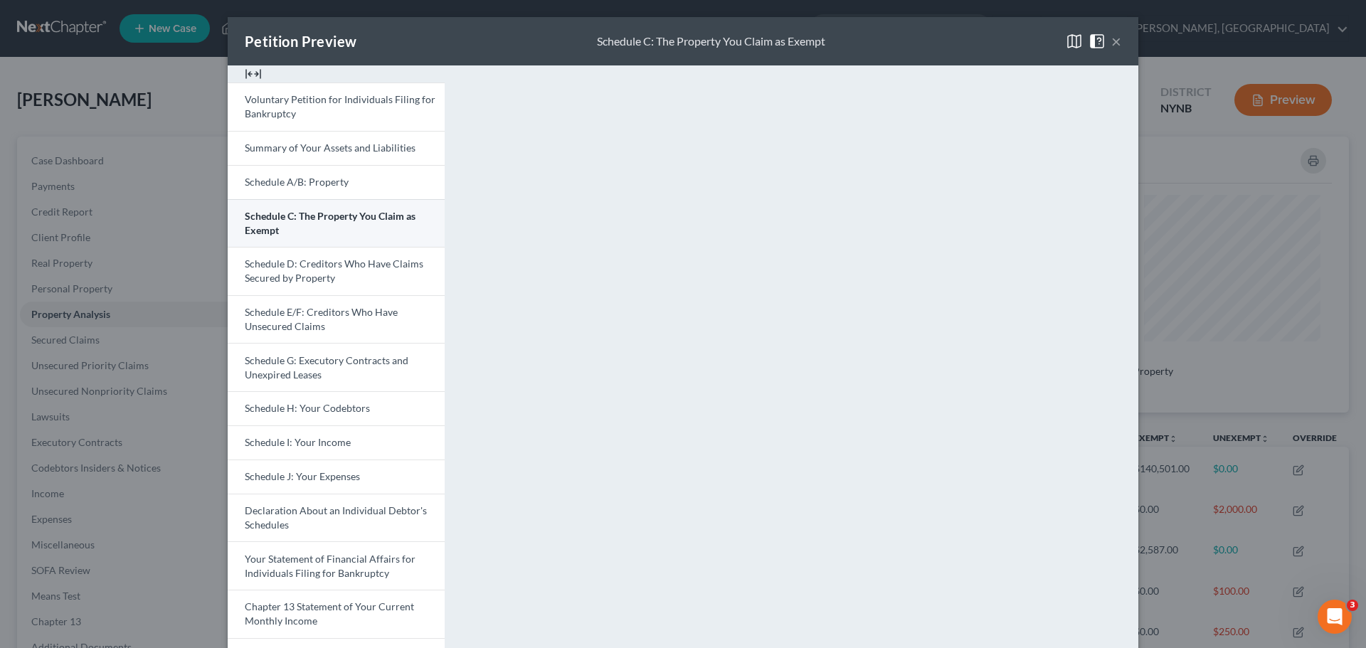
click at [294, 223] on link "Schedule C: The Property You Claim as Exempt" at bounding box center [336, 223] width 217 height 48
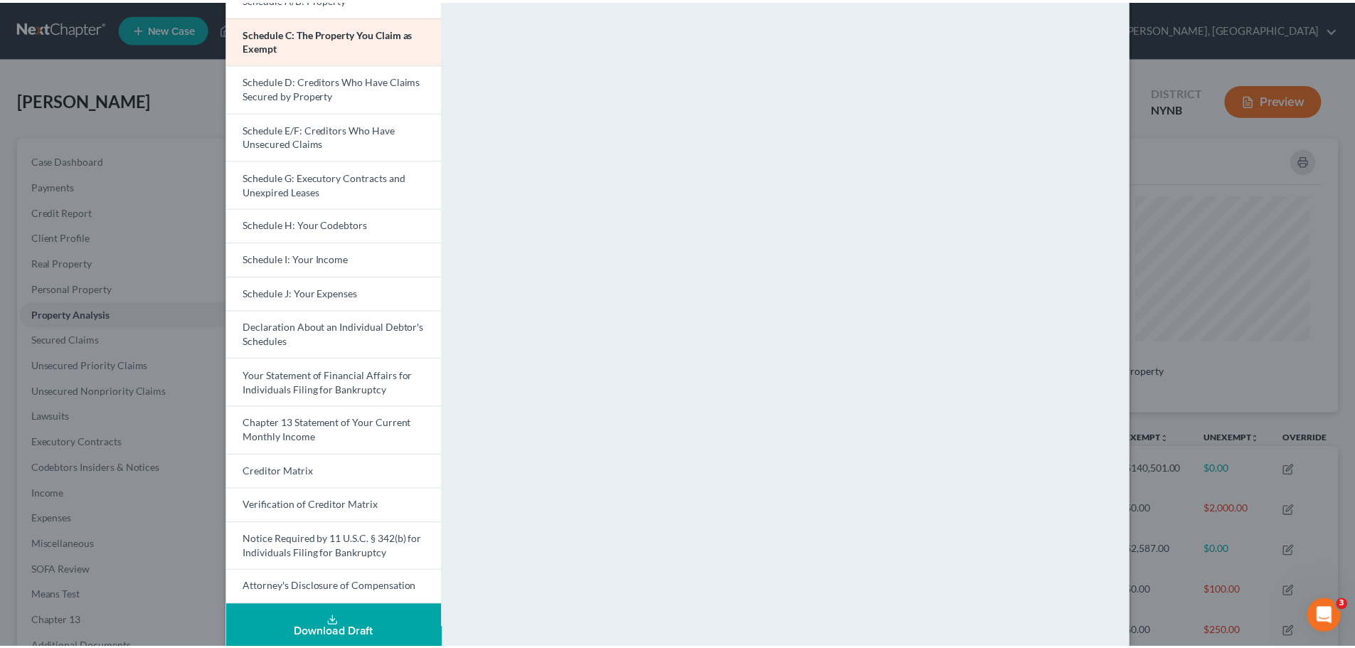
scroll to position [201, 0]
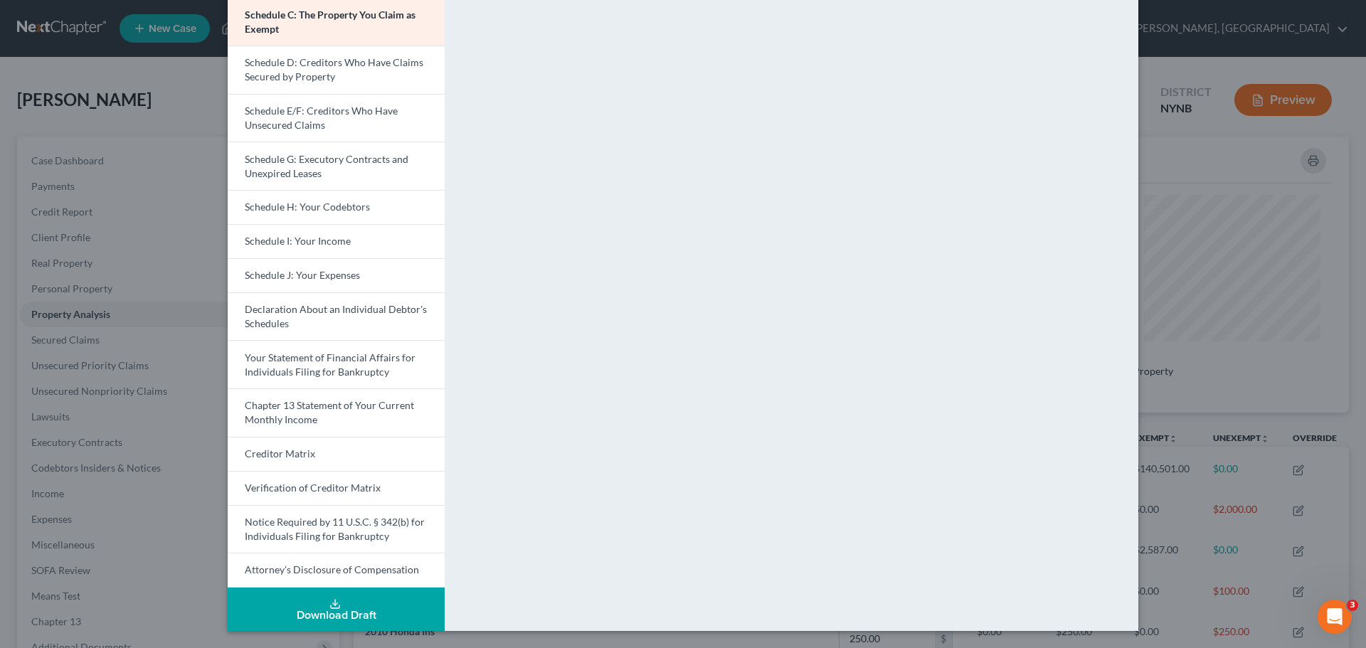
click at [1185, 141] on div "Petition Preview Schedule C: The Property You Claim as Exempt × Voluntary Petit…" at bounding box center [683, 324] width 1366 height 648
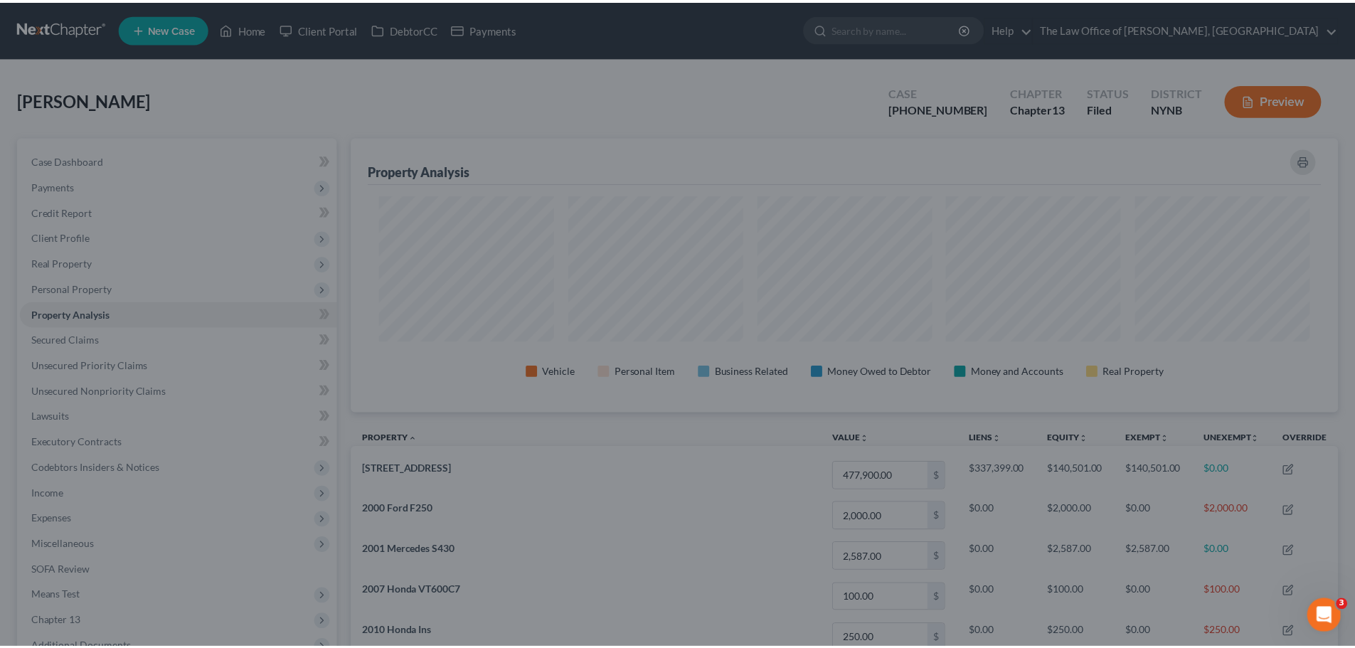
scroll to position [275, 988]
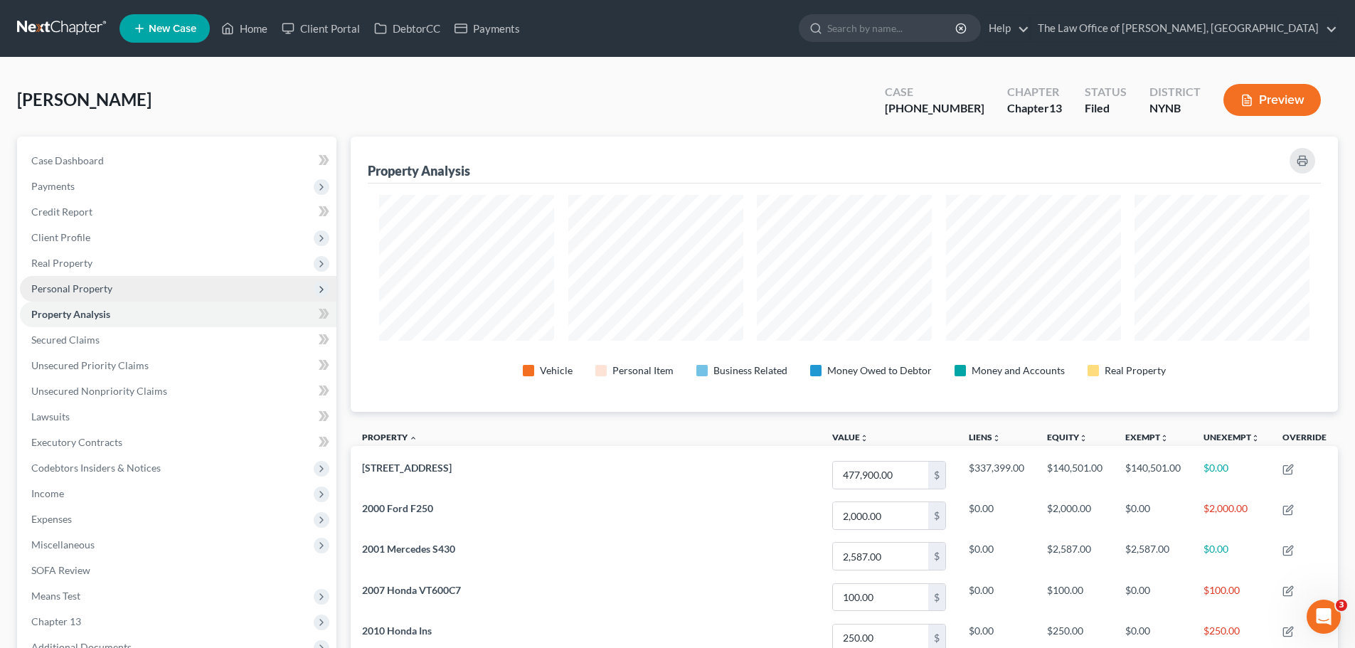
click at [69, 295] on span "Personal Property" at bounding box center [178, 289] width 317 height 26
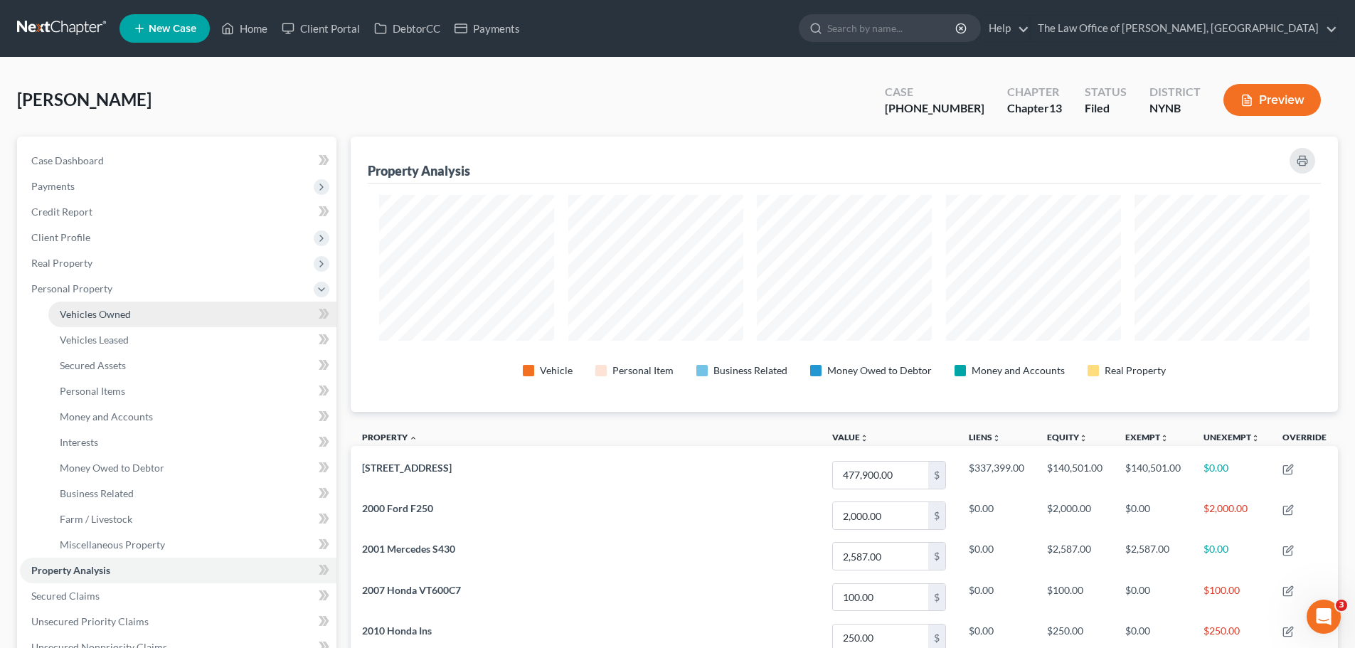
click at [105, 317] on span "Vehicles Owned" at bounding box center [95, 314] width 71 height 12
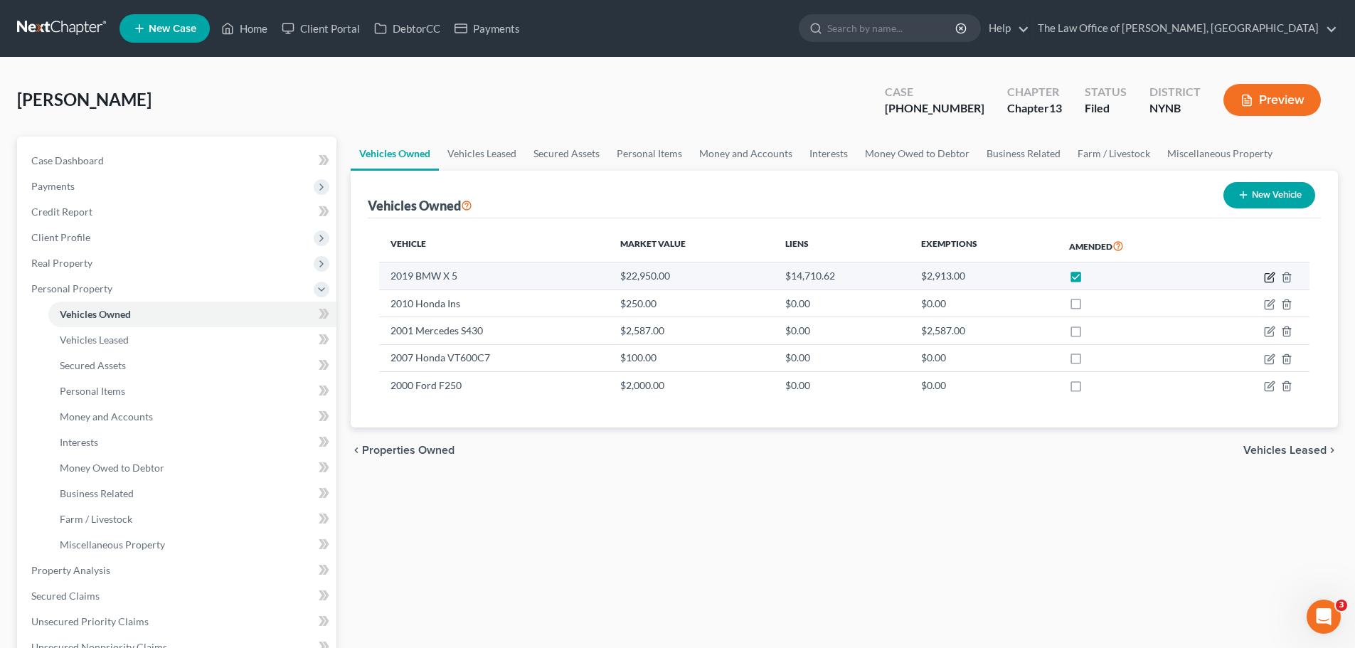
click at [1269, 276] on icon "button" at bounding box center [1269, 277] width 11 height 11
select select "0"
select select "7"
select select "0"
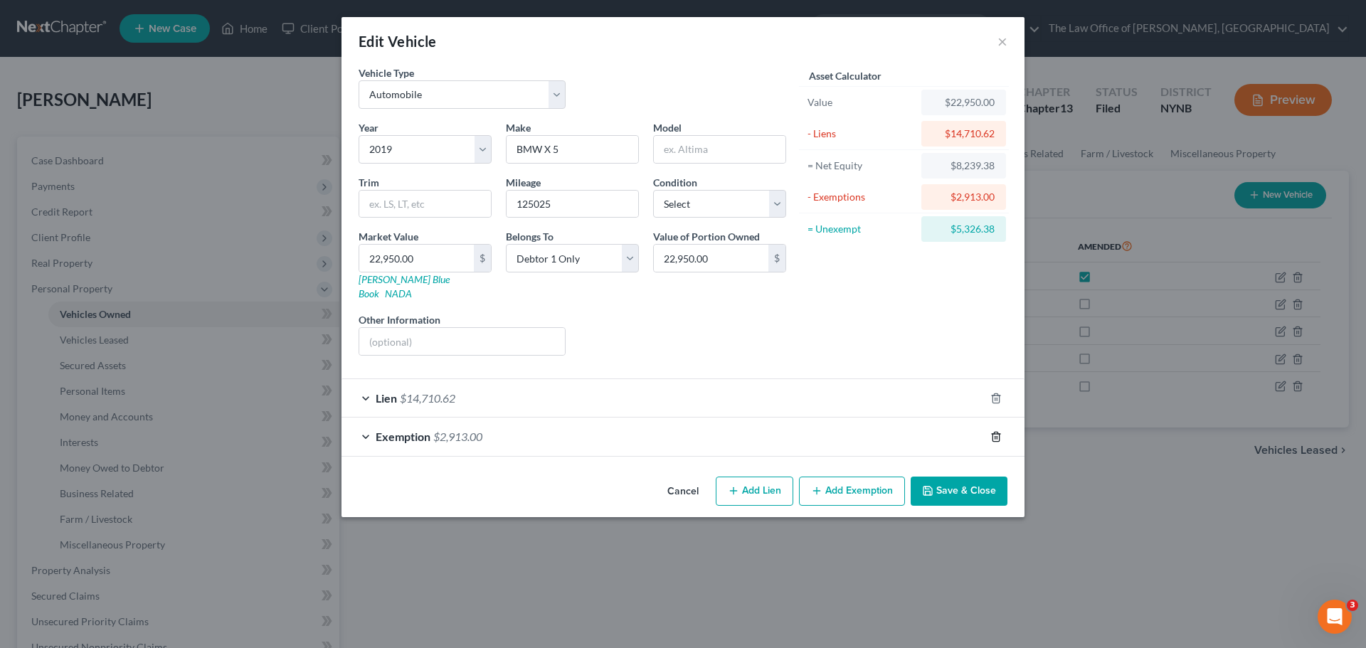
click at [995, 436] on line "button" at bounding box center [995, 437] width 0 height 3
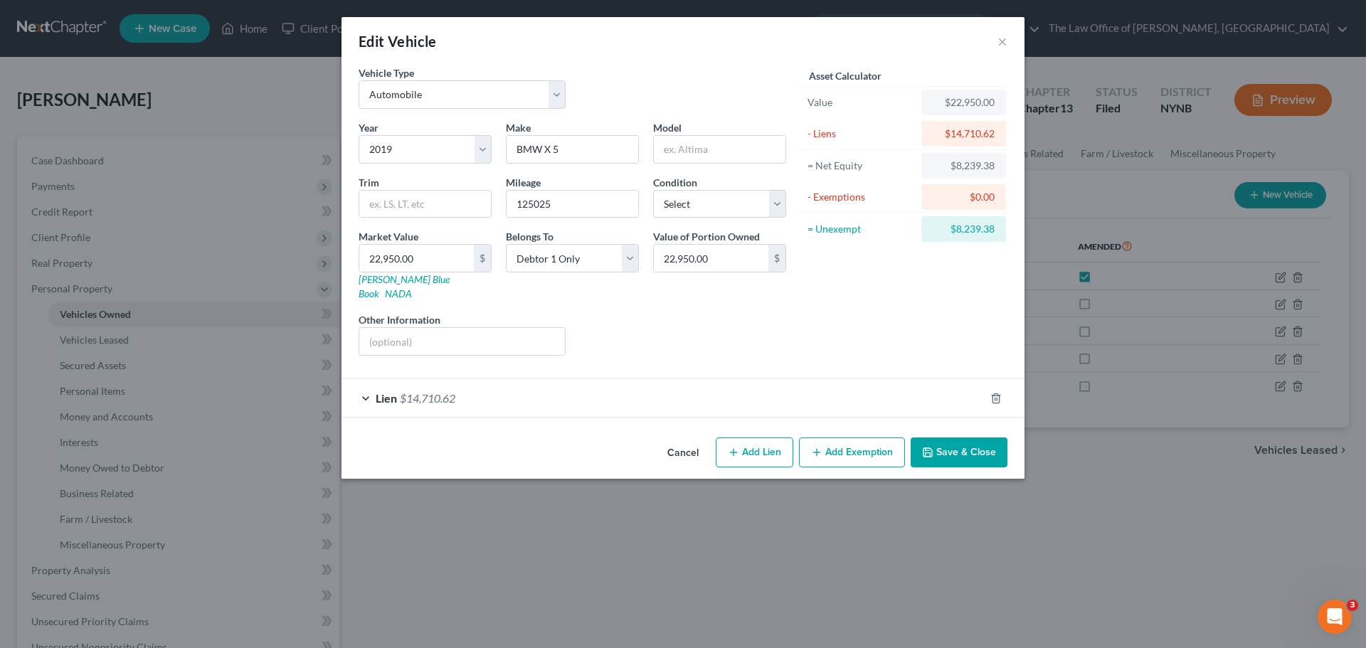
click at [962, 439] on button "Save & Close" at bounding box center [959, 453] width 97 height 30
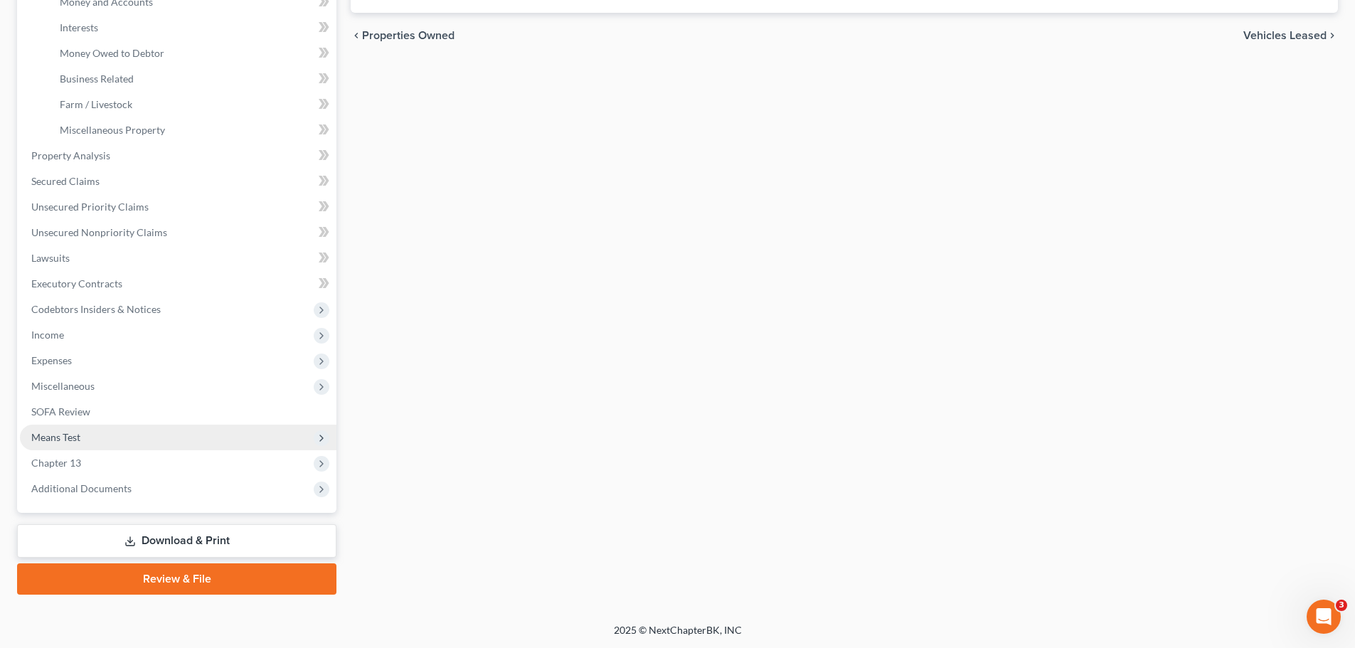
scroll to position [416, 0]
drag, startPoint x: 189, startPoint y: 543, endPoint x: 244, endPoint y: 514, distance: 61.7
click at [189, 543] on link "Download & Print" at bounding box center [176, 540] width 319 height 33
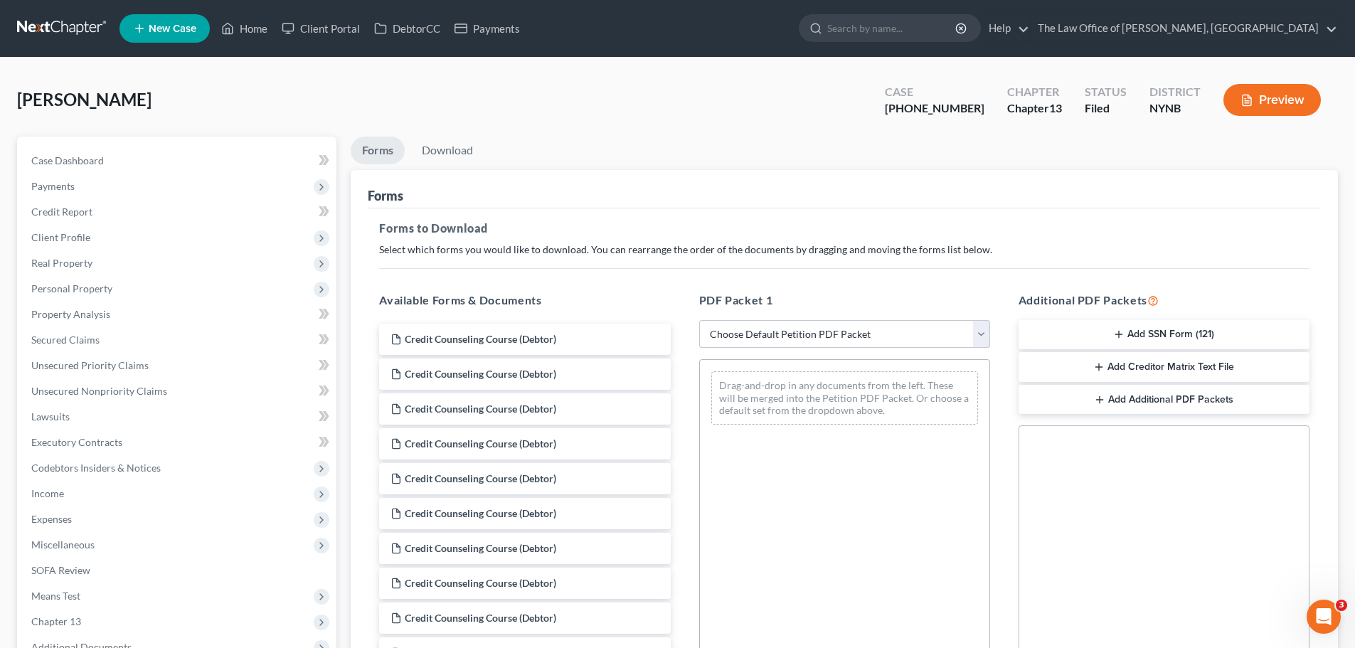
click at [744, 342] on select "Choose Default Petition PDF Packet Complete Bankruptcy Petition (all forms and …" at bounding box center [844, 334] width 291 height 28
select select "2"
click at [699, 320] on select "Choose Default Petition PDF Packet Complete Bankruptcy Petition (all forms and …" at bounding box center [844, 334] width 291 height 28
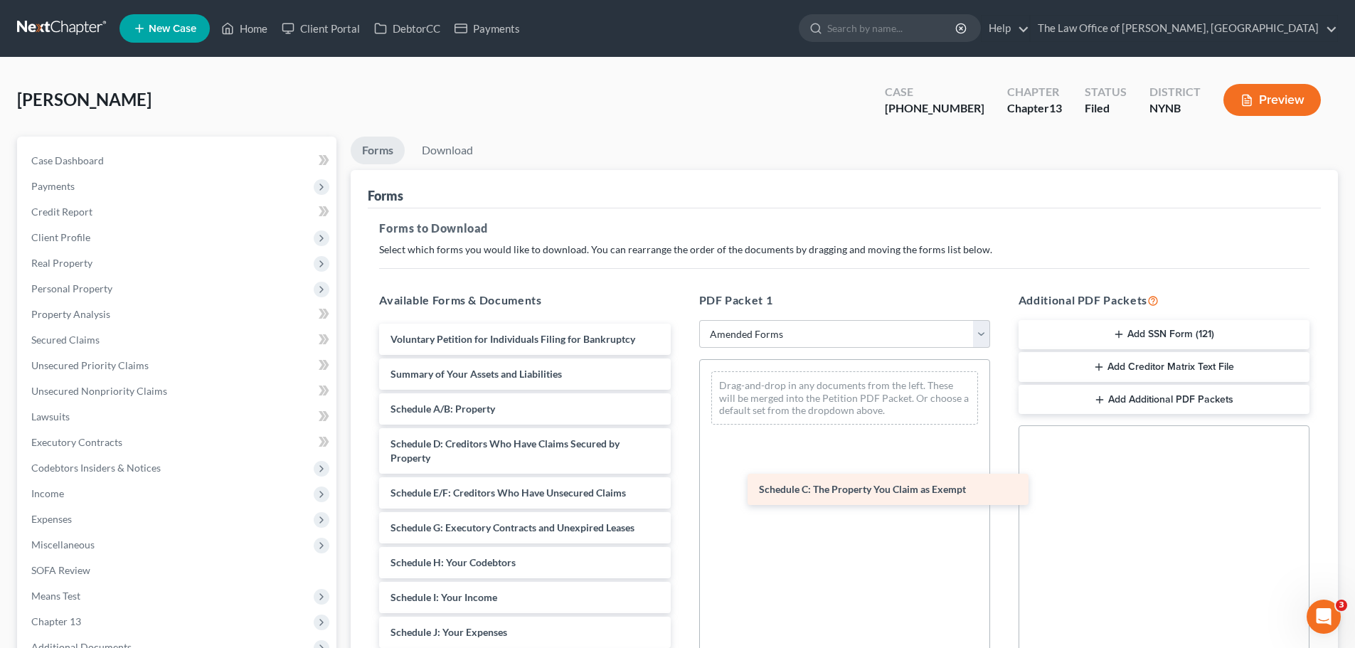
drag, startPoint x: 495, startPoint y: 442, endPoint x: 864, endPoint y: 487, distance: 371.4
click at [682, 487] on div "Schedule C: The Property You Claim as Exempt Voluntary Petition for Individuals…" at bounding box center [525, 622] width 314 height 597
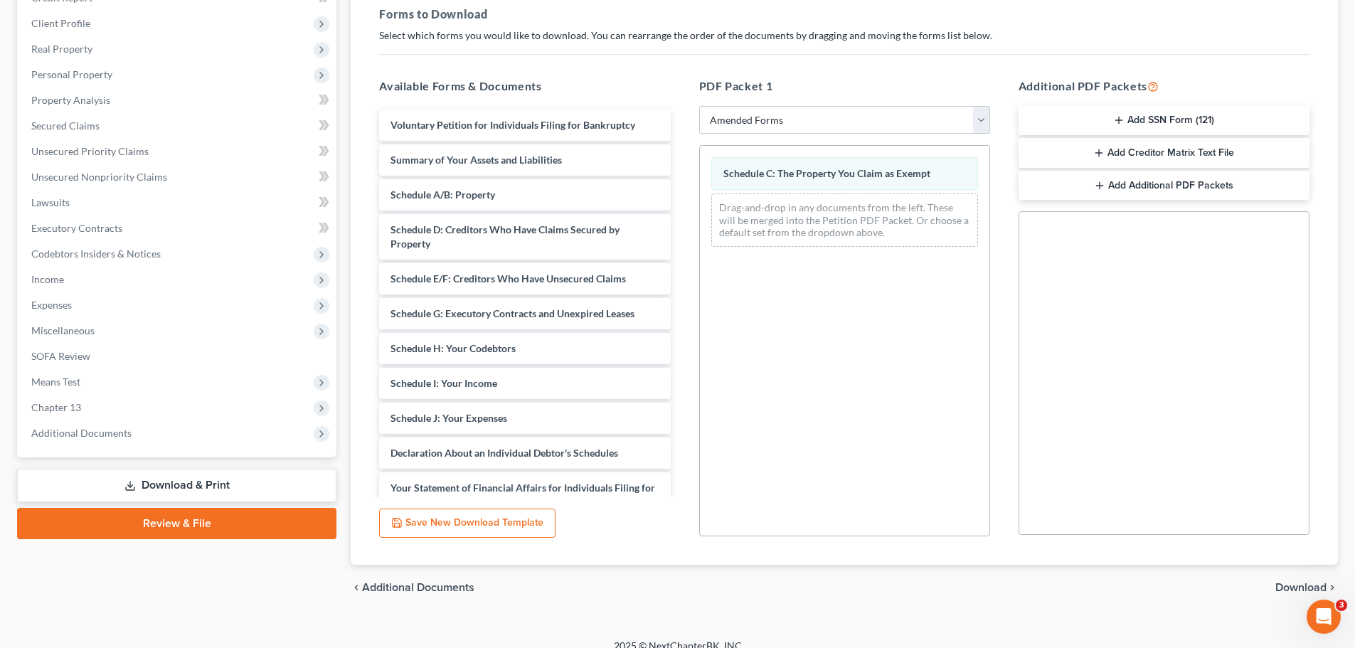
scroll to position [231, 0]
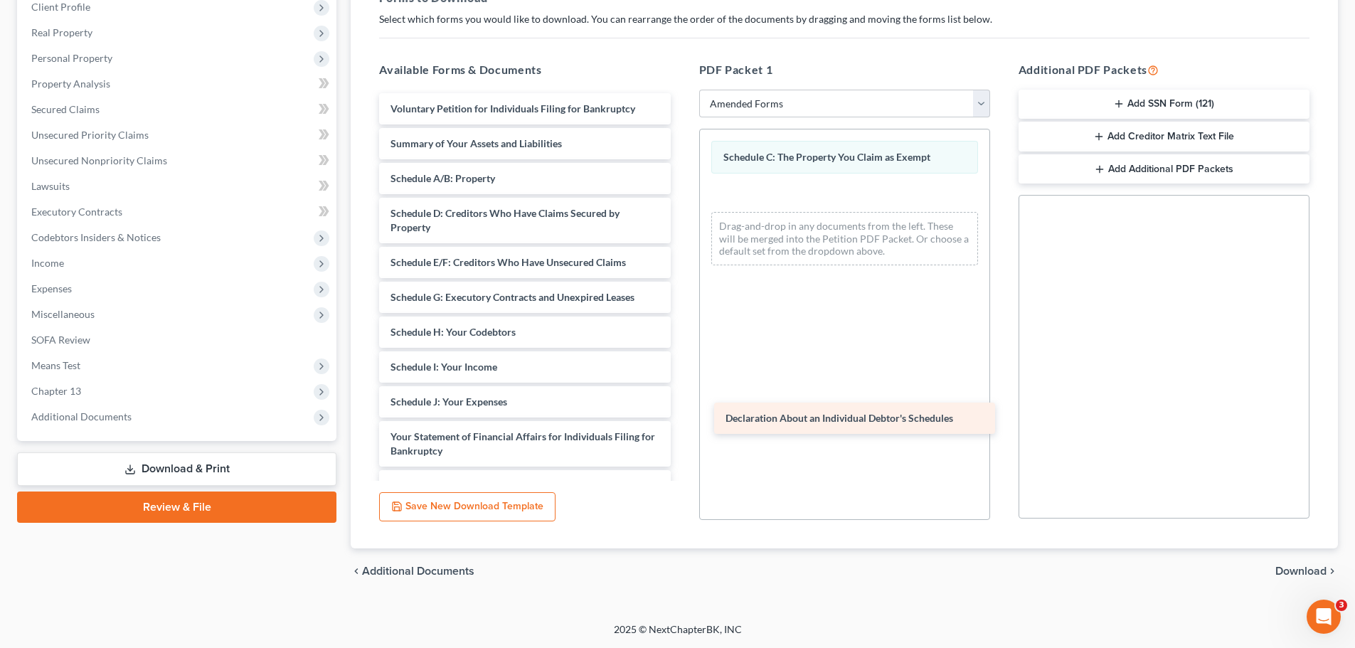
drag, startPoint x: 457, startPoint y: 430, endPoint x: 792, endPoint y: 411, distance: 335.6
click at [682, 411] on div "Declaration About an Individual Debtor's Schedules Voluntary Petition for Indiv…" at bounding box center [525, 374] width 314 height 562
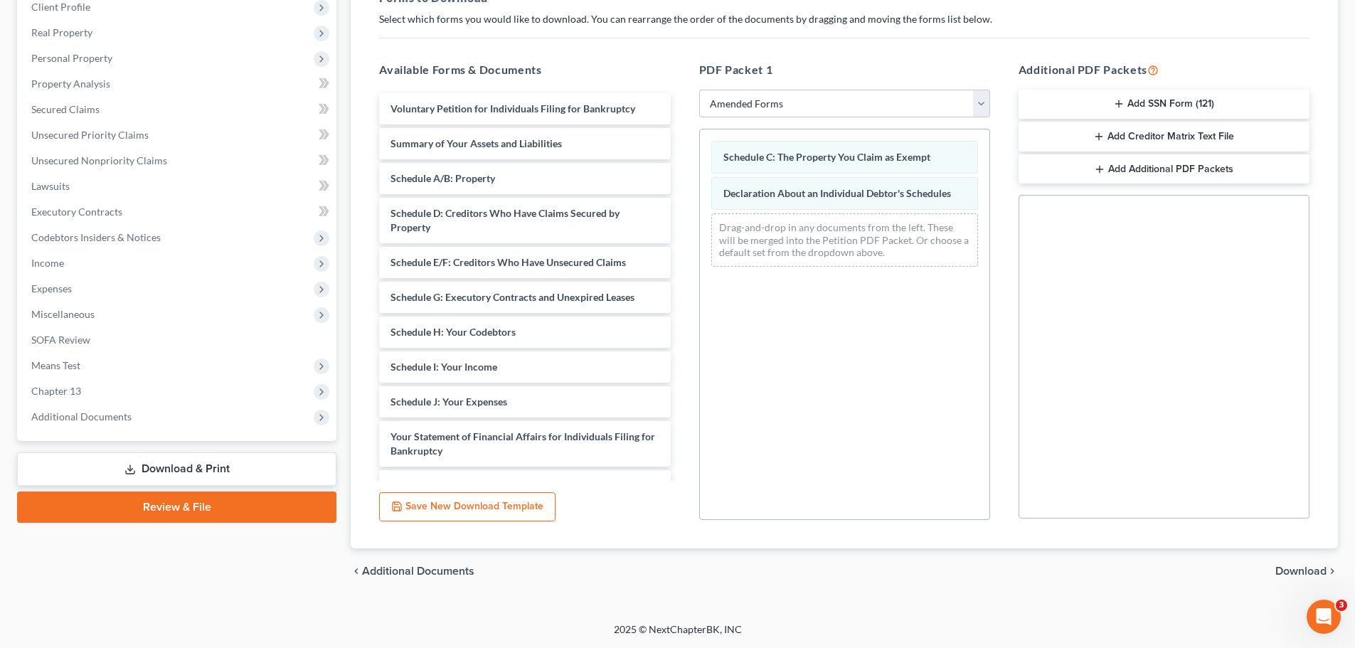
click at [1289, 570] on span "Download" at bounding box center [1301, 571] width 51 height 11
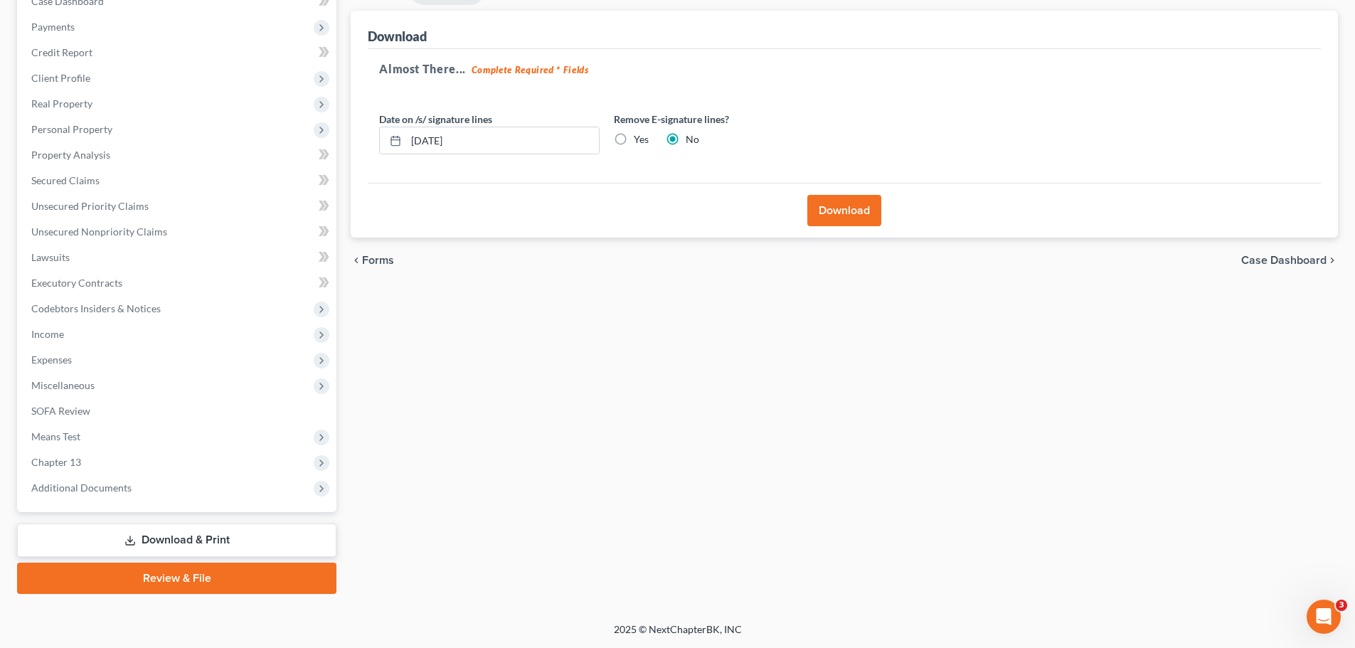
scroll to position [159, 0]
click at [871, 205] on button "Download" at bounding box center [845, 210] width 74 height 31
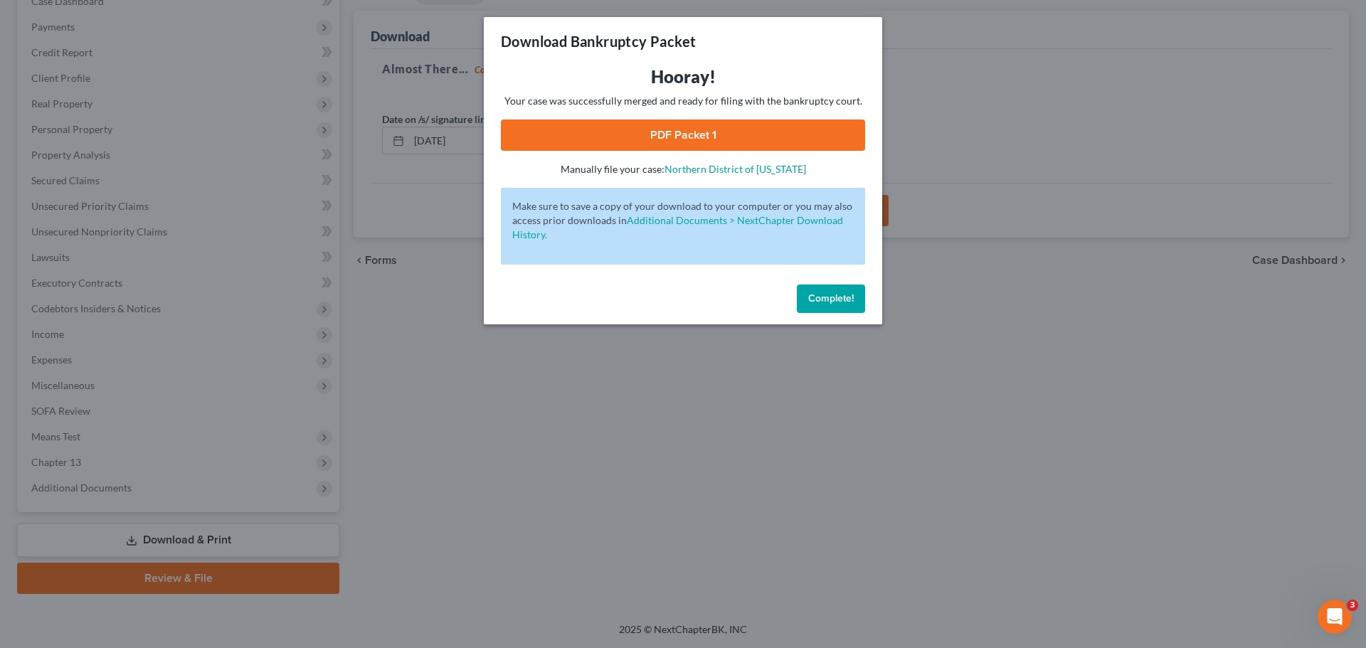
click at [794, 140] on link "PDF Packet 1" at bounding box center [683, 135] width 364 height 31
click at [823, 301] on span "Complete!" at bounding box center [831, 298] width 46 height 12
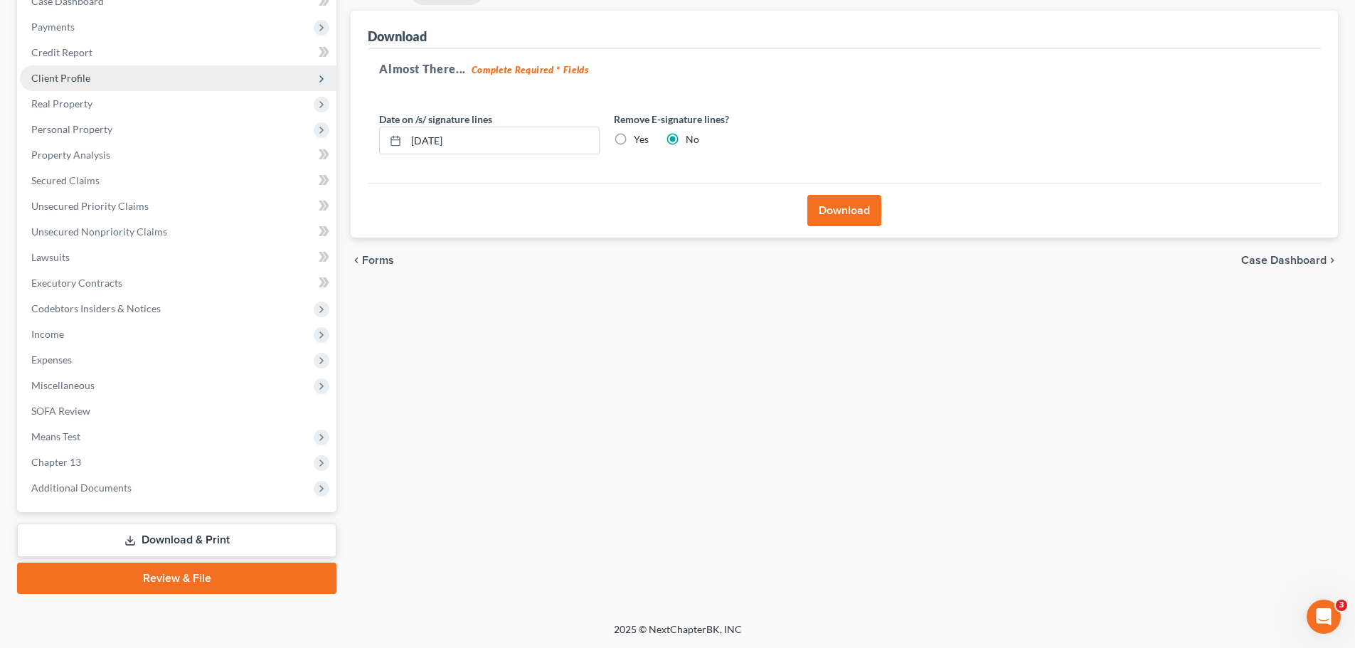
scroll to position [0, 0]
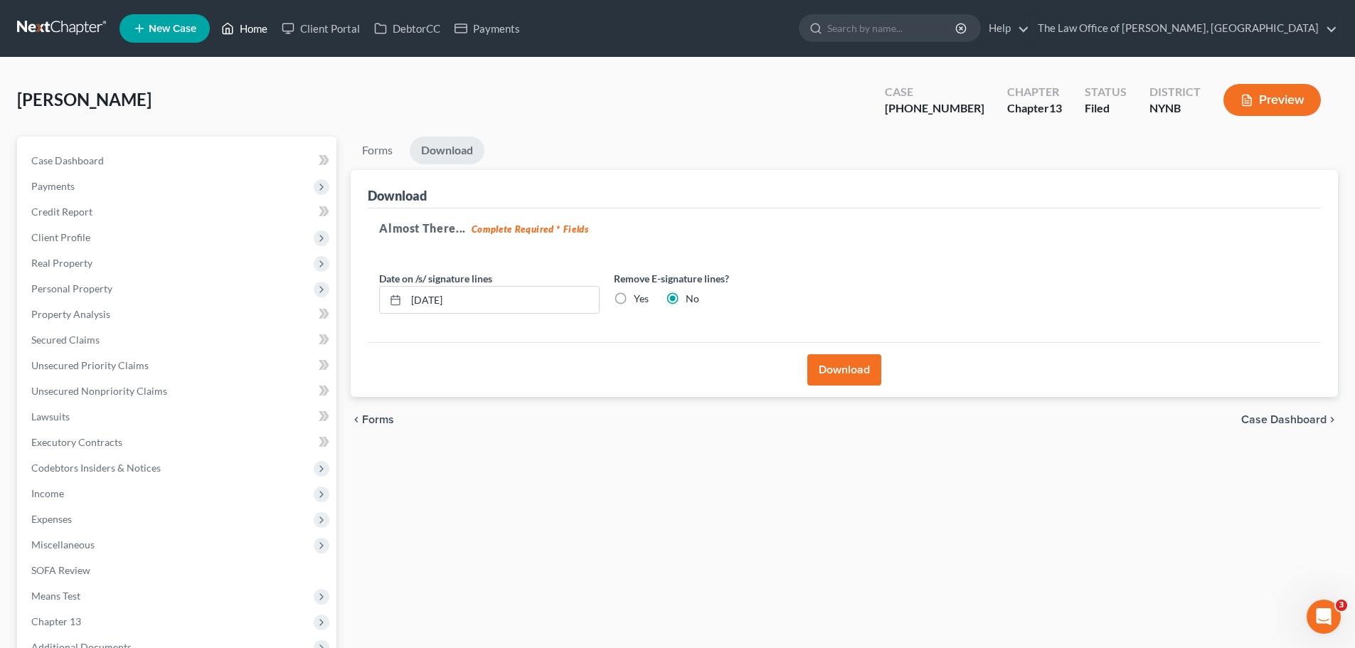
click at [260, 30] on link "Home" at bounding box center [244, 29] width 60 height 26
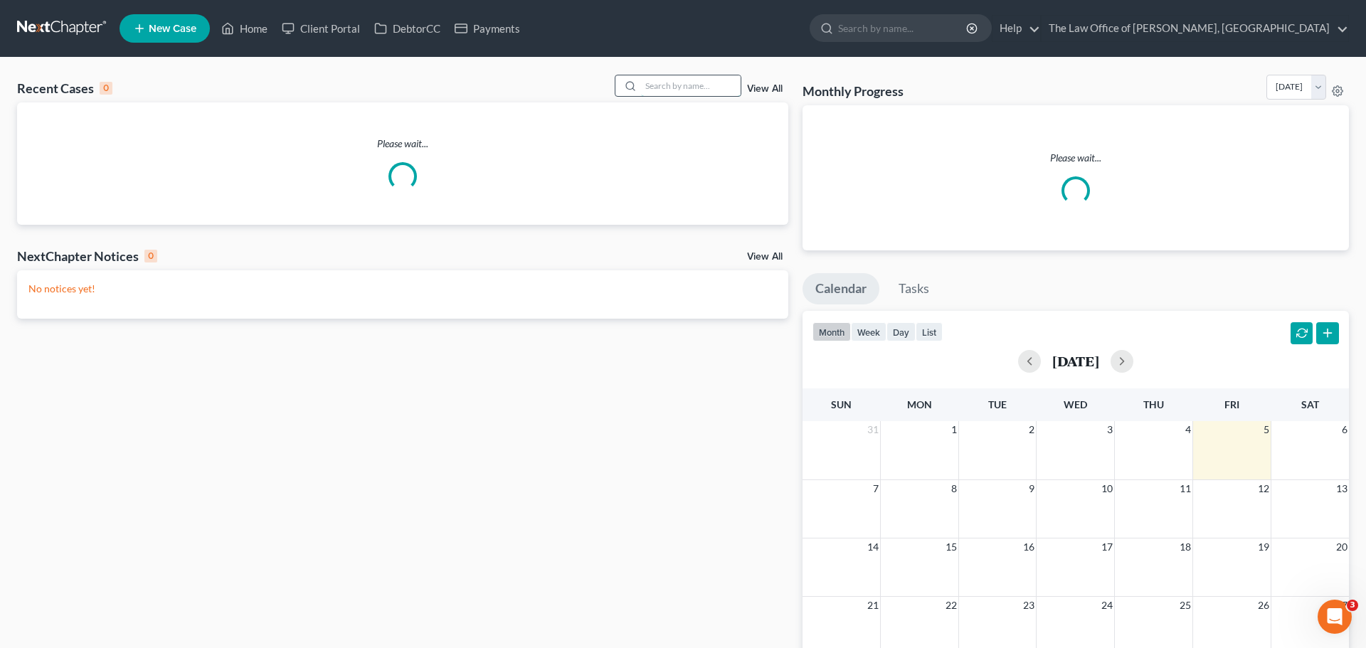
click at [699, 88] on input "search" at bounding box center [691, 85] width 100 height 21
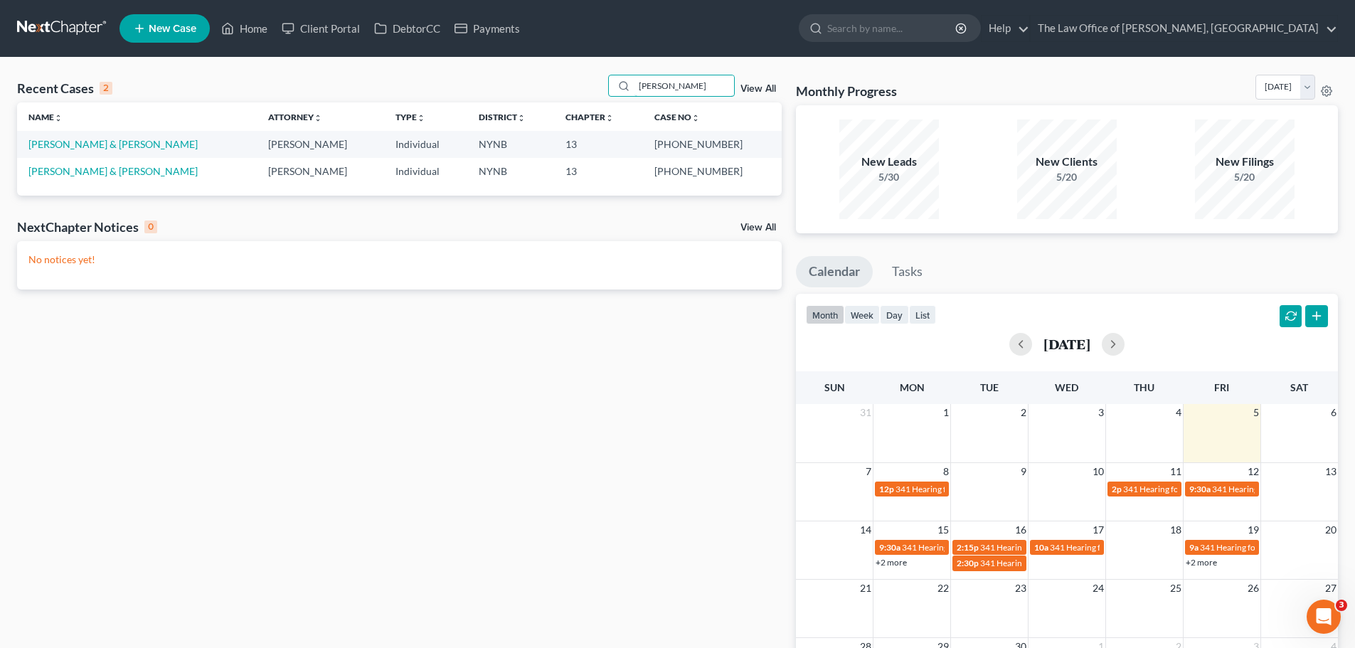
type input "[PERSON_NAME]"
drag, startPoint x: 728, startPoint y: 144, endPoint x: 678, endPoint y: 142, distance: 49.9
click at [678, 142] on td "[PHONE_NUMBER]" at bounding box center [712, 144] width 139 height 26
click at [83, 147] on link "[PERSON_NAME] & [PERSON_NAME]" at bounding box center [112, 144] width 169 height 12
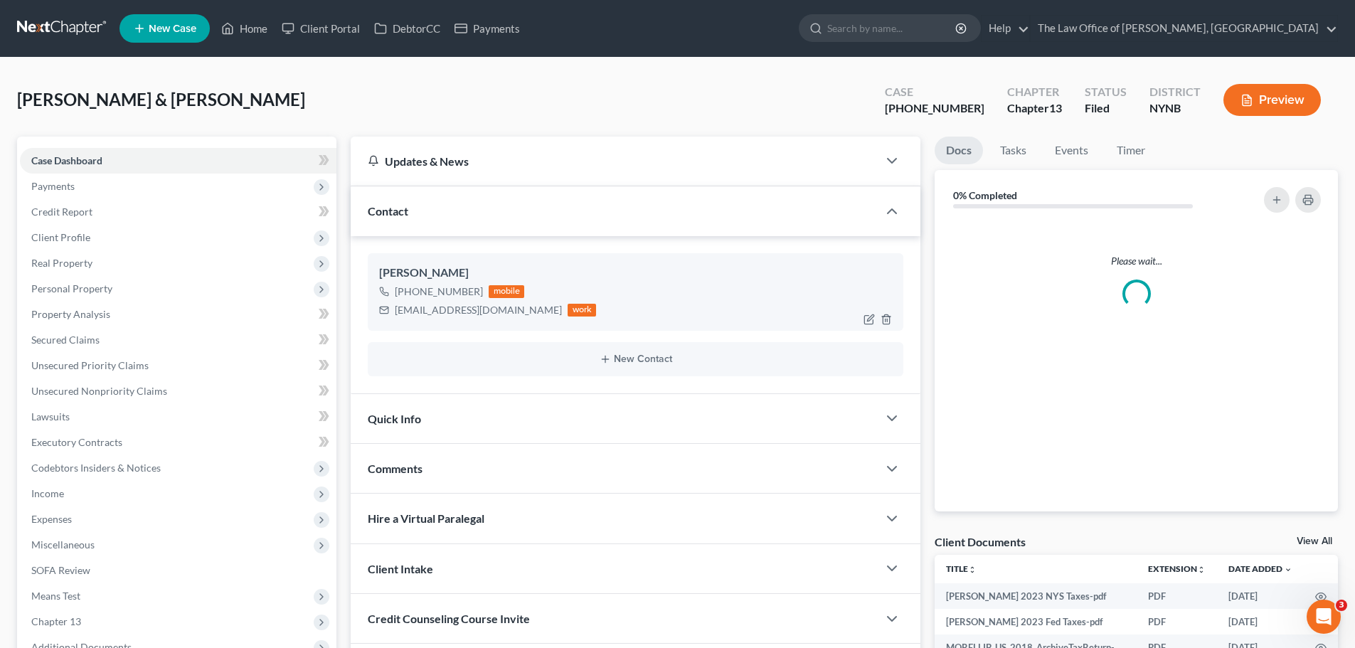
click at [443, 311] on div "[EMAIL_ADDRESS][DOMAIN_NAME]" at bounding box center [478, 310] width 167 height 14
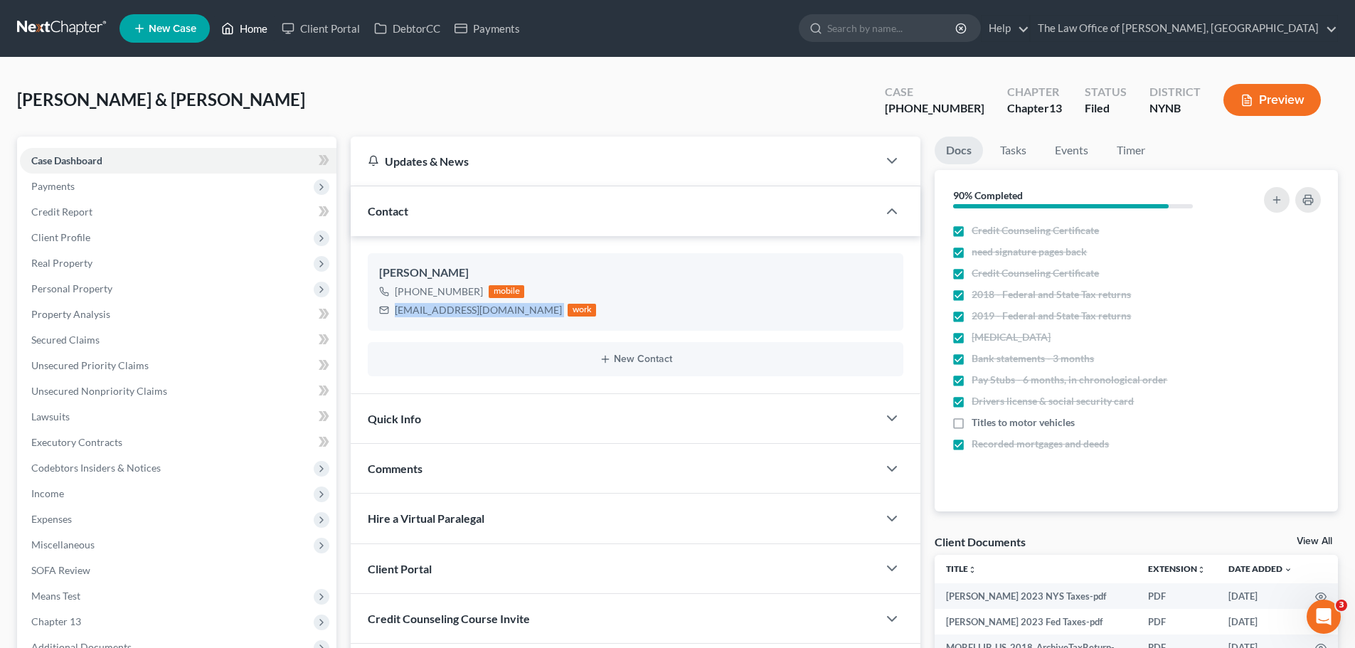
click at [250, 30] on link "Home" at bounding box center [244, 29] width 60 height 26
click at [313, 26] on link "Client Portal" at bounding box center [321, 29] width 92 height 26
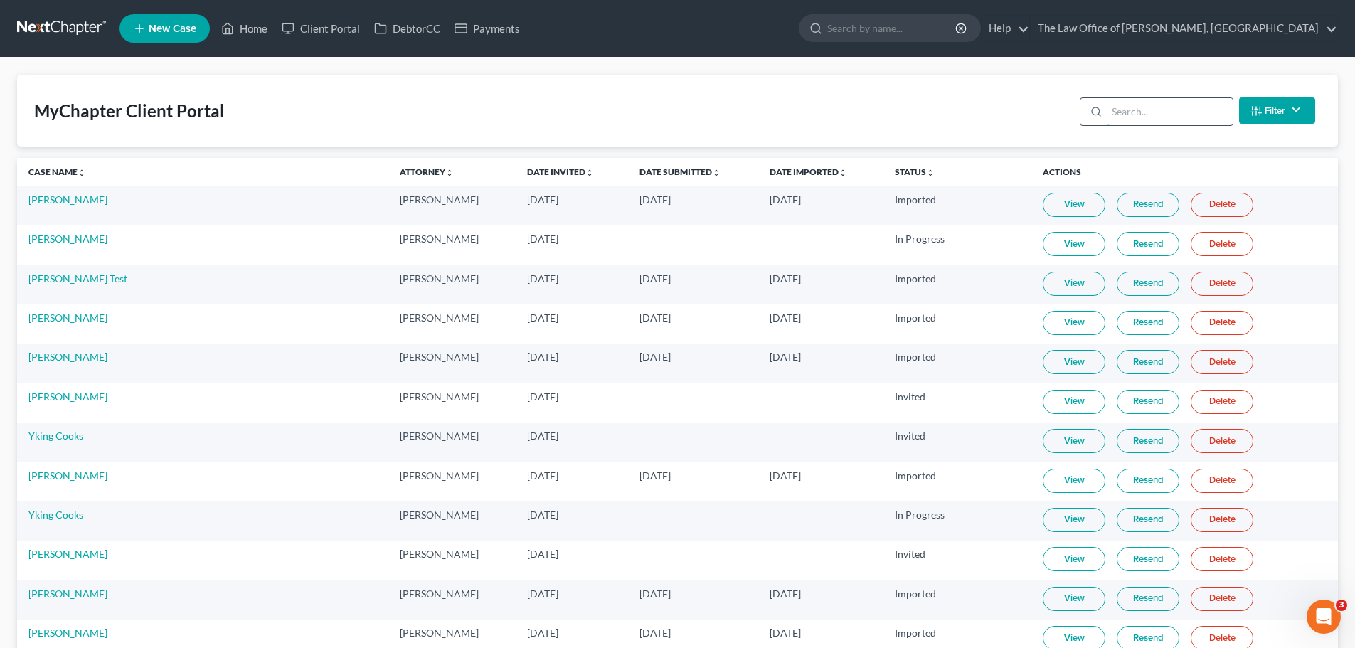
click at [1172, 116] on input "search" at bounding box center [1170, 111] width 126 height 27
type input "[PERSON_NAME]"
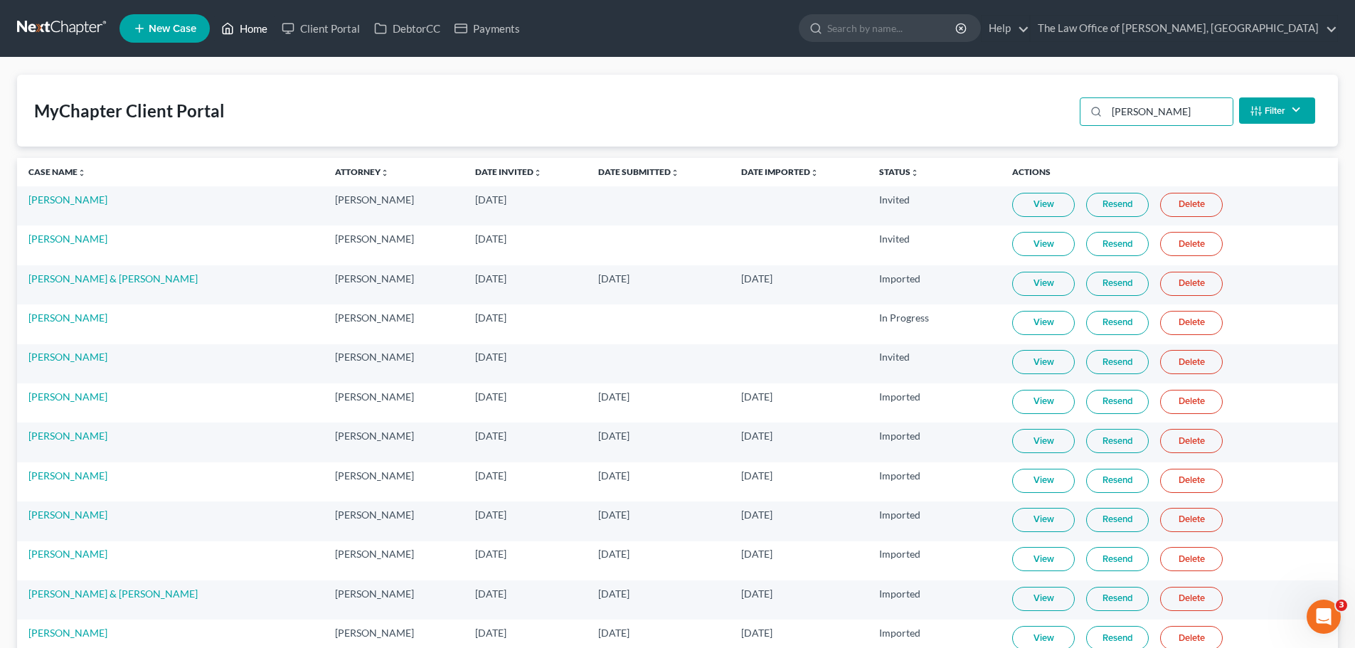
click at [259, 30] on link "Home" at bounding box center [244, 29] width 60 height 26
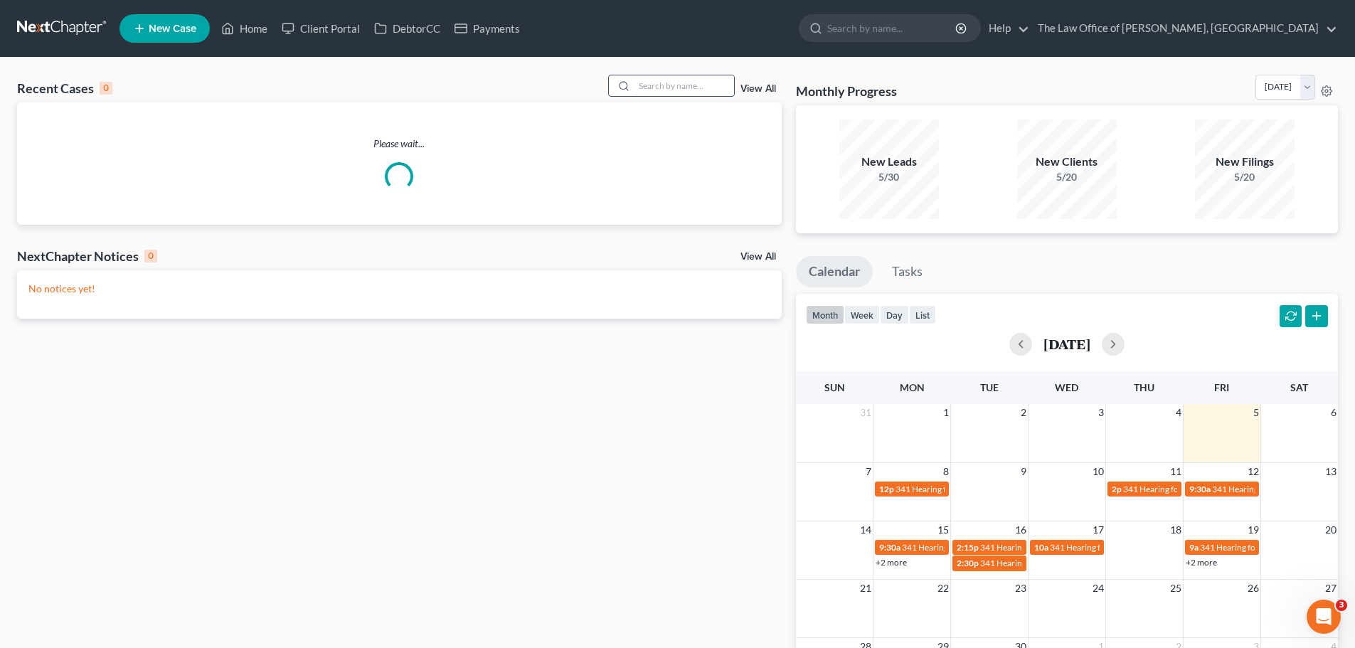
click at [706, 81] on input "search" at bounding box center [685, 85] width 100 height 21
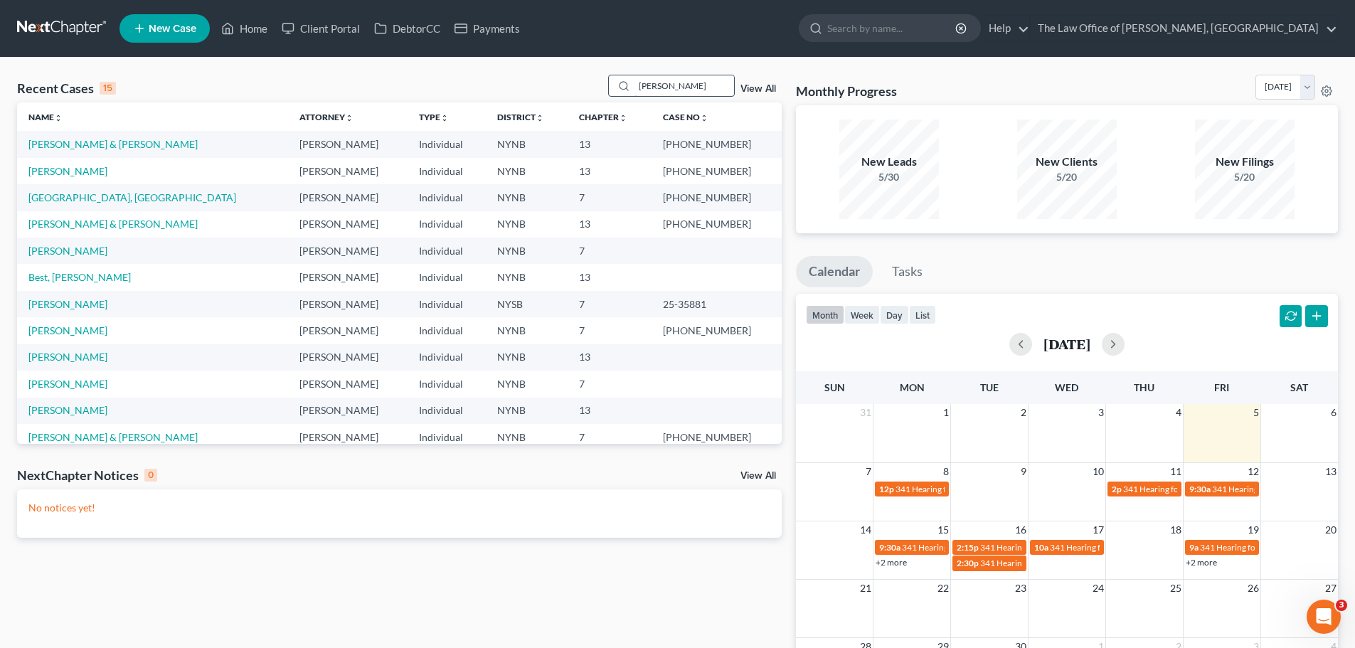
type input "[PERSON_NAME]"
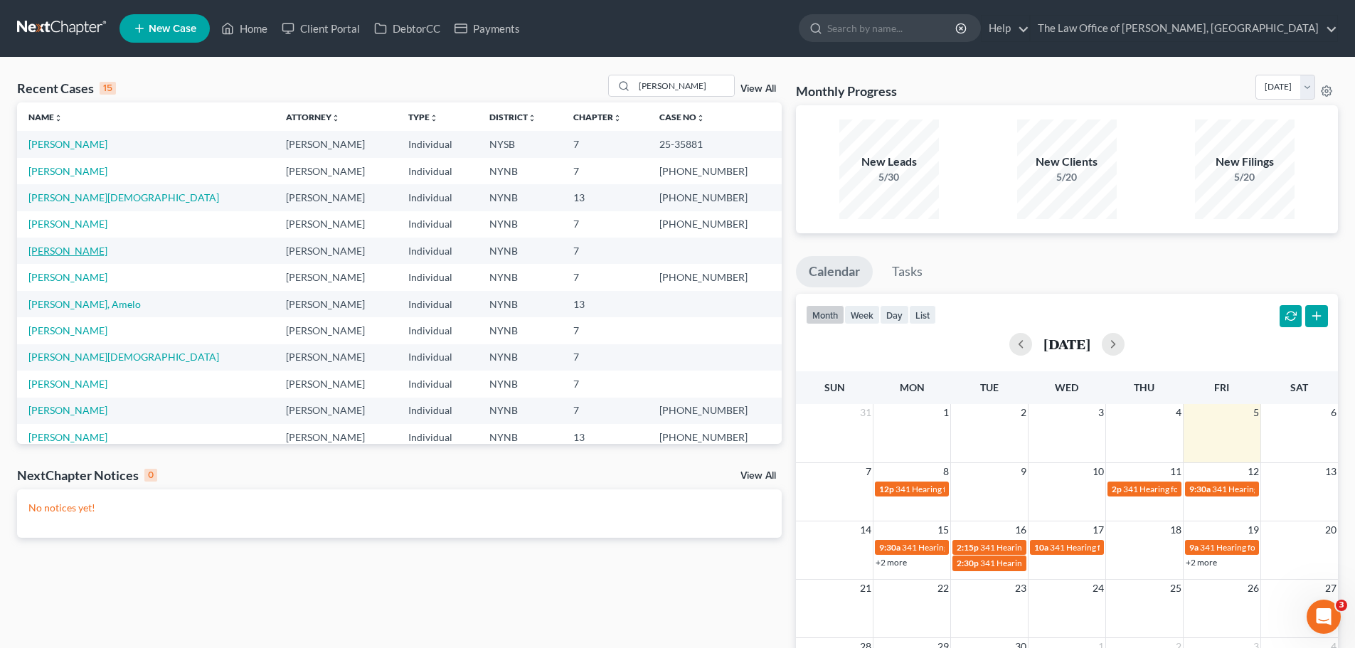
click at [60, 248] on link "[PERSON_NAME]" at bounding box center [67, 251] width 79 height 12
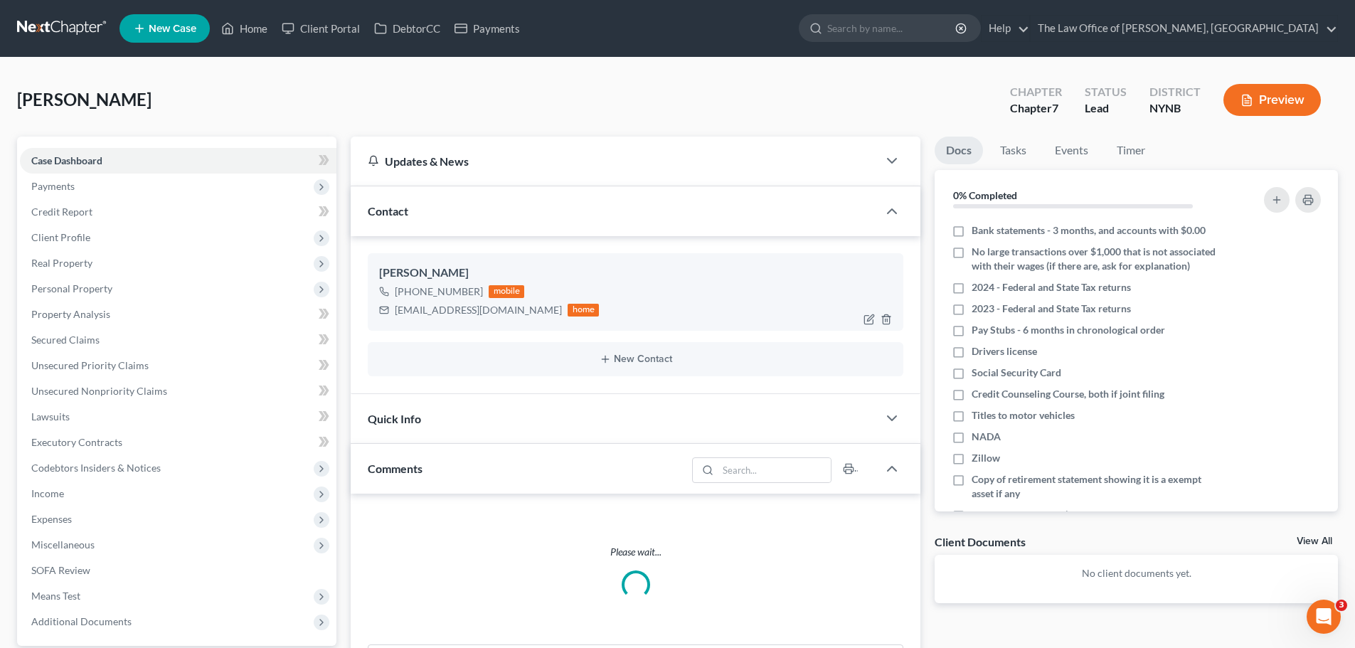
click at [439, 308] on div "[EMAIL_ADDRESS][DOMAIN_NAME]" at bounding box center [478, 310] width 167 height 14
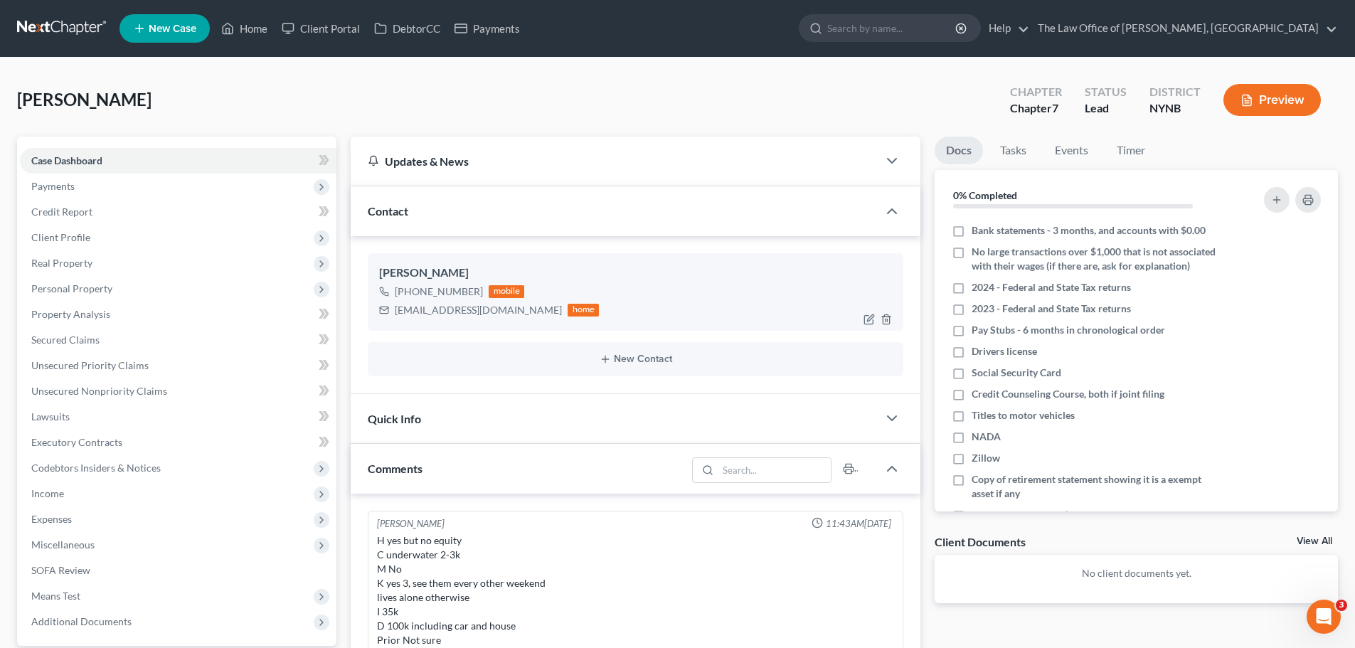
click at [439, 308] on div "[EMAIL_ADDRESS][DOMAIN_NAME]" at bounding box center [478, 310] width 167 height 14
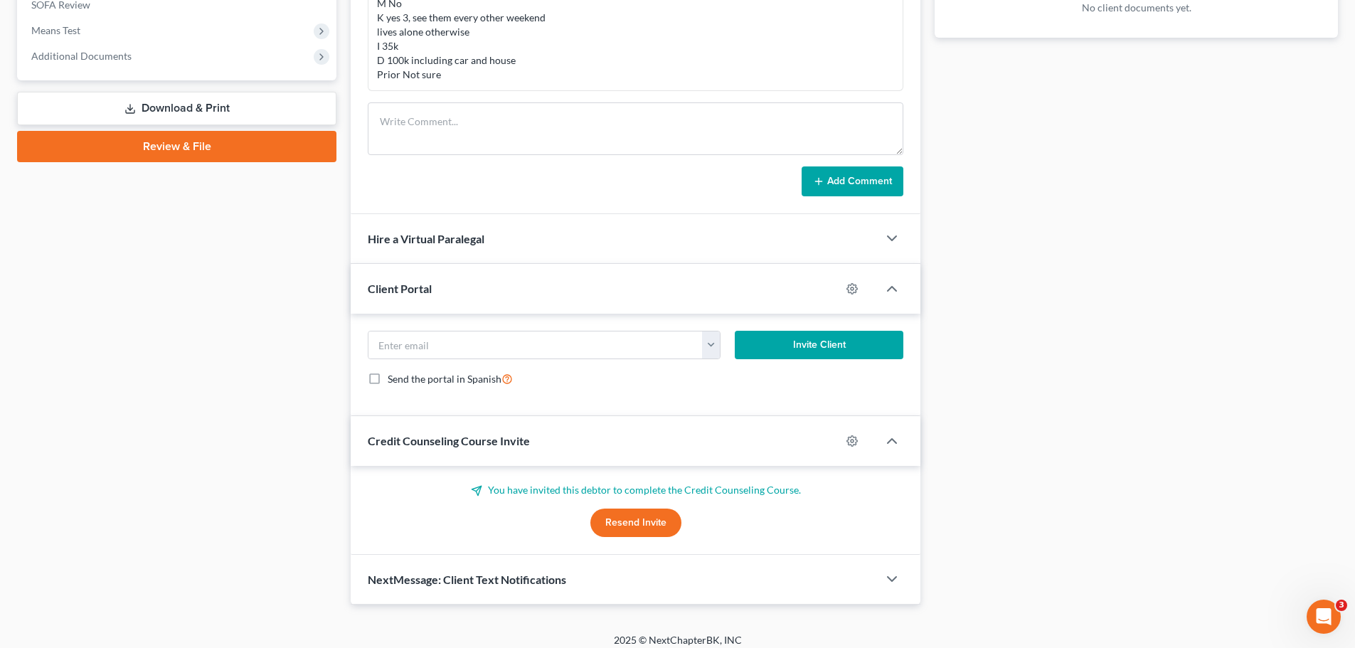
scroll to position [576, 0]
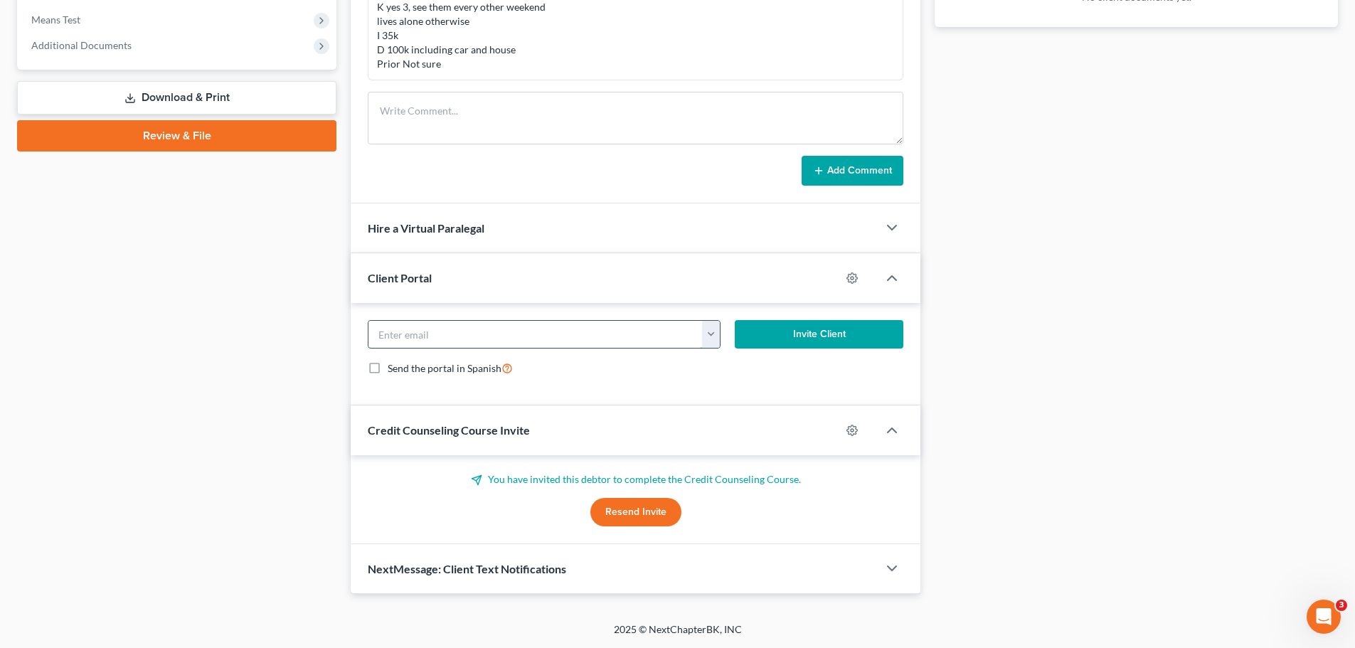
click at [517, 329] on input "email" at bounding box center [536, 334] width 334 height 27
paste input "[EMAIL_ADDRESS][DOMAIN_NAME]"
type input "[EMAIL_ADDRESS][DOMAIN_NAME]"
click at [844, 335] on button "Invite Client" at bounding box center [819, 334] width 169 height 28
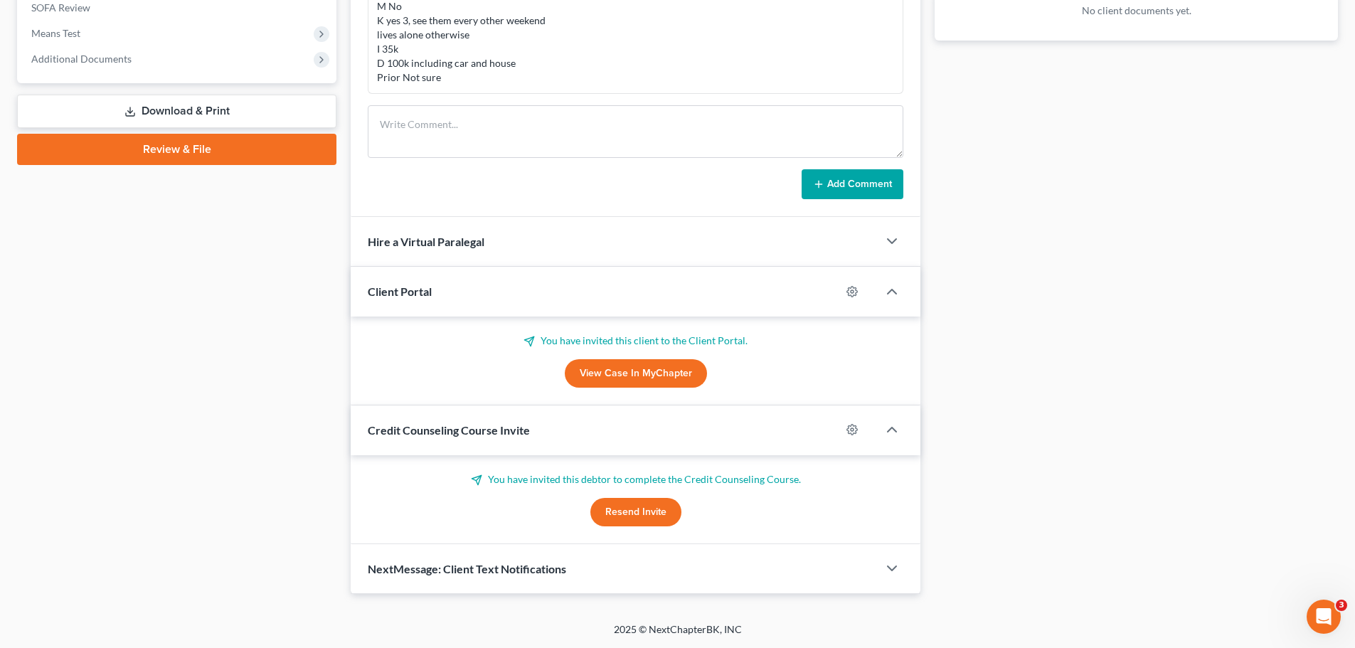
scroll to position [563, 0]
click at [658, 512] on button "Resend Invite" at bounding box center [636, 512] width 91 height 28
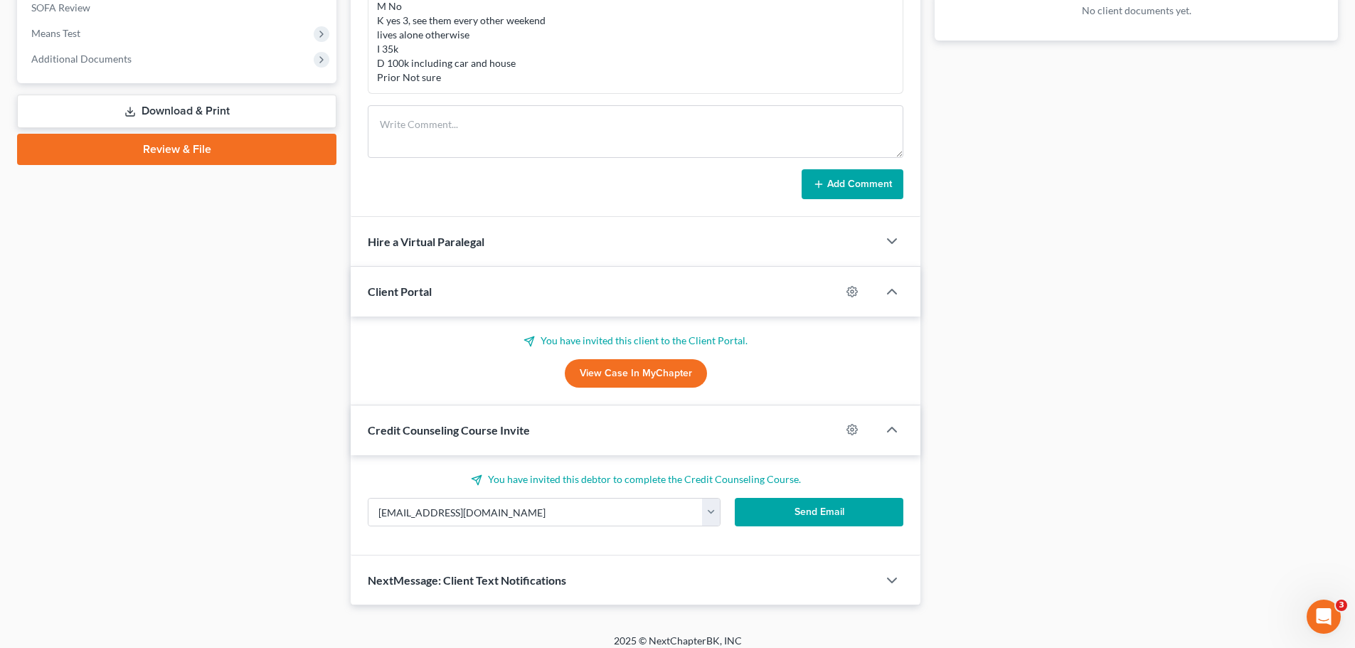
click at [798, 519] on button "Send Email" at bounding box center [819, 512] width 169 height 28
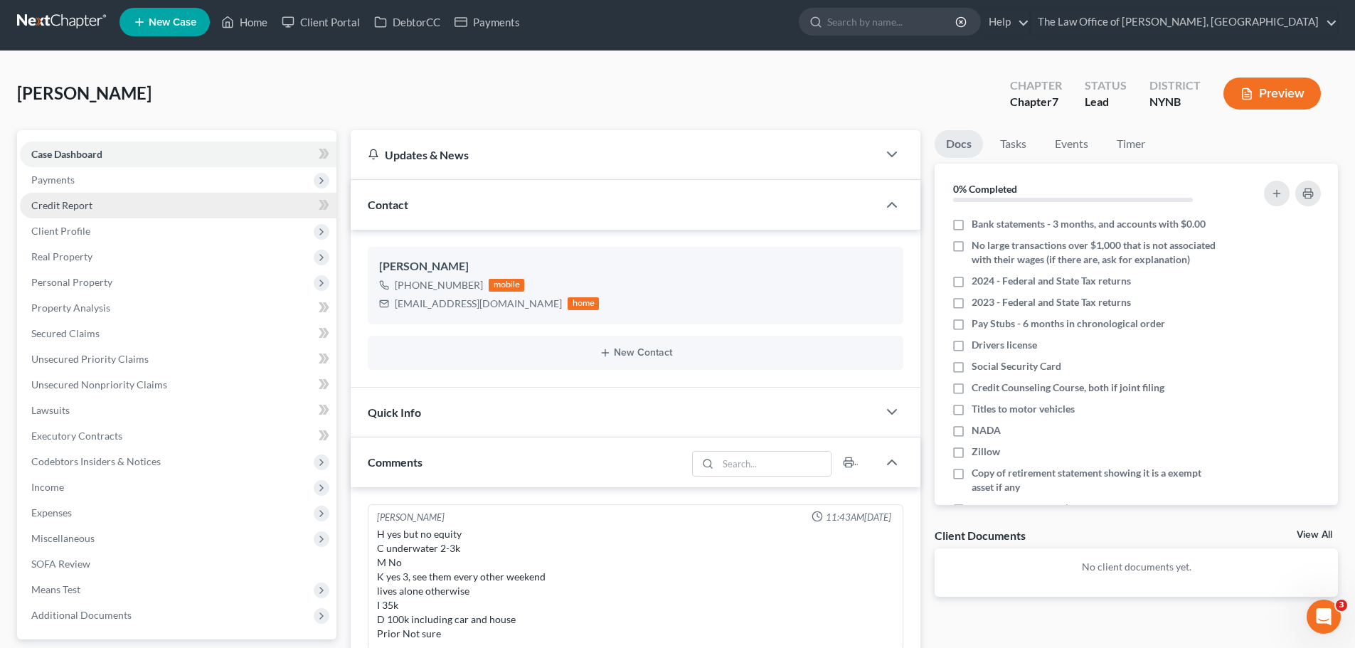
scroll to position [0, 0]
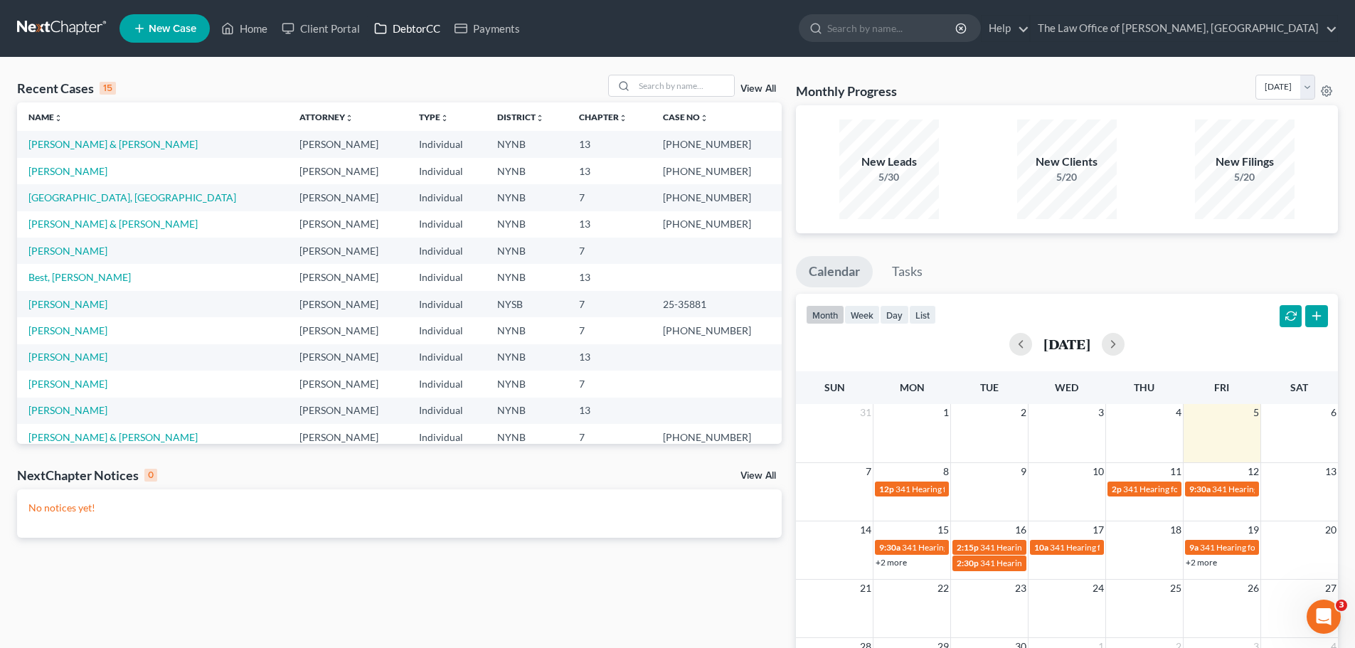
click at [411, 31] on link "DebtorCC" at bounding box center [407, 29] width 80 height 26
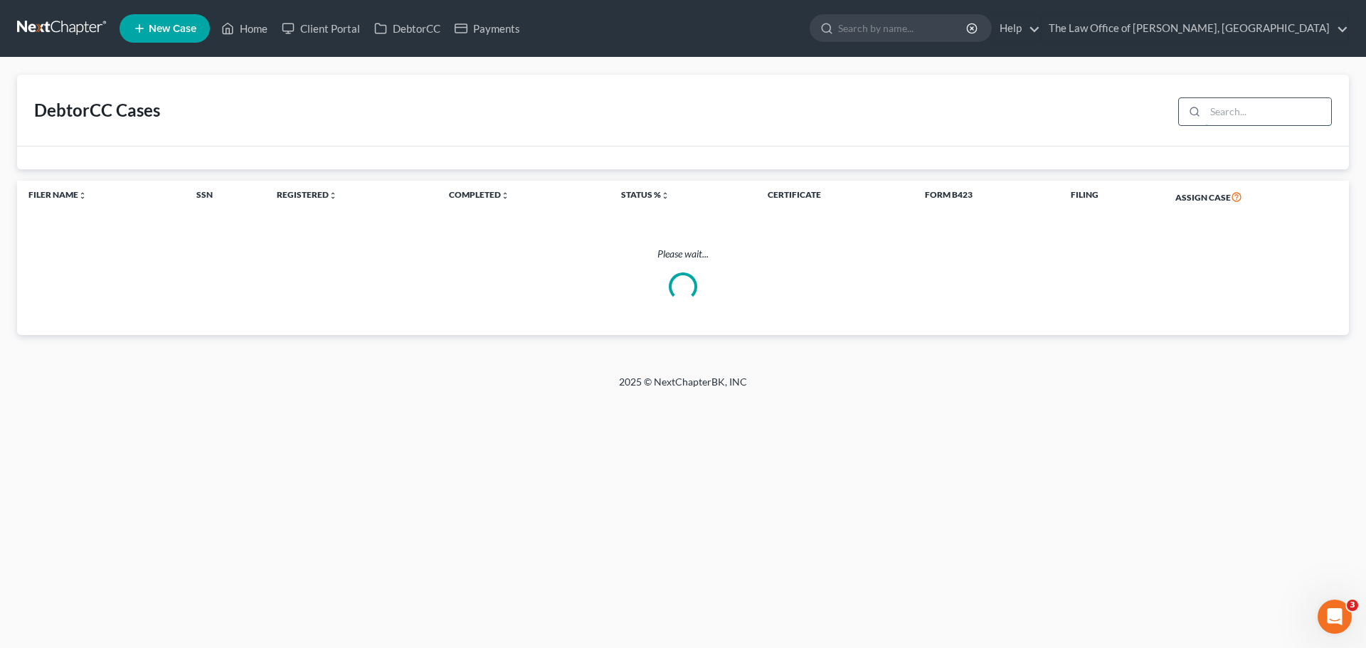
click at [1276, 111] on input "search" at bounding box center [1268, 111] width 126 height 27
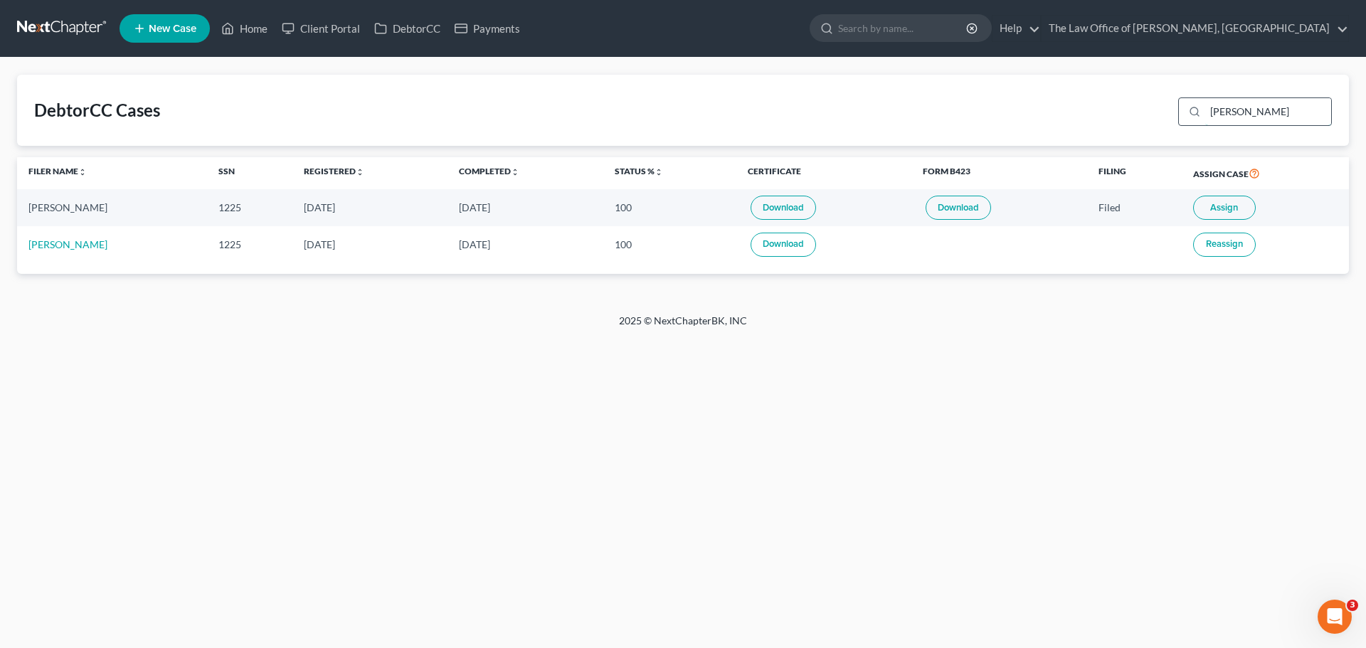
drag, startPoint x: 1258, startPoint y: 115, endPoint x: 1202, endPoint y: 109, distance: 56.5
click at [1202, 109] on div "kennedy" at bounding box center [1255, 111] width 154 height 28
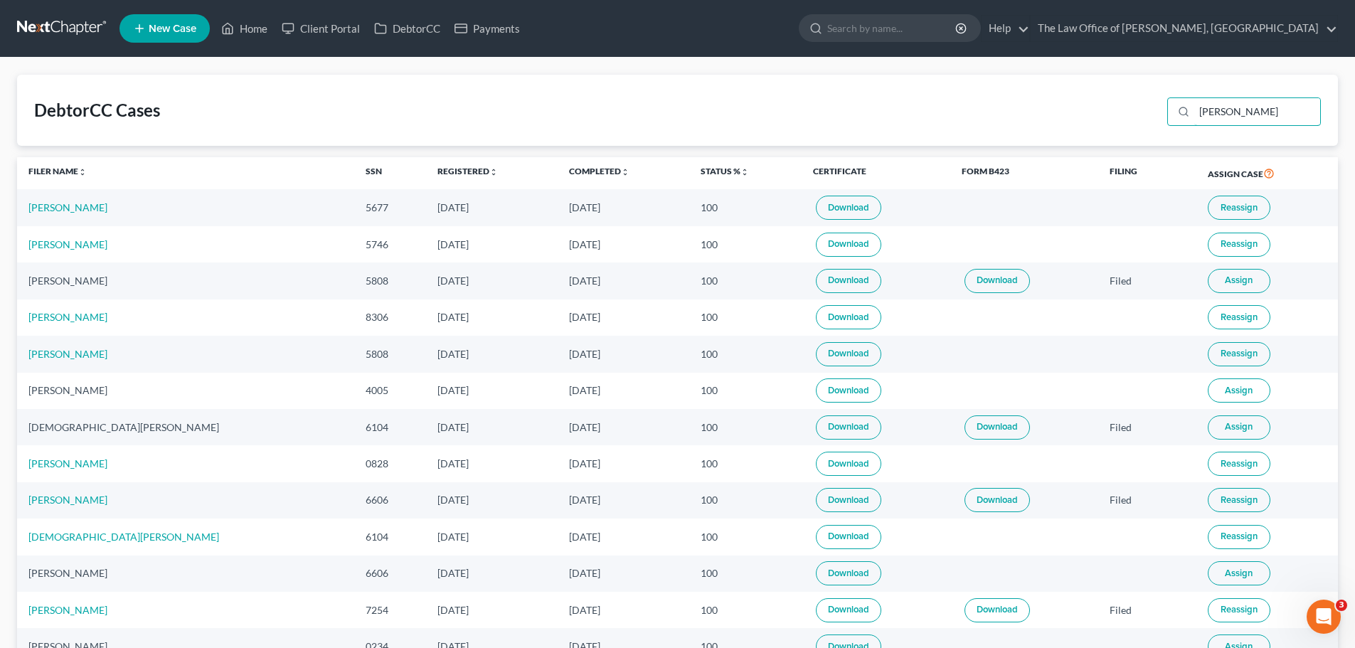
type input "[PERSON_NAME]"
click at [259, 26] on link "Home" at bounding box center [244, 29] width 60 height 26
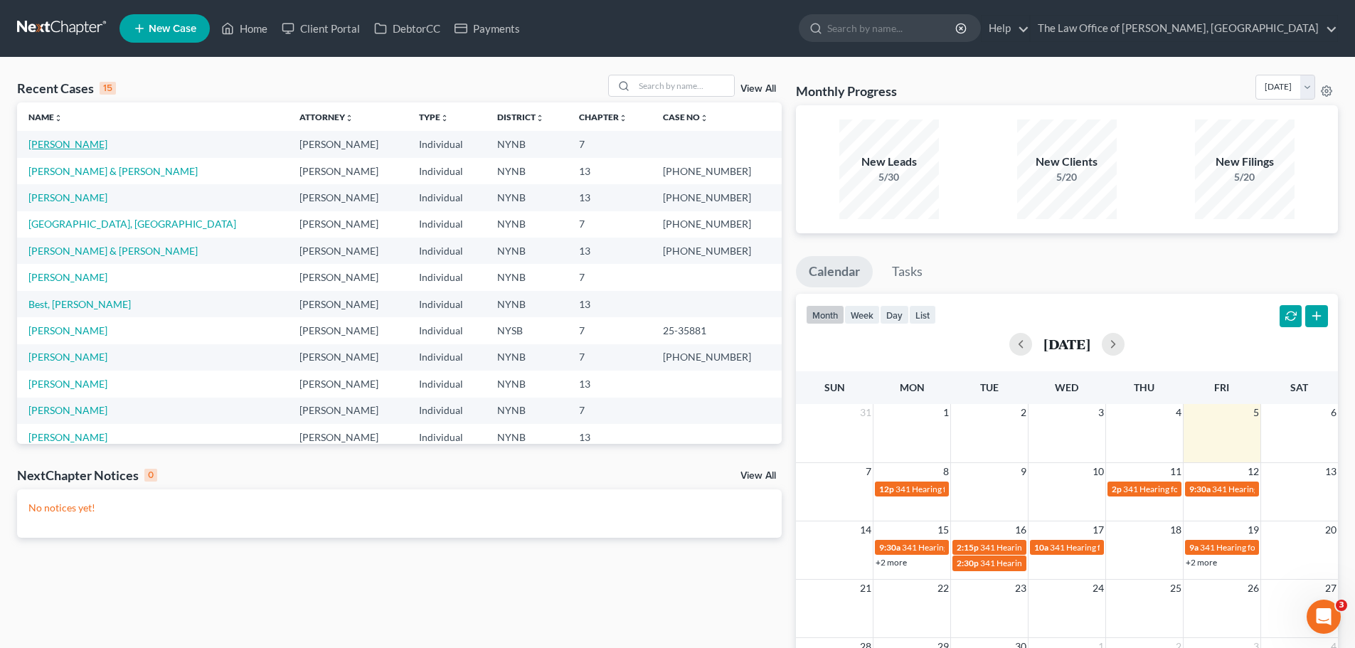
click at [73, 147] on link "Kennedy, Ian" at bounding box center [67, 144] width 79 height 12
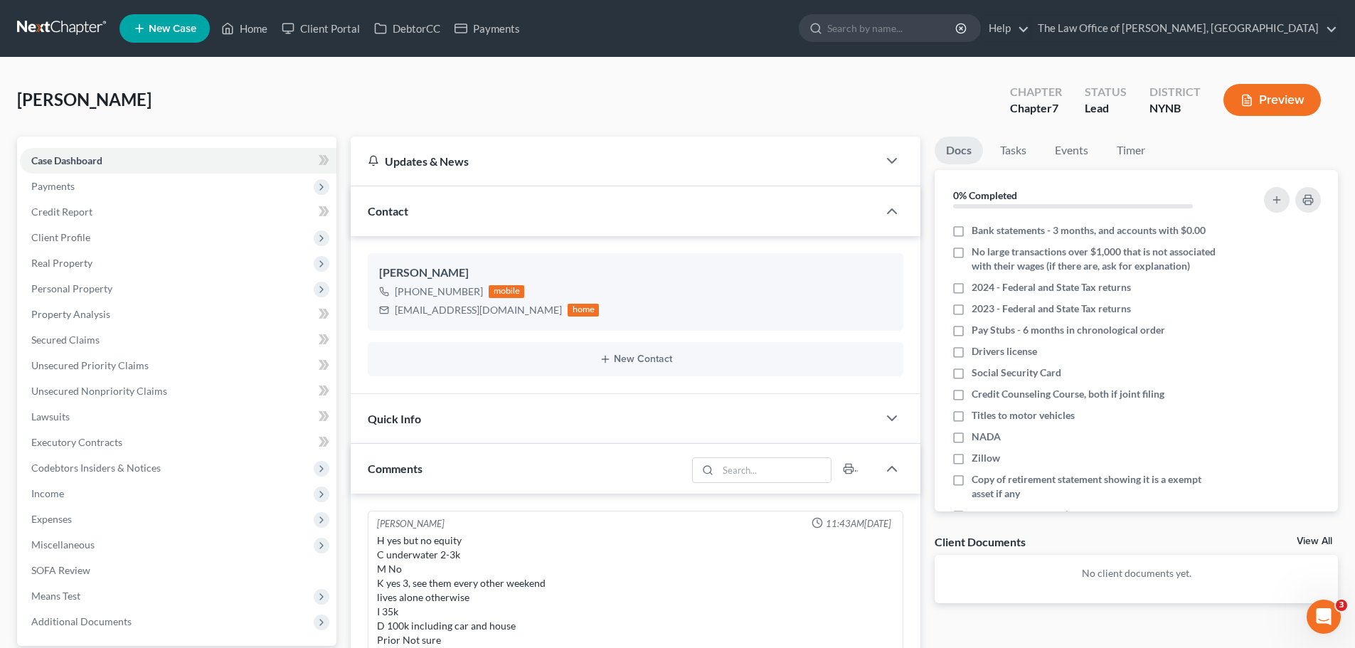
scroll to position [213, 0]
